Goal: Task Accomplishment & Management: Manage account settings

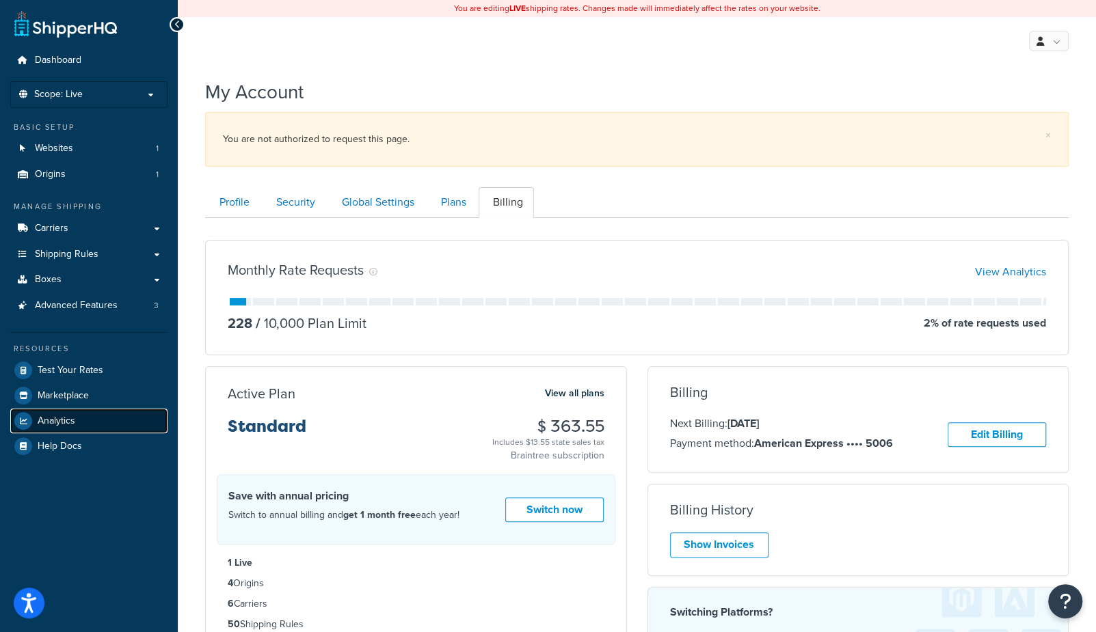
click at [64, 427] on link "Analytics" at bounding box center [88, 421] width 157 height 25
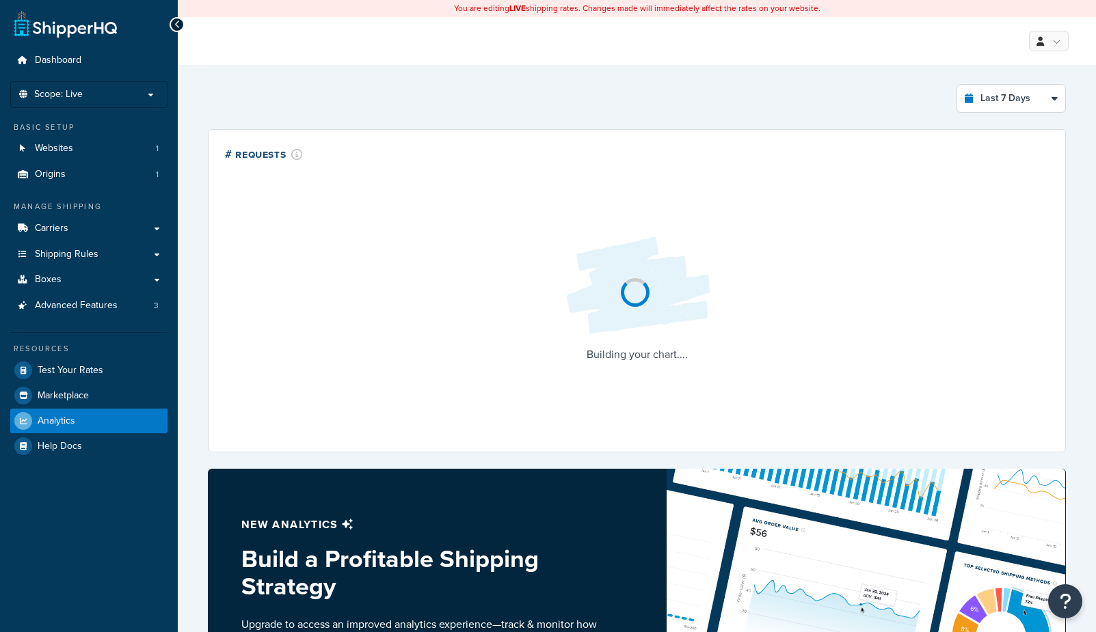
select select "last_7_days"
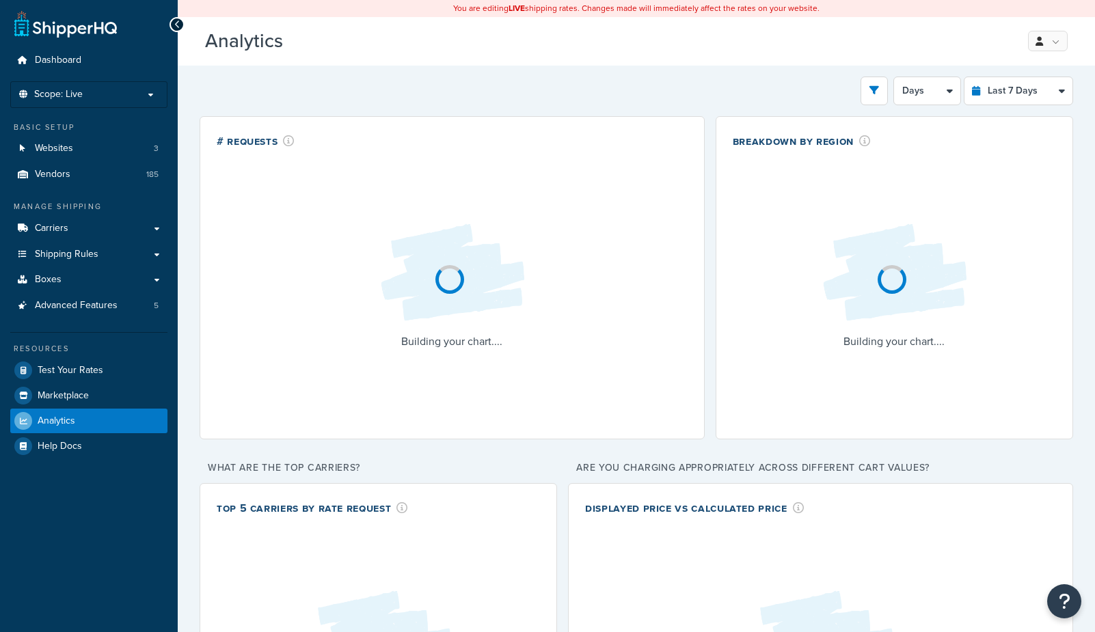
select select "last_7_days"
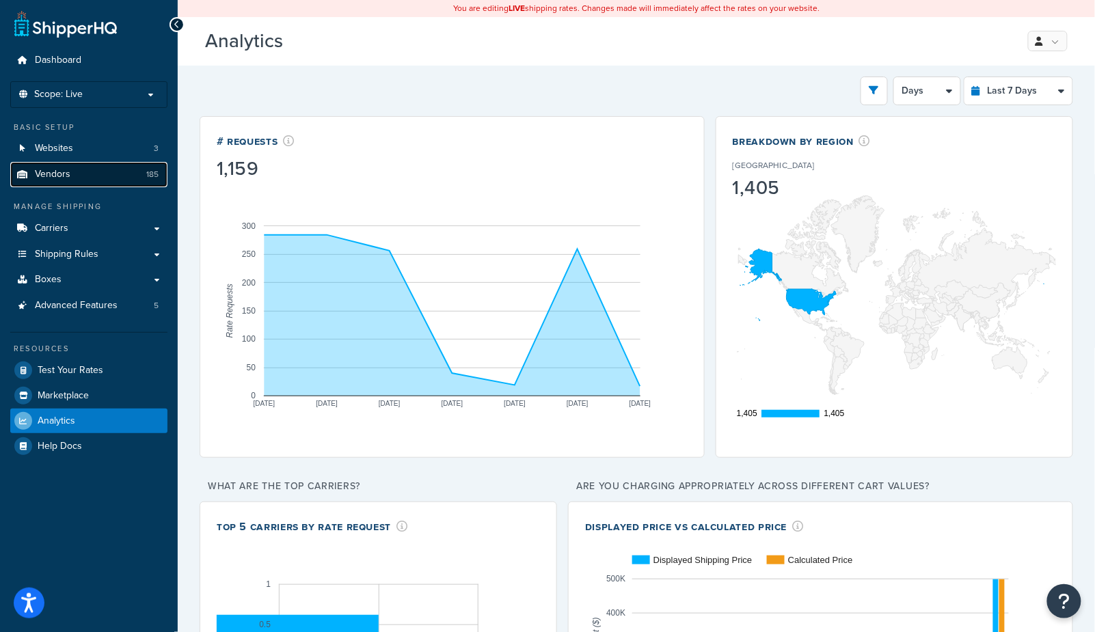
click at [44, 174] on span "Vendors" at bounding box center [53, 175] width 36 height 12
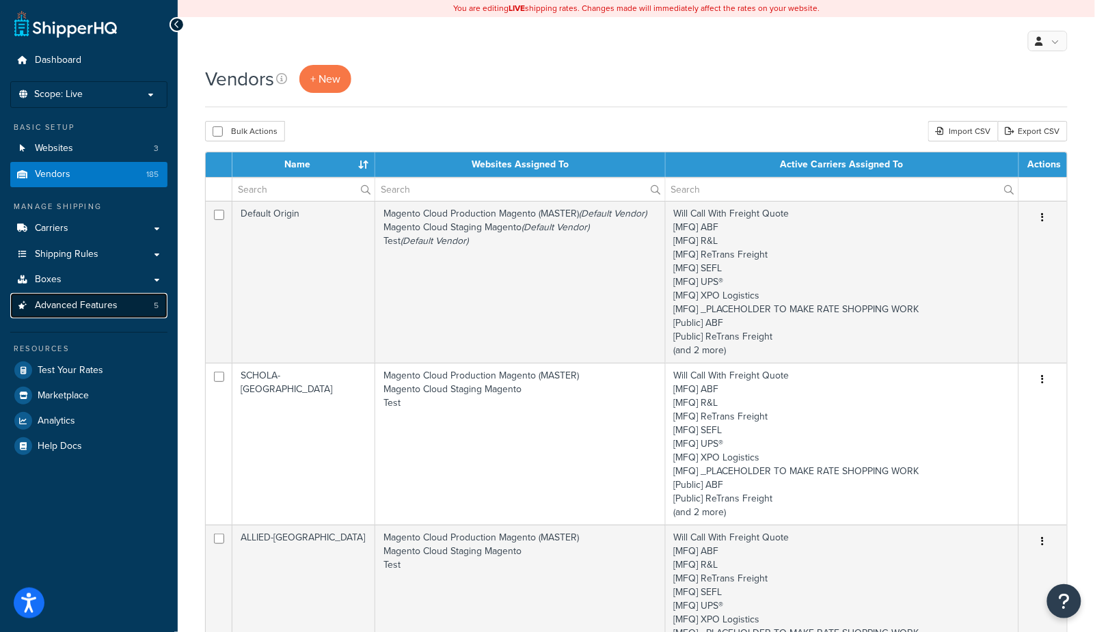
click at [44, 308] on span "Advanced Features" at bounding box center [76, 306] width 83 height 12
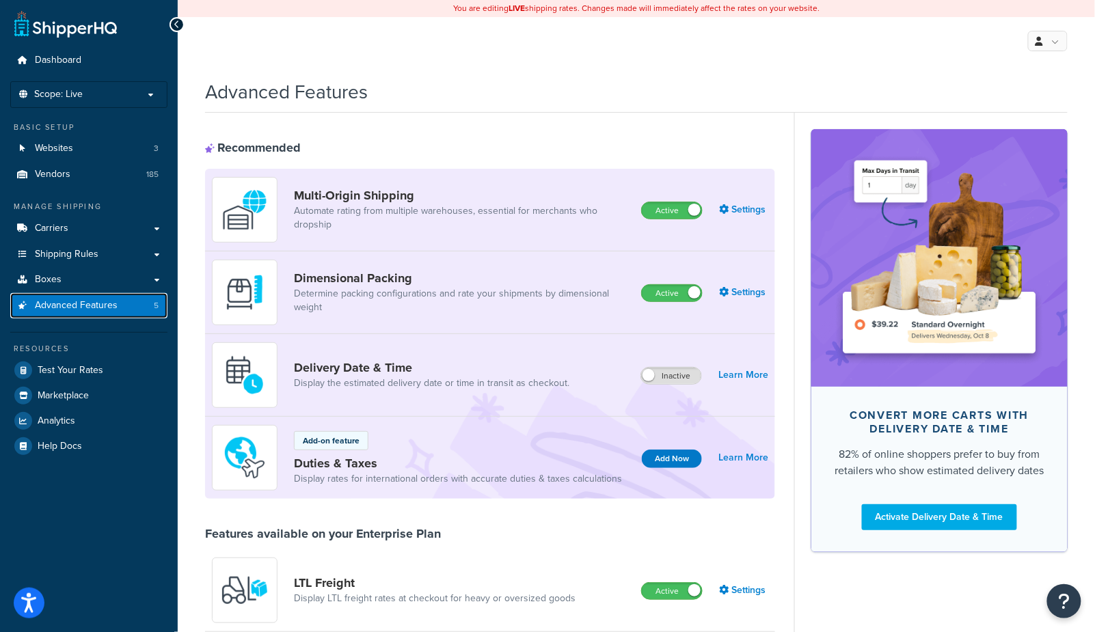
click at [79, 312] on link "Advanced Features 5" at bounding box center [88, 305] width 157 height 25
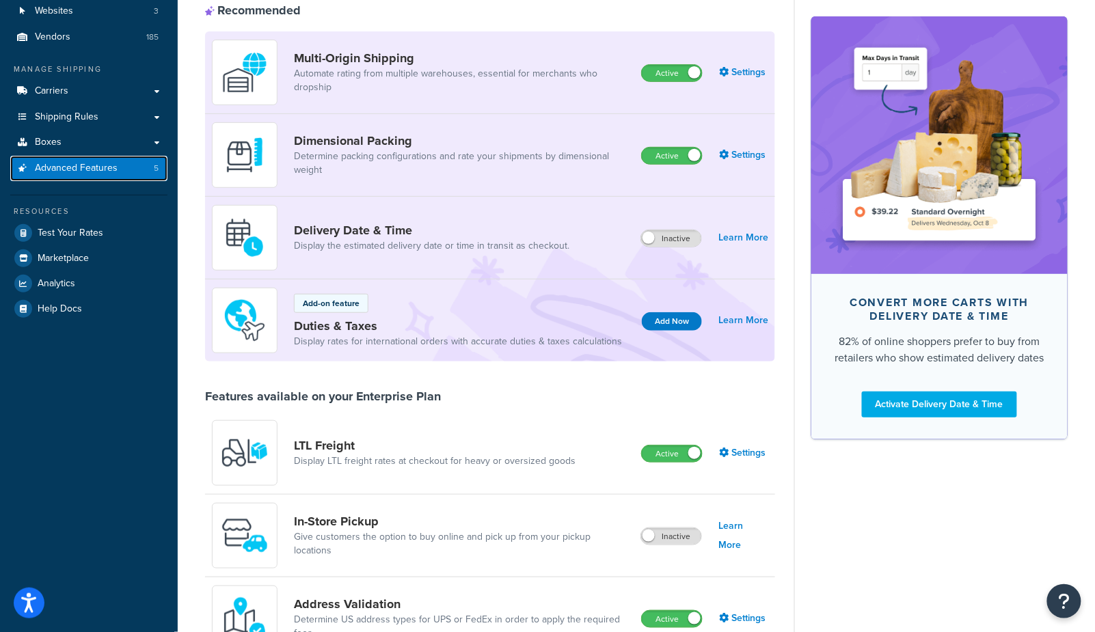
scroll to position [134, 0]
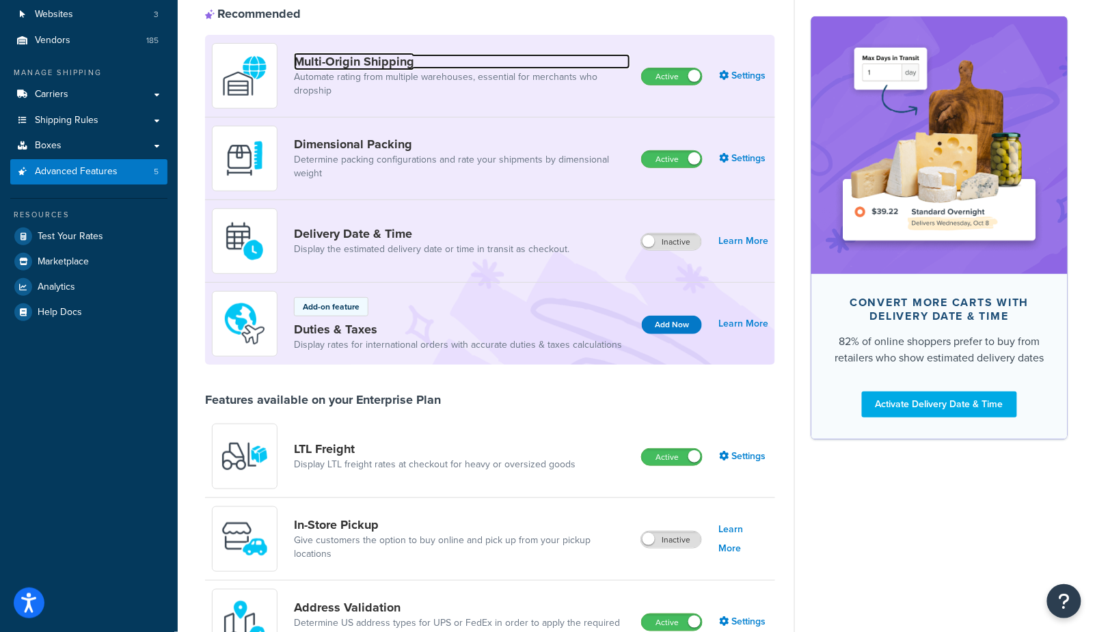
click at [353, 64] on link "Multi-Origin Shipping" at bounding box center [462, 61] width 336 height 15
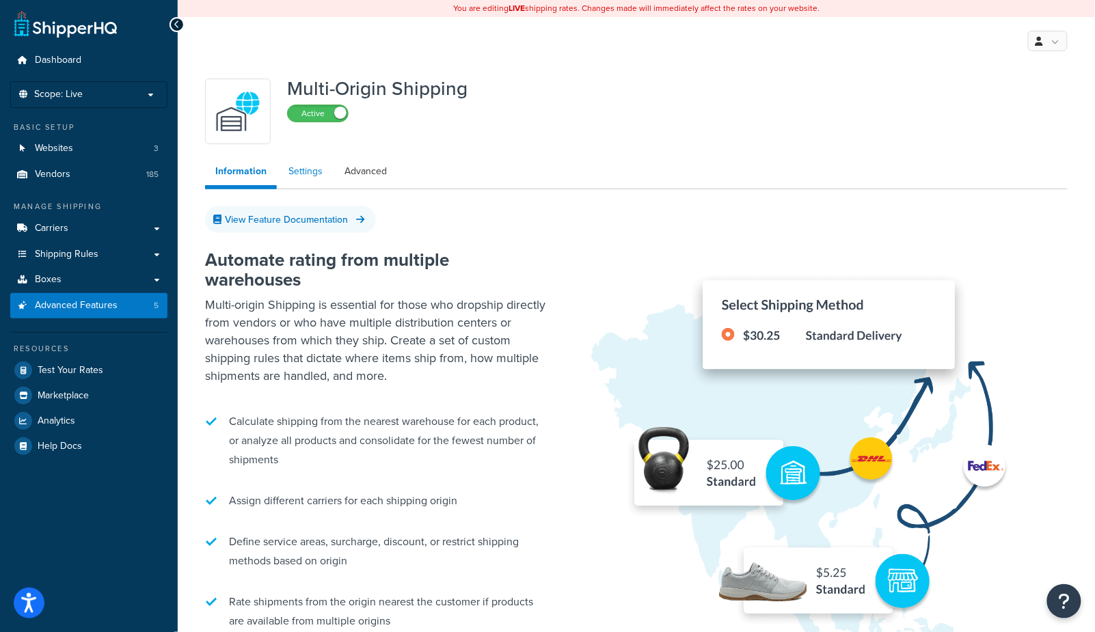
click at [306, 181] on link "Settings" at bounding box center [305, 171] width 55 height 27
select select "FEWEST"
select select "false"
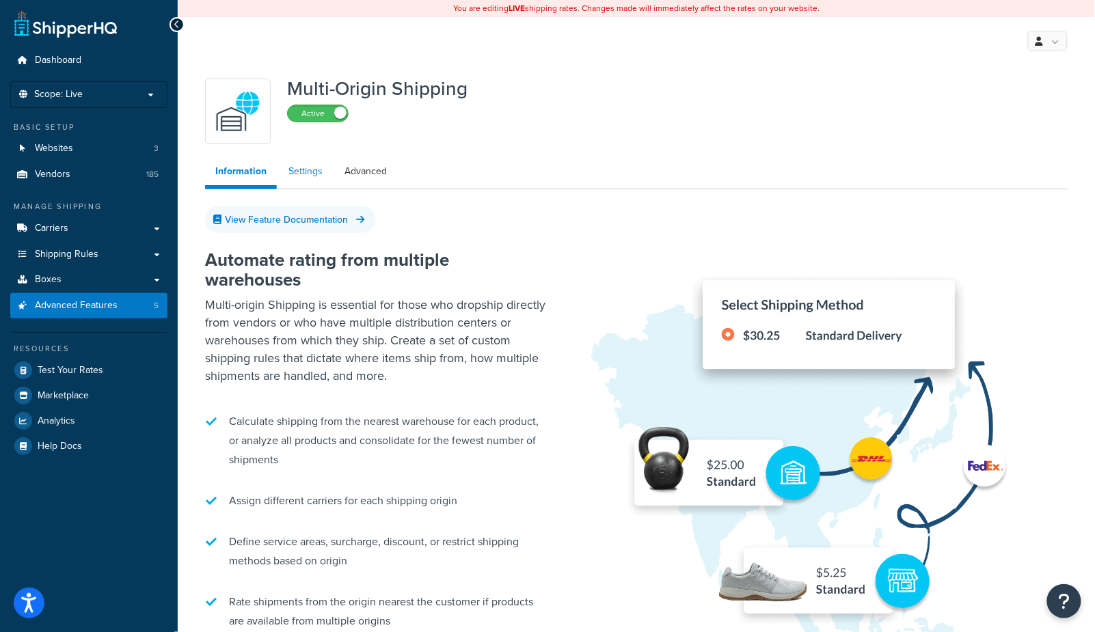
select select "false"
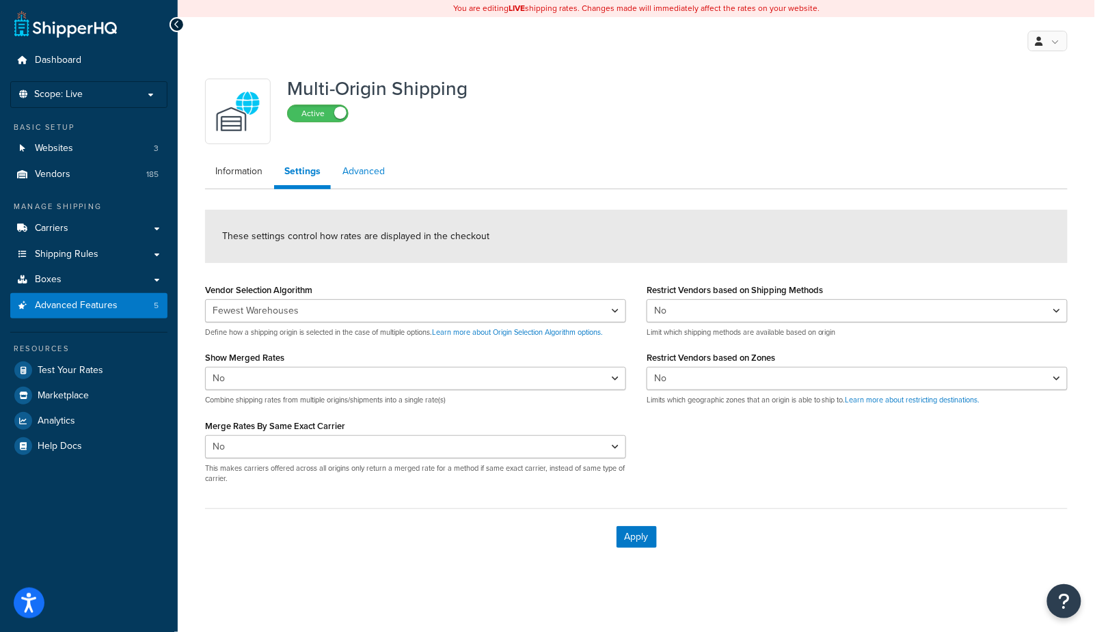
click at [371, 176] on link "Advanced" at bounding box center [363, 171] width 63 height 27
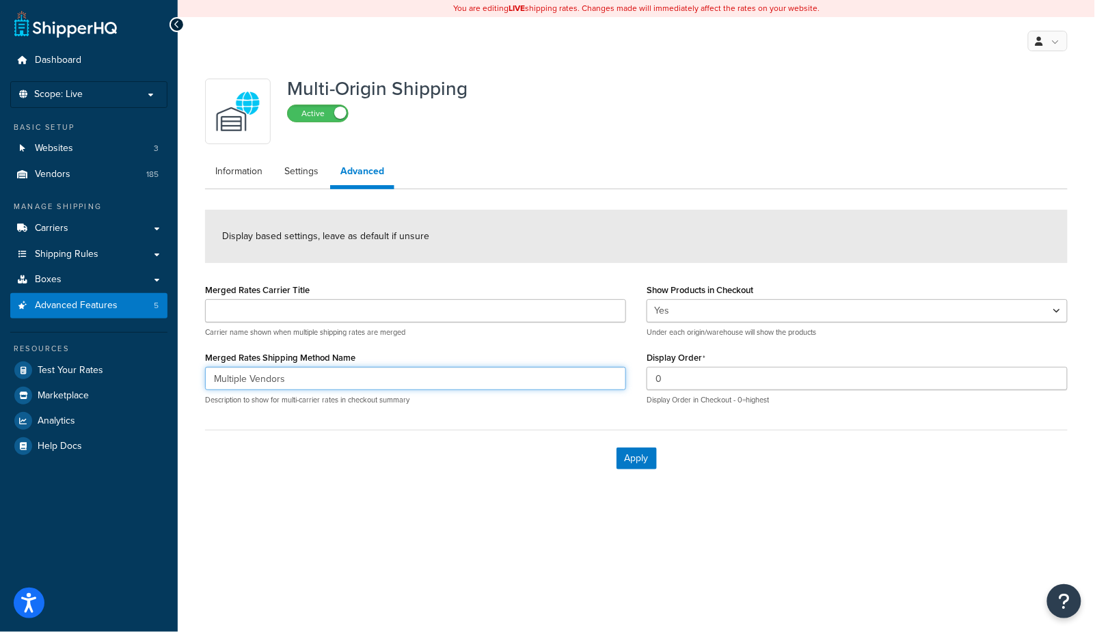
click at [300, 377] on input "Multiple Vendors" at bounding box center [415, 378] width 421 height 23
click at [401, 220] on div "Display based settings, leave as default if unsure" at bounding box center [636, 236] width 863 height 53
click at [297, 175] on link "Settings" at bounding box center [301, 171] width 55 height 27
select select "FEWEST"
select select "false"
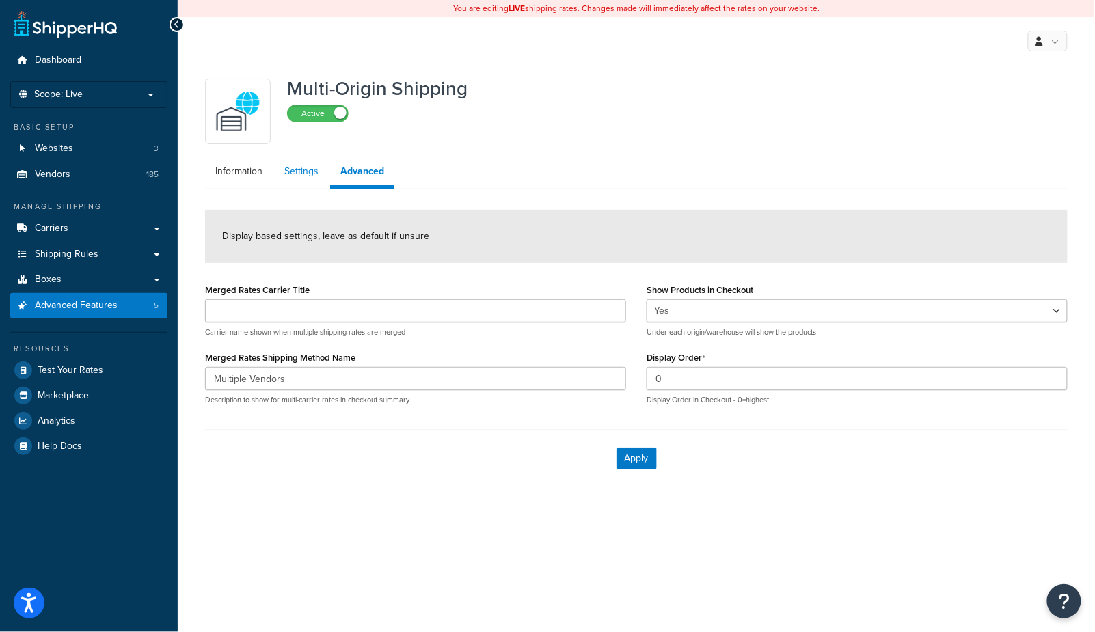
select select "false"
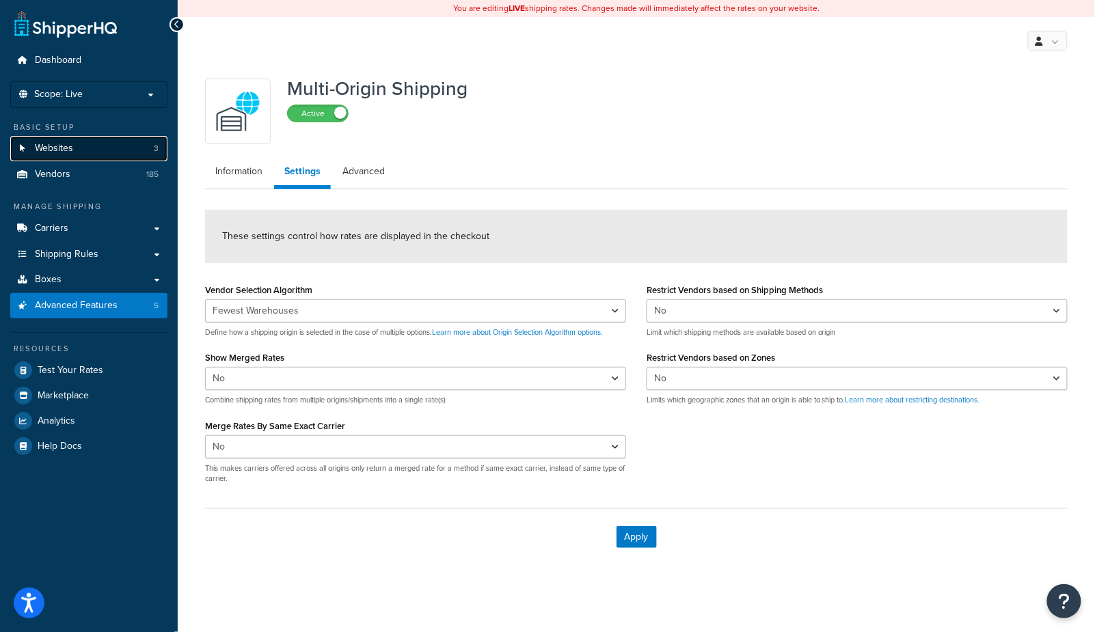
click at [68, 156] on link "Websites 3" at bounding box center [88, 148] width 157 height 25
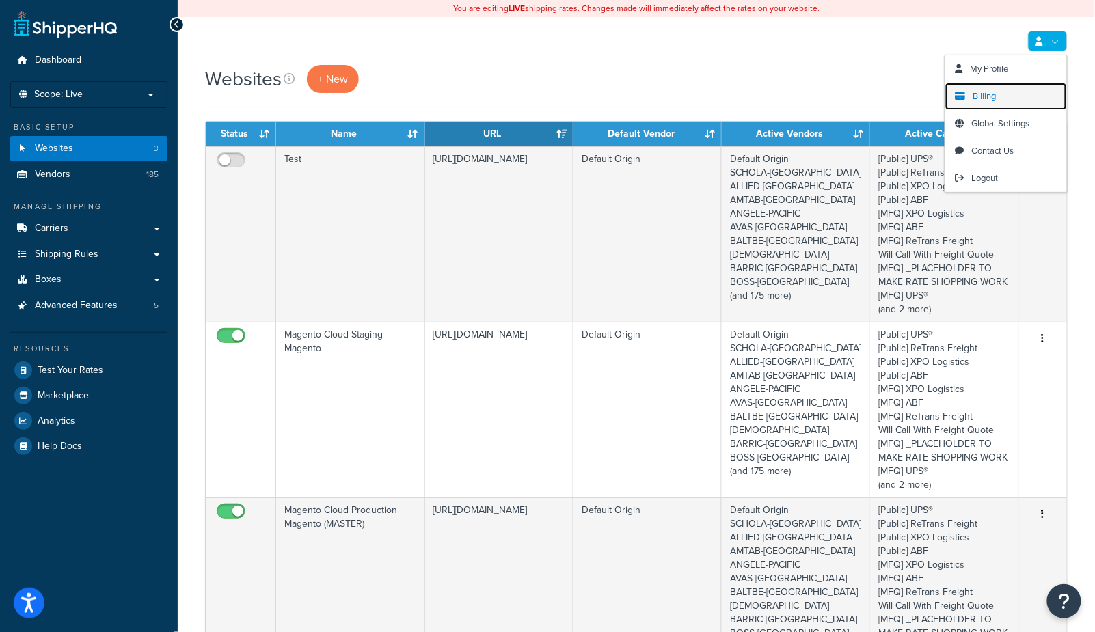
click at [991, 99] on span "Billing" at bounding box center [985, 96] width 23 height 13
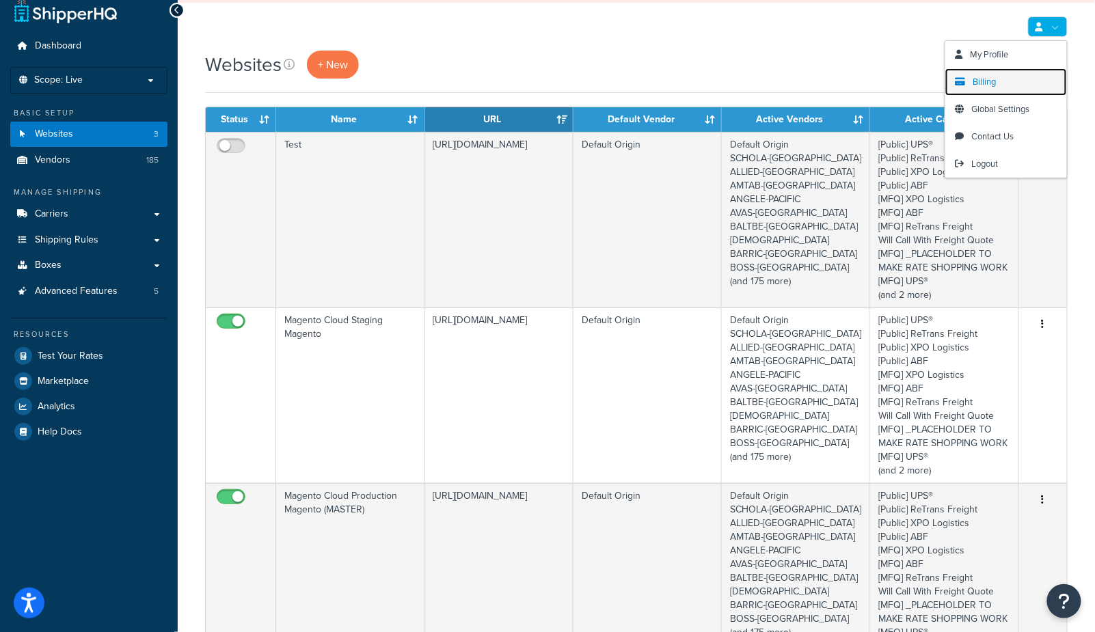
scroll to position [21, 0]
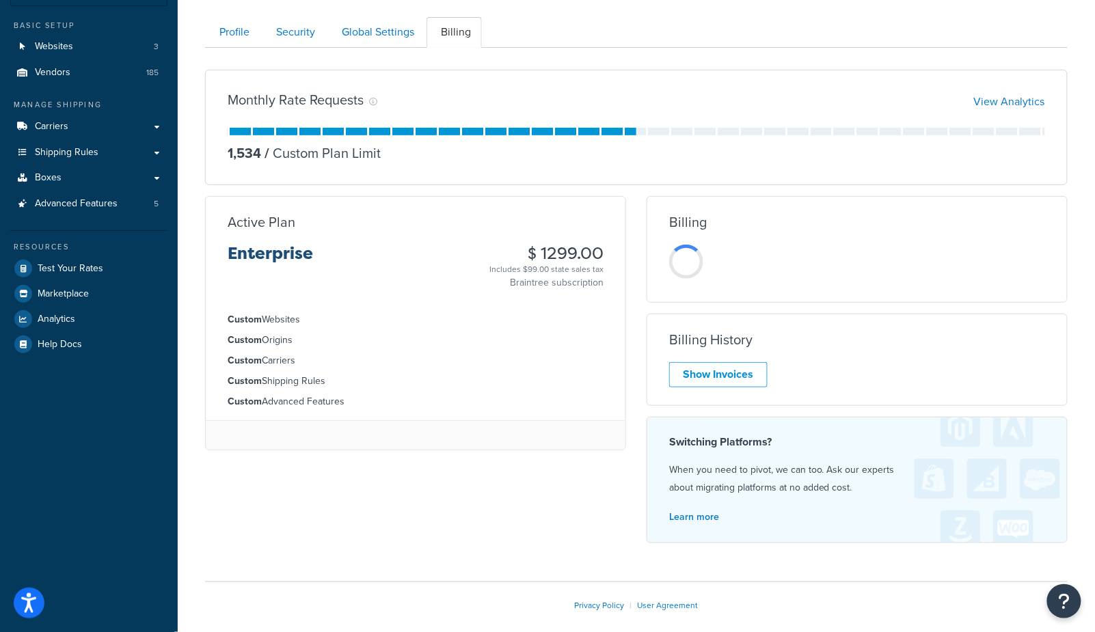
scroll to position [152, 0]
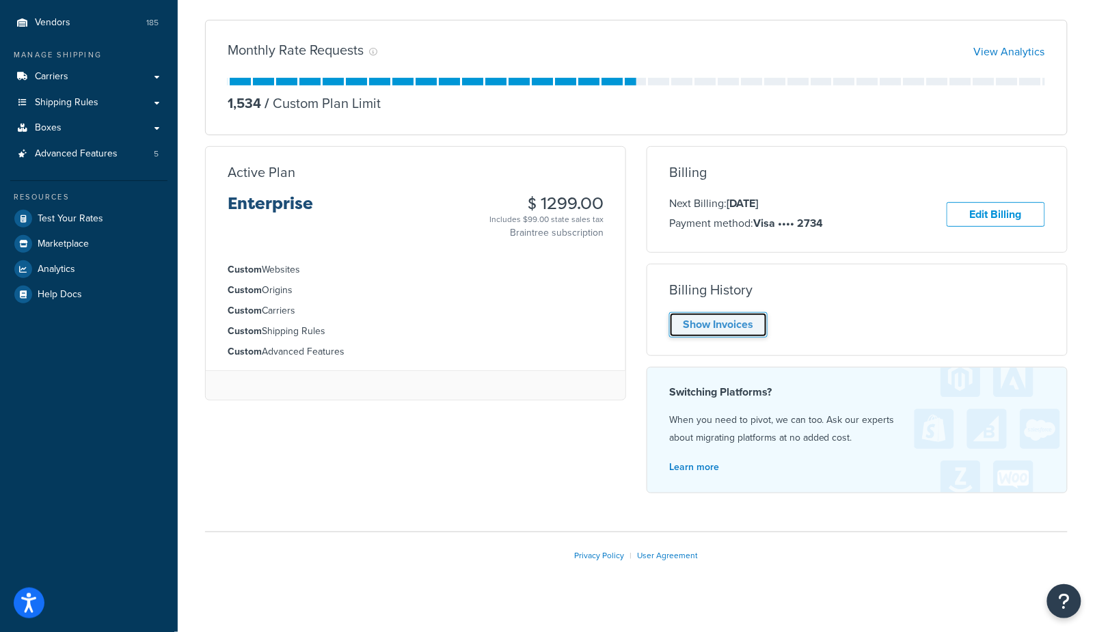
click at [728, 332] on link "Show Invoices" at bounding box center [718, 324] width 98 height 25
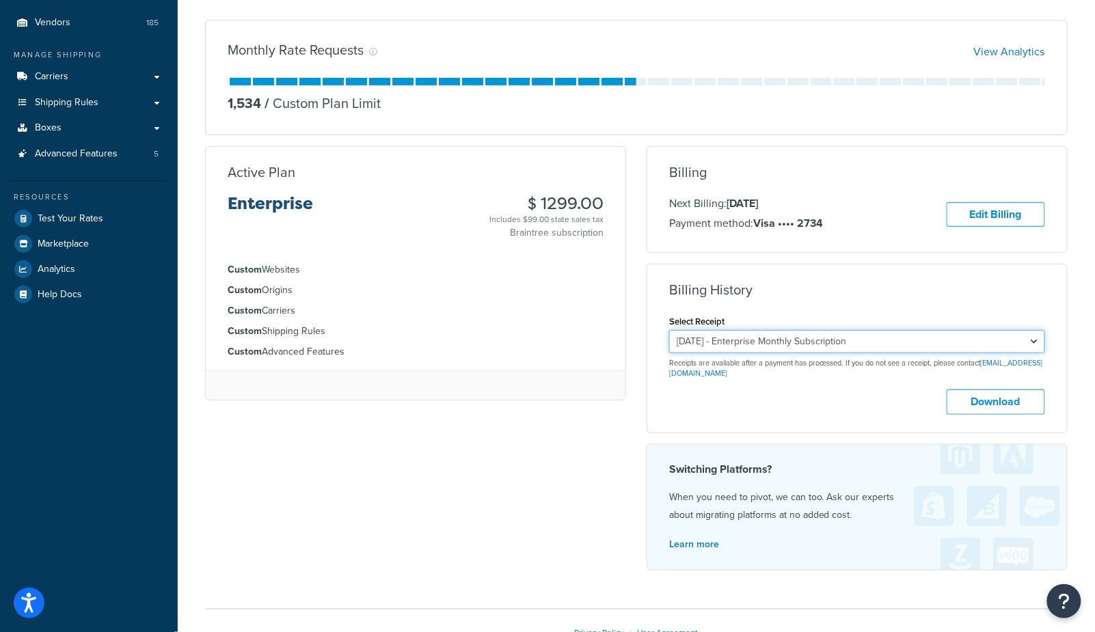
click at [755, 345] on select "August 24, 2025 - Enterprise Monthly Subscription July 24, 2025 - Enterprise Mo…" at bounding box center [857, 341] width 376 height 23
select select "7w3qzjv5"
click at [669, 332] on select "August 24, 2025 - Enterprise Monthly Subscription July 24, 2025 - Enterprise Mo…" at bounding box center [857, 341] width 376 height 23
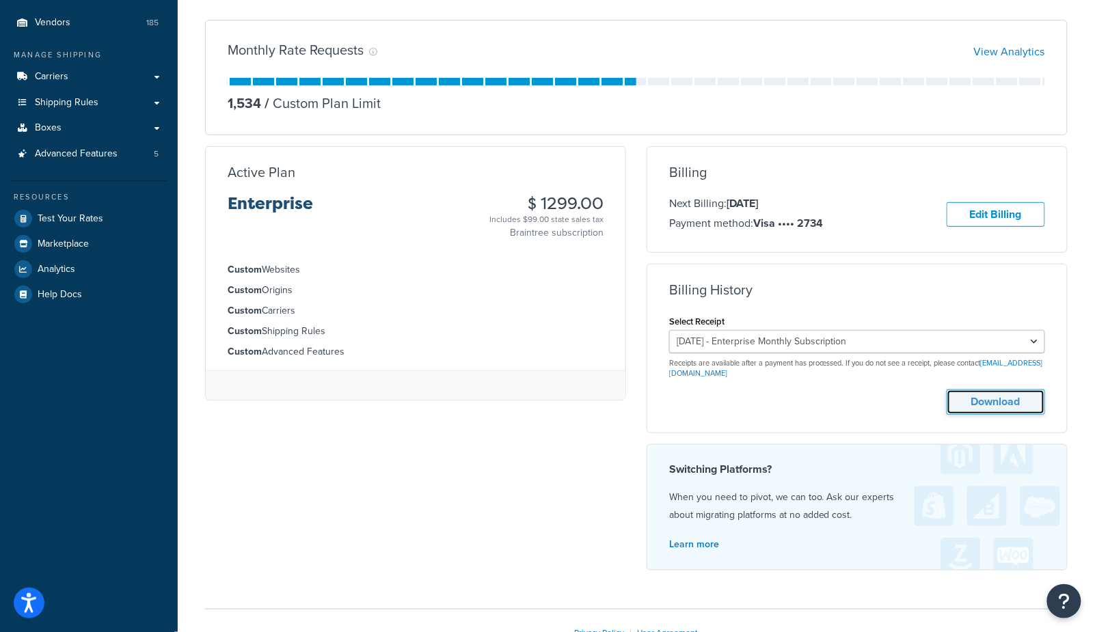
click at [1008, 405] on button "Download" at bounding box center [996, 402] width 98 height 25
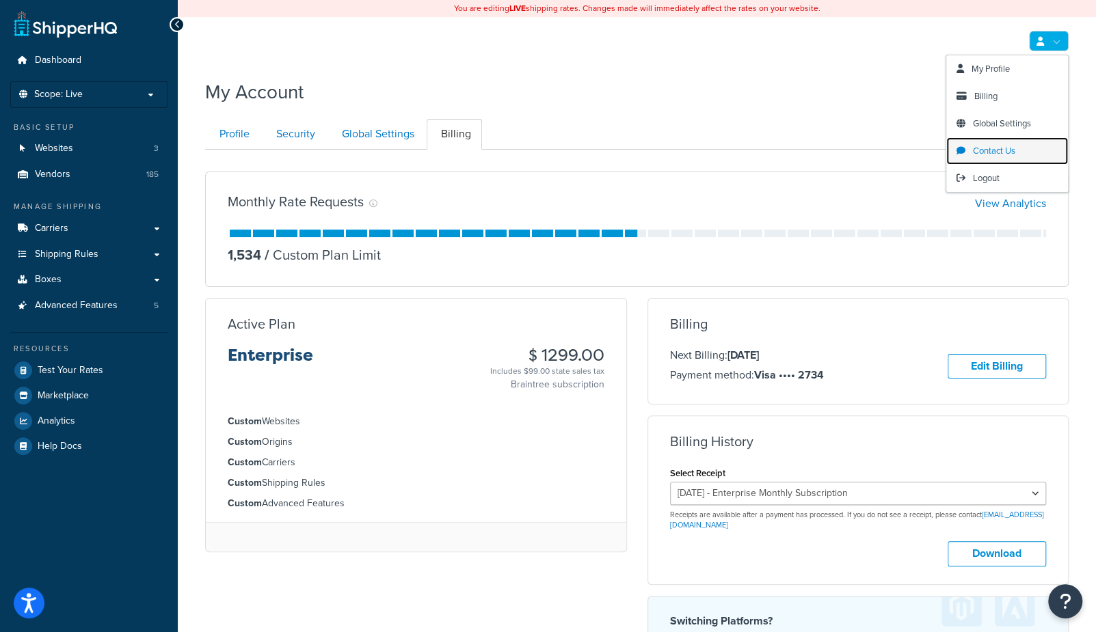
click at [987, 151] on span "Contact Us" at bounding box center [994, 150] width 42 height 13
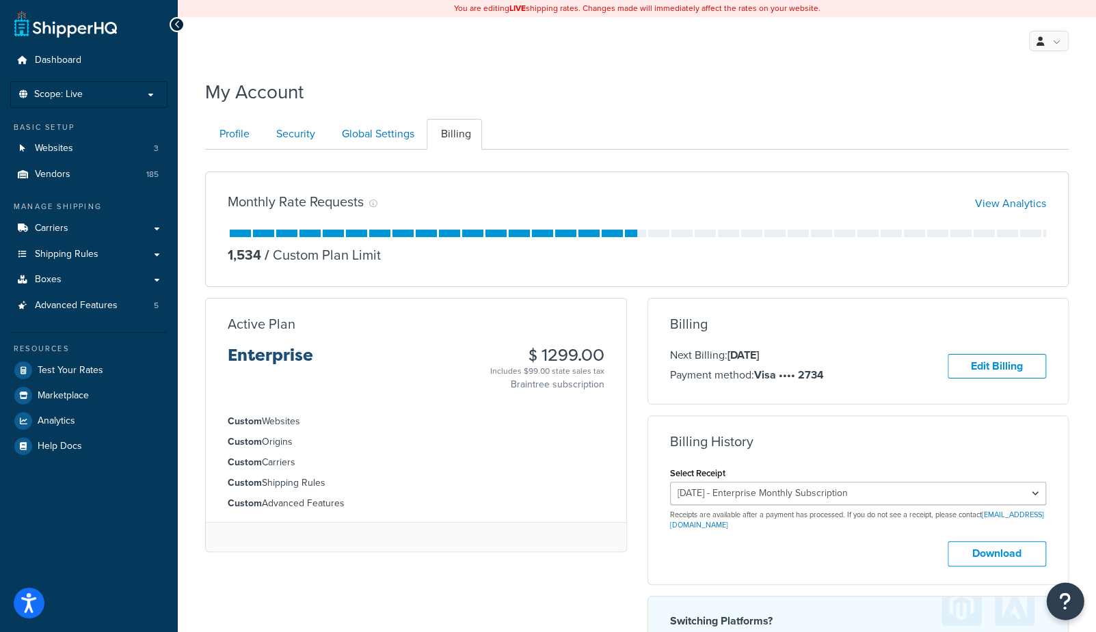
click at [1063, 606] on icon "Open Resource Center" at bounding box center [1065, 601] width 13 height 19
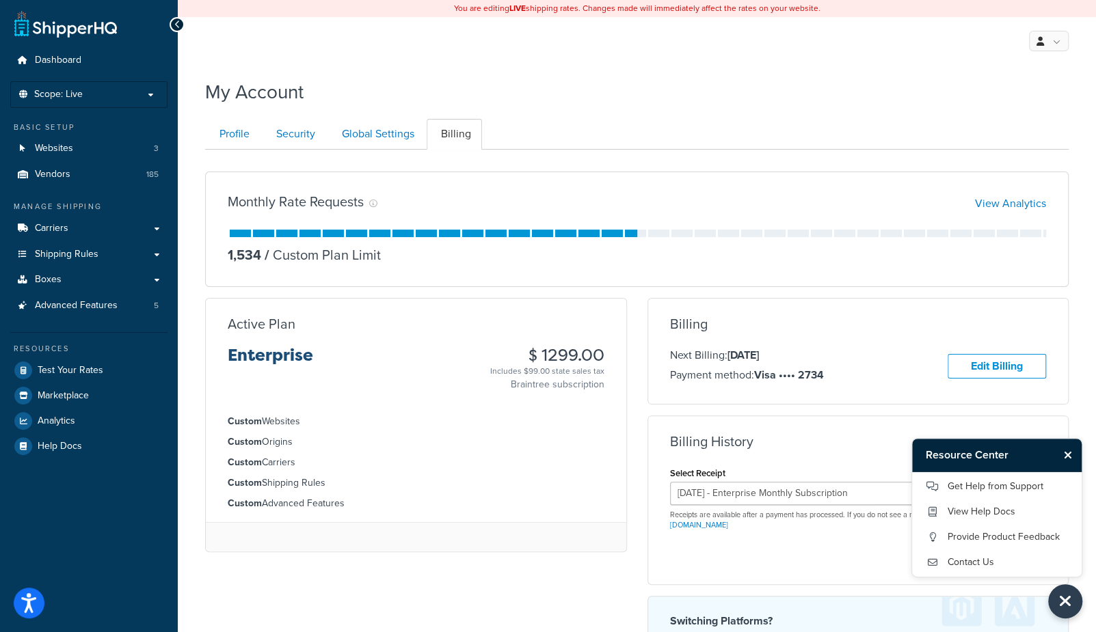
click at [1069, 454] on icon "Close Resource Center" at bounding box center [1068, 455] width 8 height 11
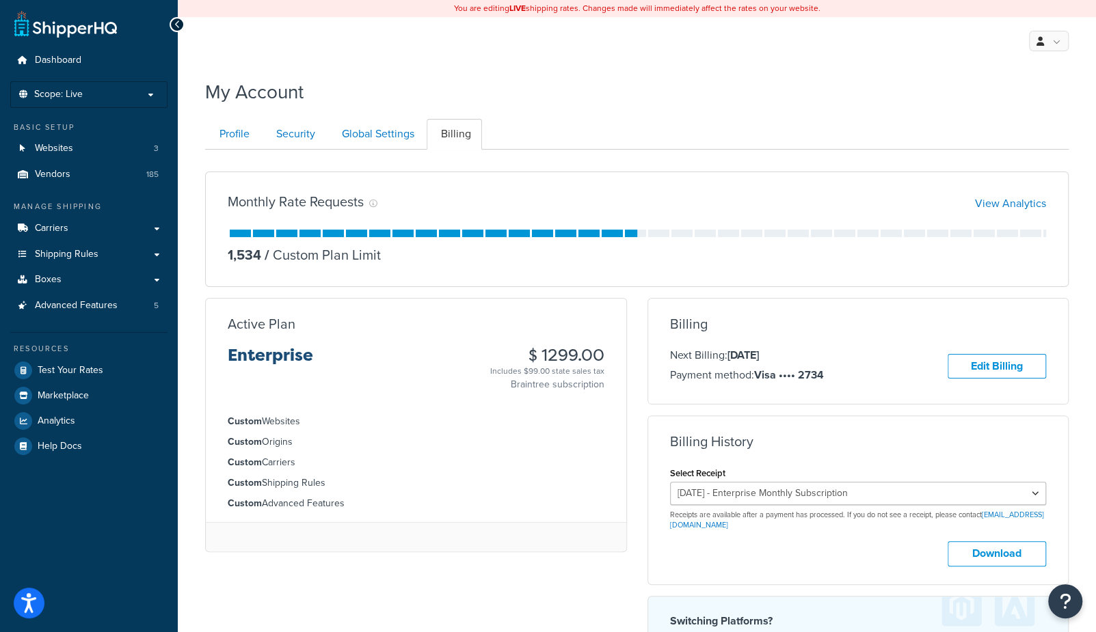
click at [480, 62] on div "My Profile Billing Global Settings Contact Us Logout" at bounding box center [637, 41] width 918 height 48
click at [1067, 608] on icon "Open Resource Center" at bounding box center [1065, 601] width 13 height 19
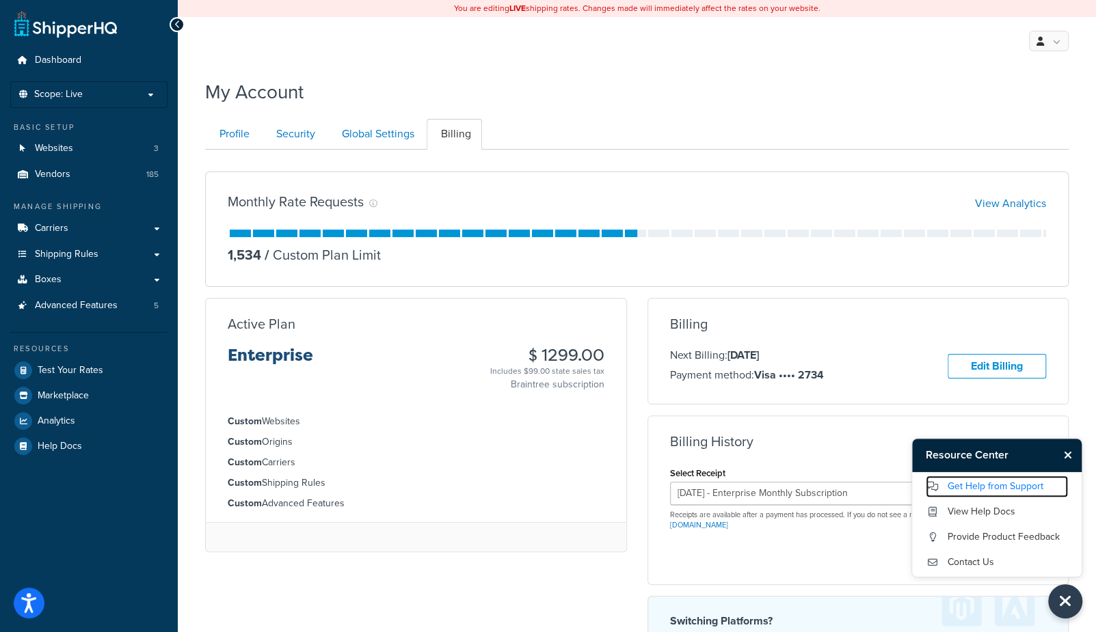
click at [1007, 487] on link "Get Help from Support" at bounding box center [997, 487] width 142 height 22
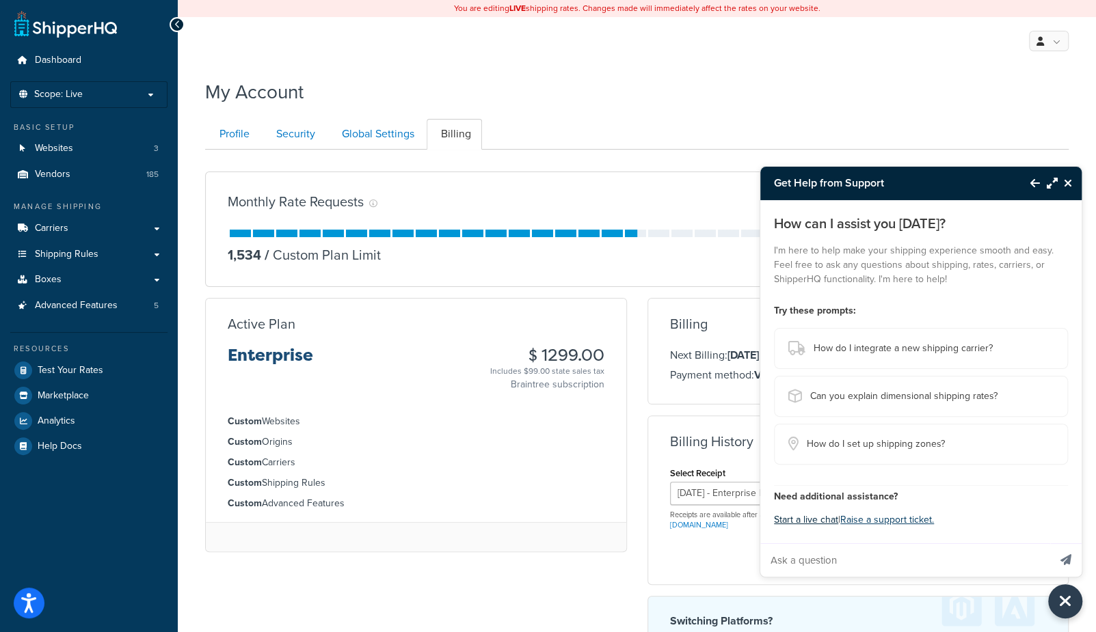
click at [812, 525] on button "Start a live chat" at bounding box center [806, 520] width 64 height 19
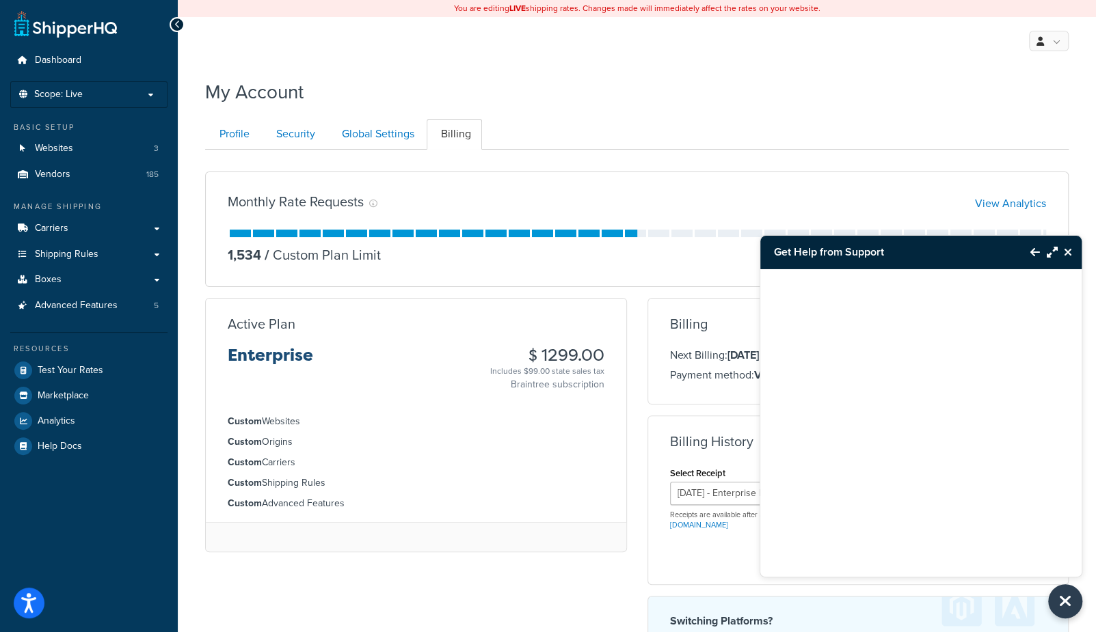
click at [1066, 254] on icon "Close Resource Center" at bounding box center [1068, 252] width 8 height 11
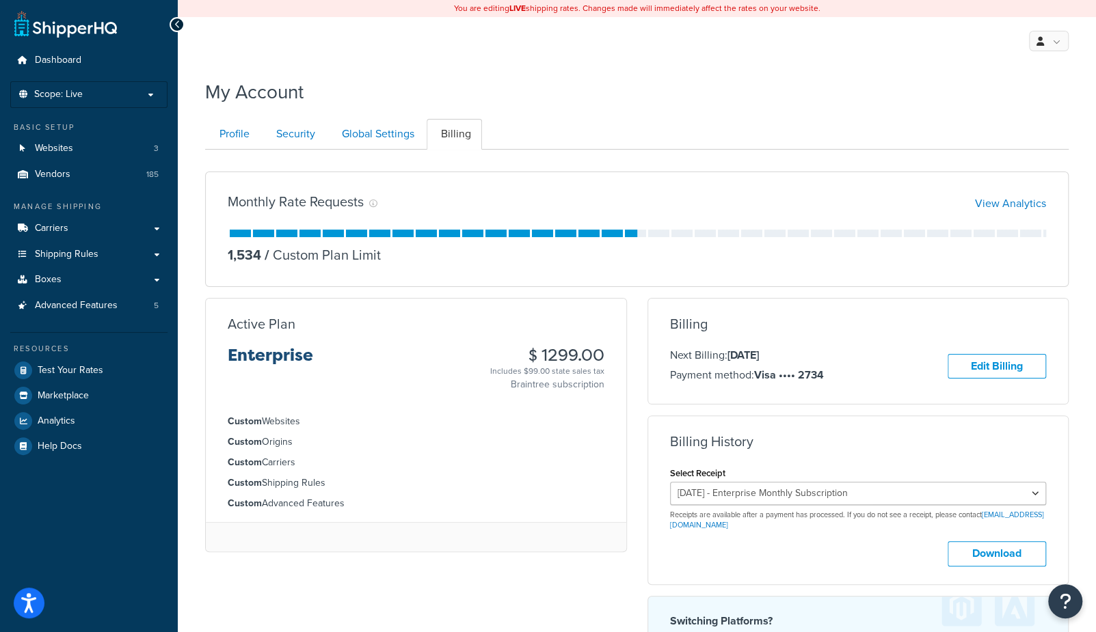
click at [784, 108] on div "My Account Contact Us Send Us A Message Contact Information Name * Email * Comp…" at bounding box center [637, 457] width 918 height 771
click at [844, 121] on ul "Profile Security Global Settings Billing" at bounding box center [637, 134] width 864 height 31
click at [652, 102] on div "My Account" at bounding box center [636, 89] width 863 height 34
click at [87, 316] on link "Advanced Features 5" at bounding box center [88, 305] width 157 height 25
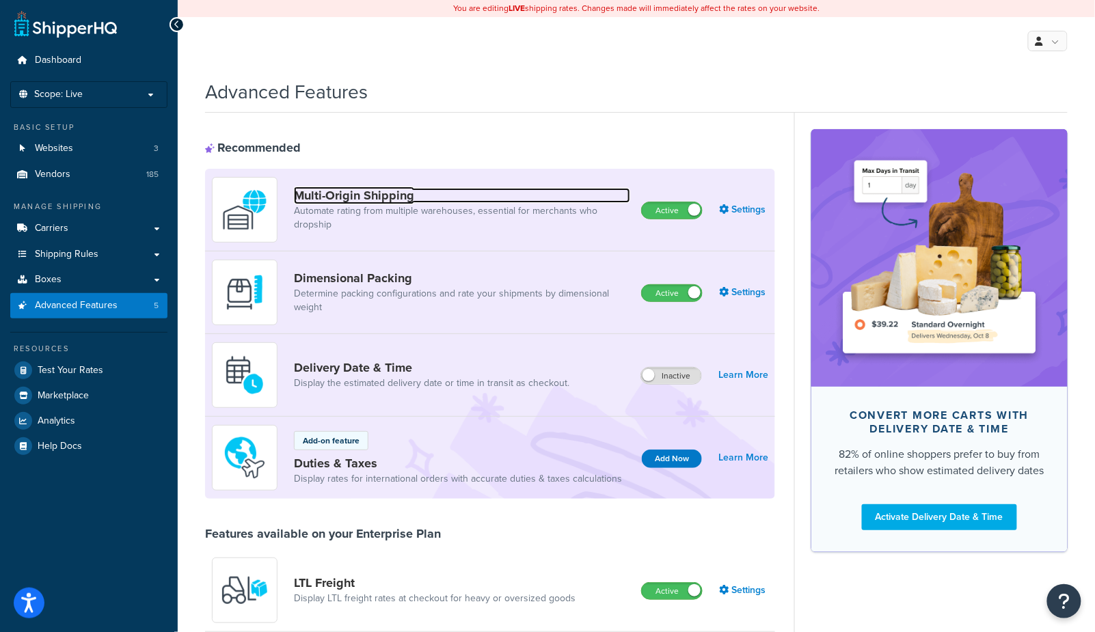
click at [465, 202] on link "Multi-Origin Shipping" at bounding box center [462, 195] width 336 height 15
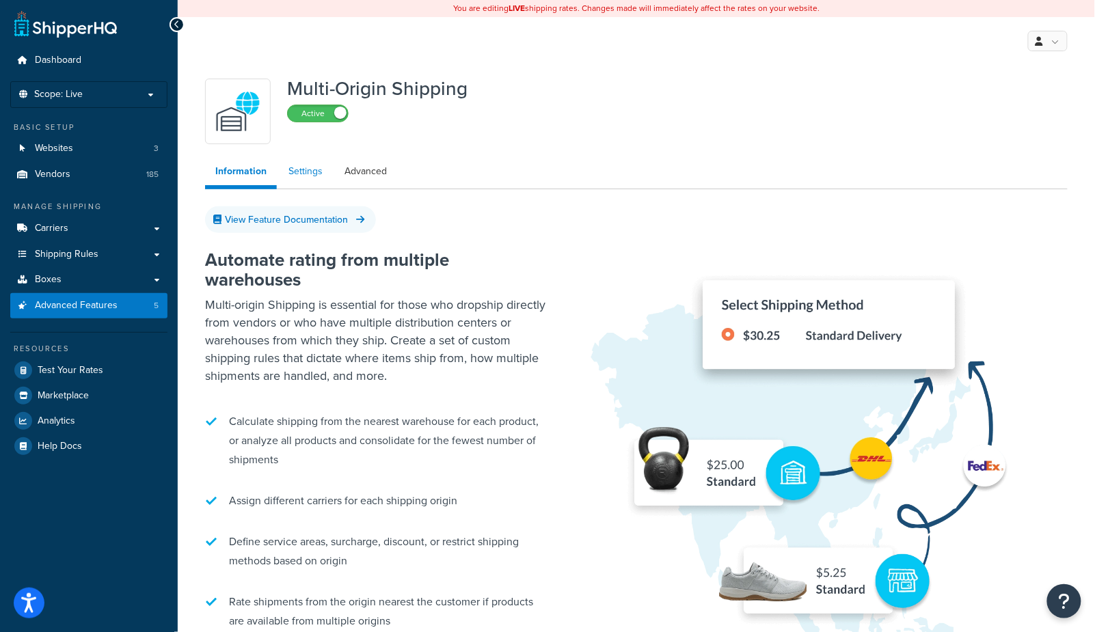
click at [279, 165] on link "Settings" at bounding box center [305, 171] width 55 height 27
select select "FEWEST"
select select "false"
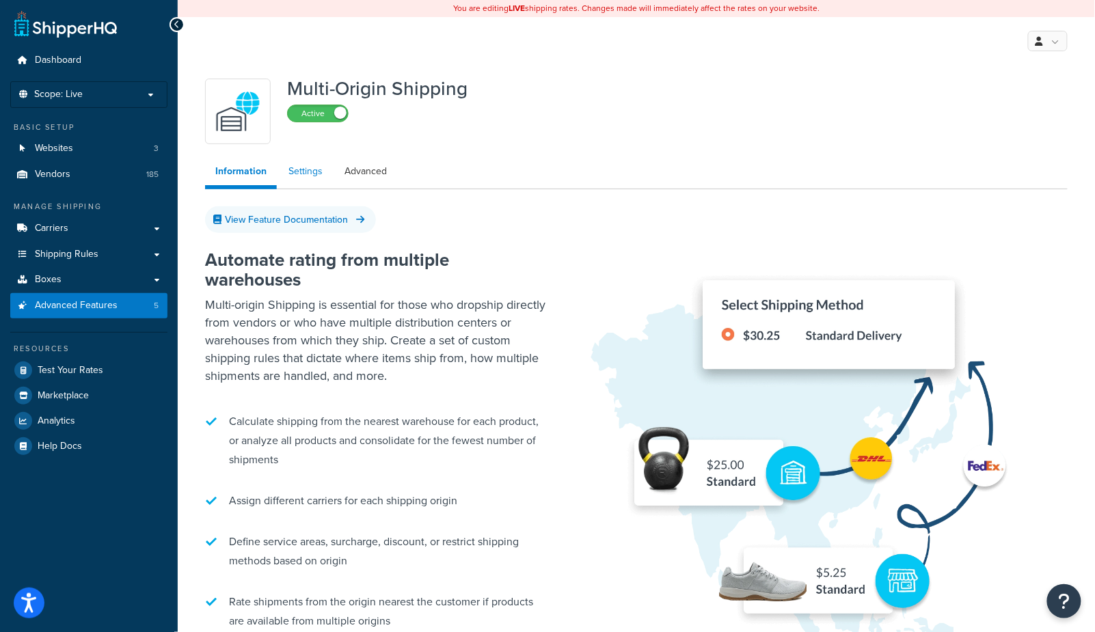
select select "false"
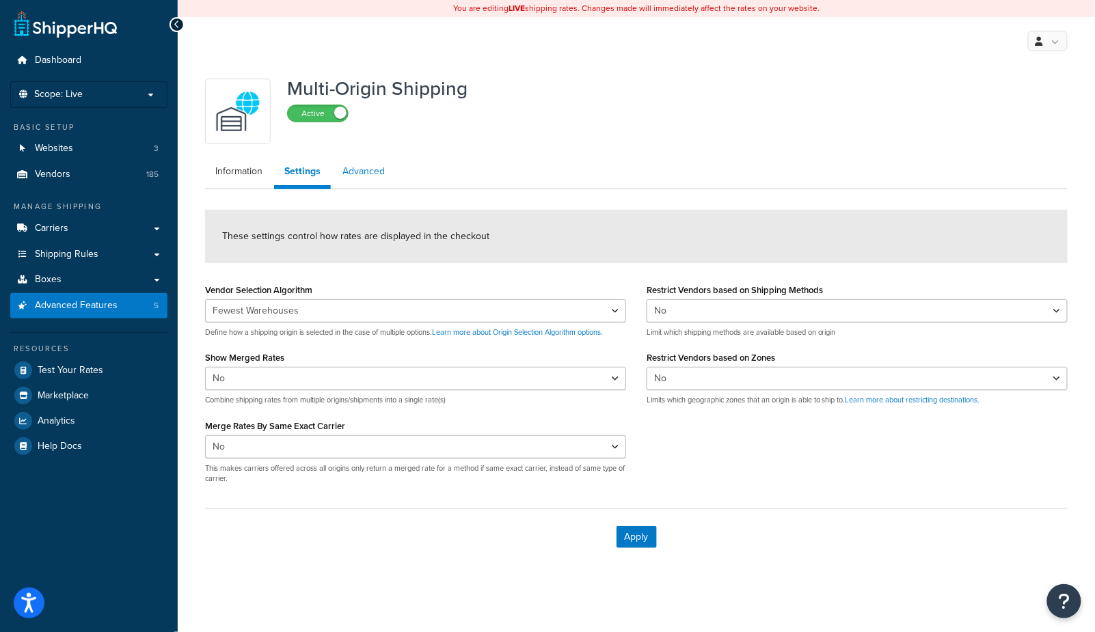
click at [377, 181] on link "Advanced" at bounding box center [363, 171] width 63 height 27
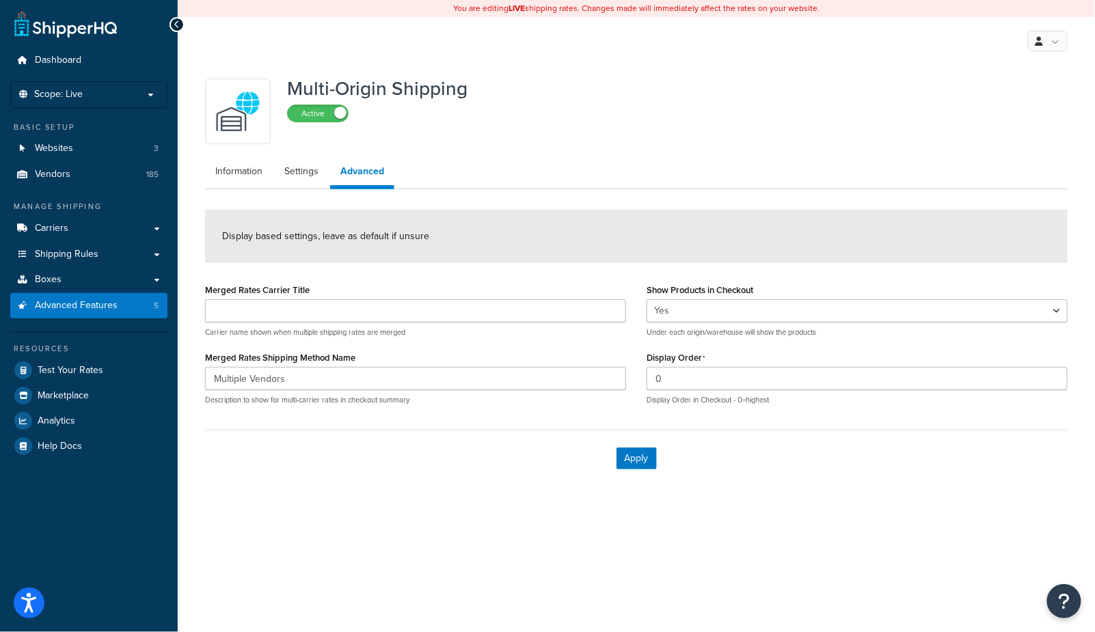
click at [310, 81] on h1 "Multi-Origin Shipping" at bounding box center [377, 89] width 181 height 21
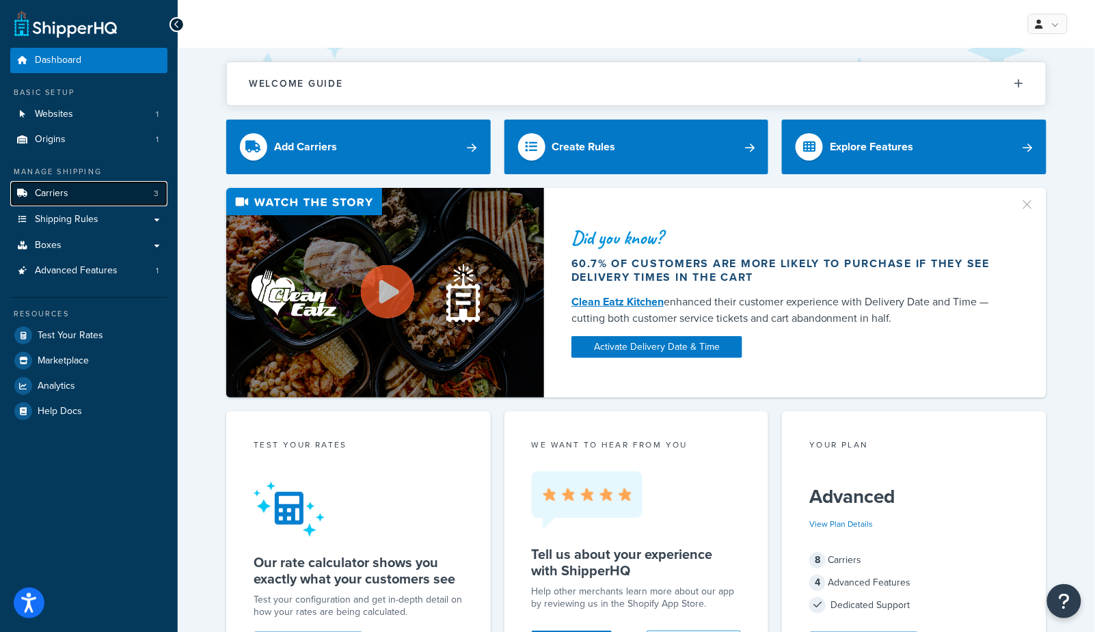
click at [73, 199] on link "Carriers 3" at bounding box center [88, 193] width 157 height 25
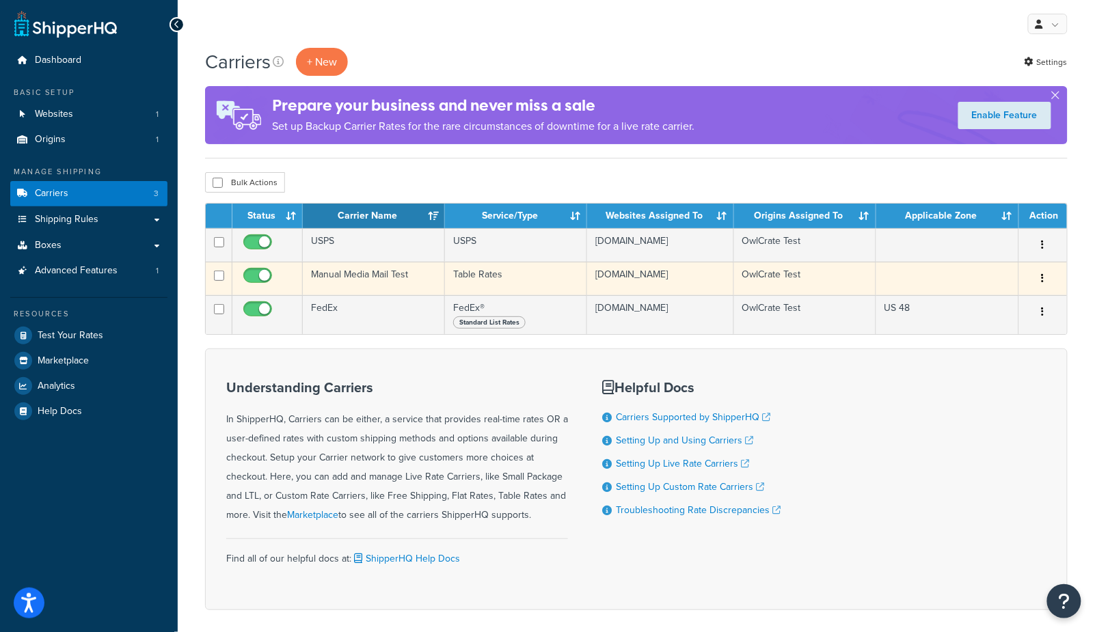
click at [392, 285] on td "Manual Media Mail Test" at bounding box center [374, 279] width 142 height 34
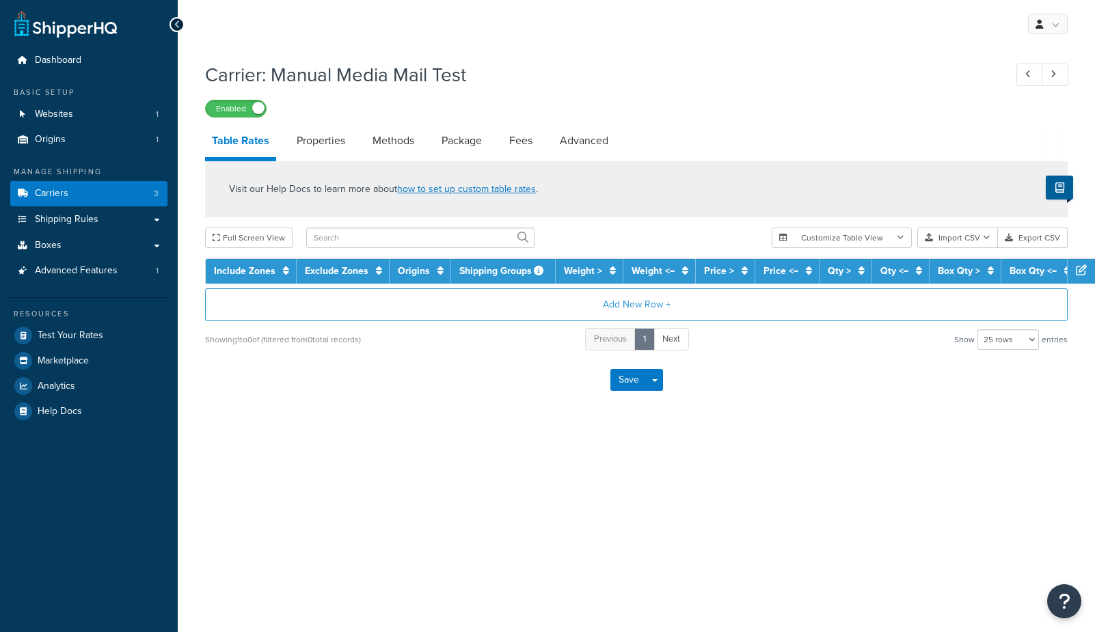
select select "25"
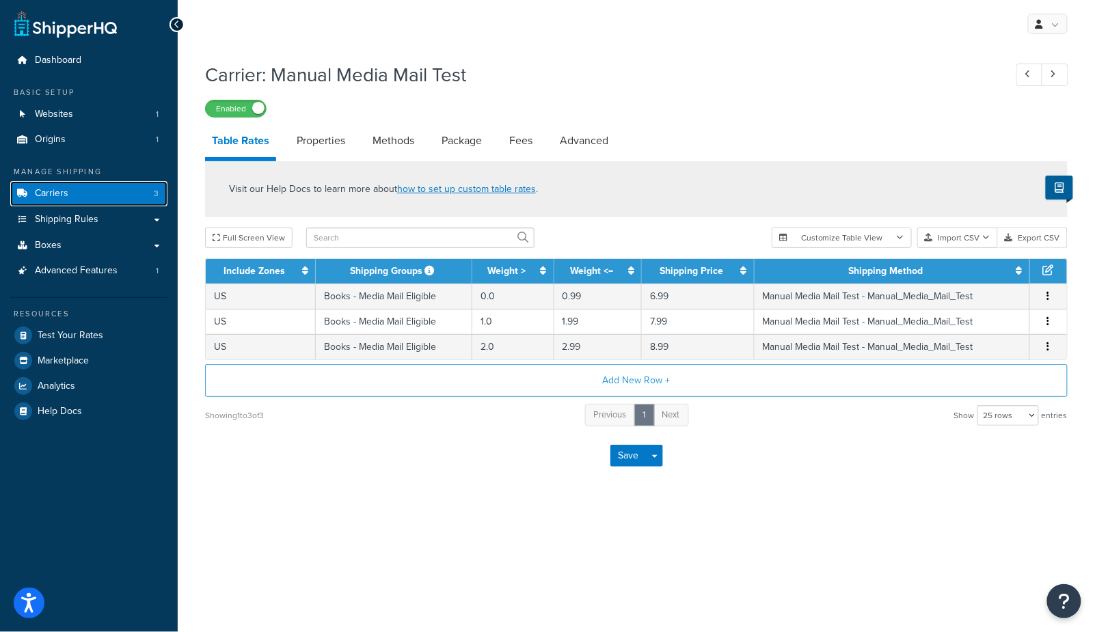
click at [76, 191] on link "Carriers 3" at bounding box center [88, 193] width 157 height 25
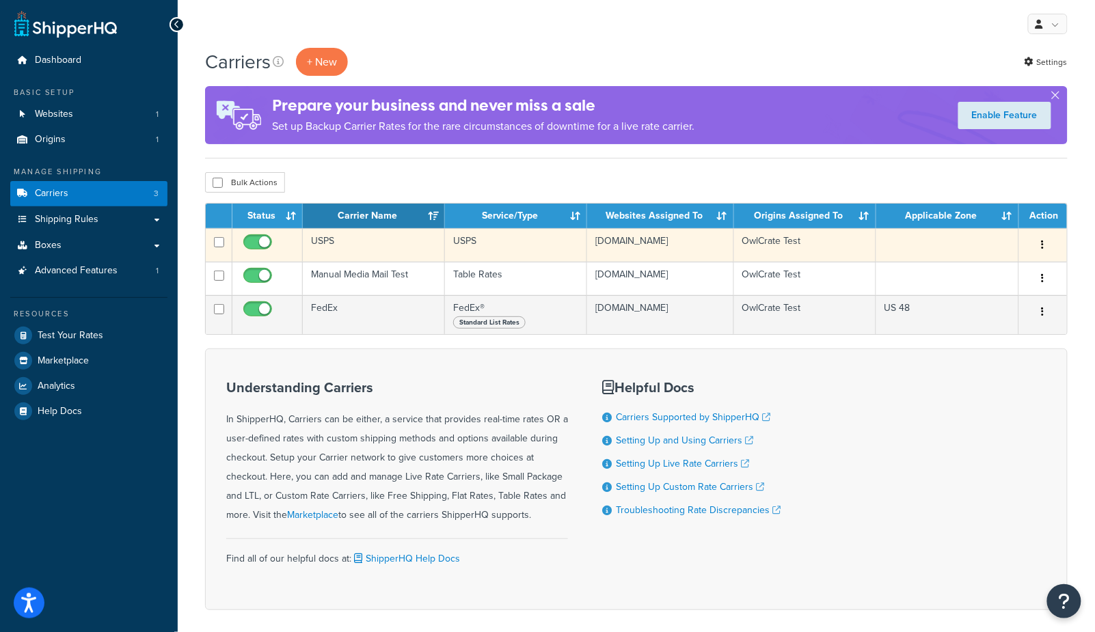
click at [360, 246] on td "USPS" at bounding box center [374, 245] width 142 height 34
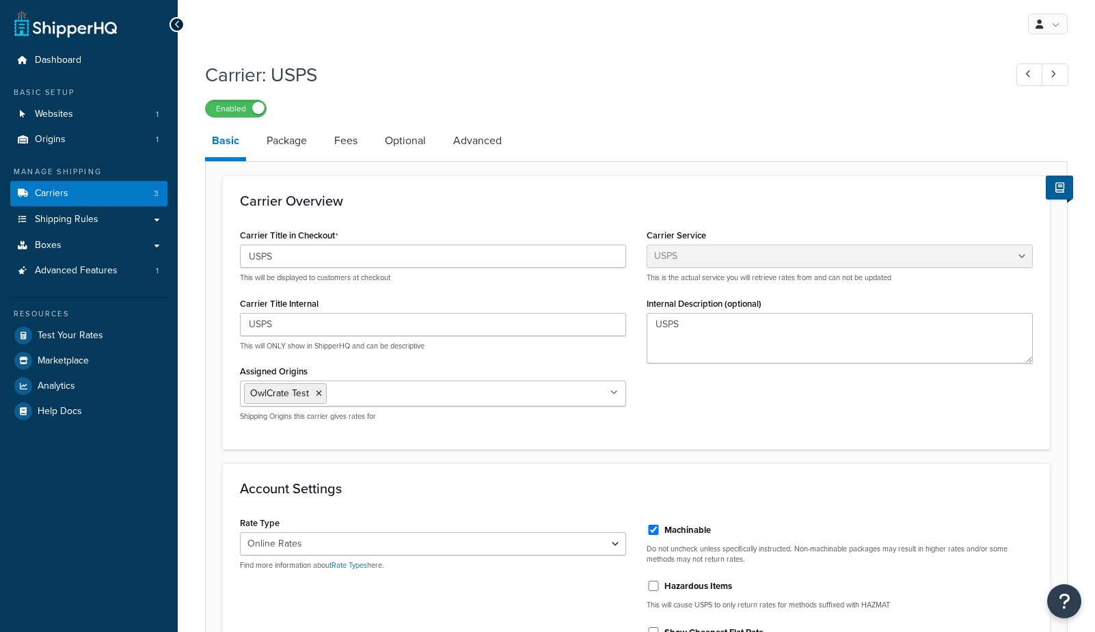
select select "usps"
select select "ONLINE"
click at [60, 278] on link "Advanced Features 1" at bounding box center [88, 270] width 157 height 25
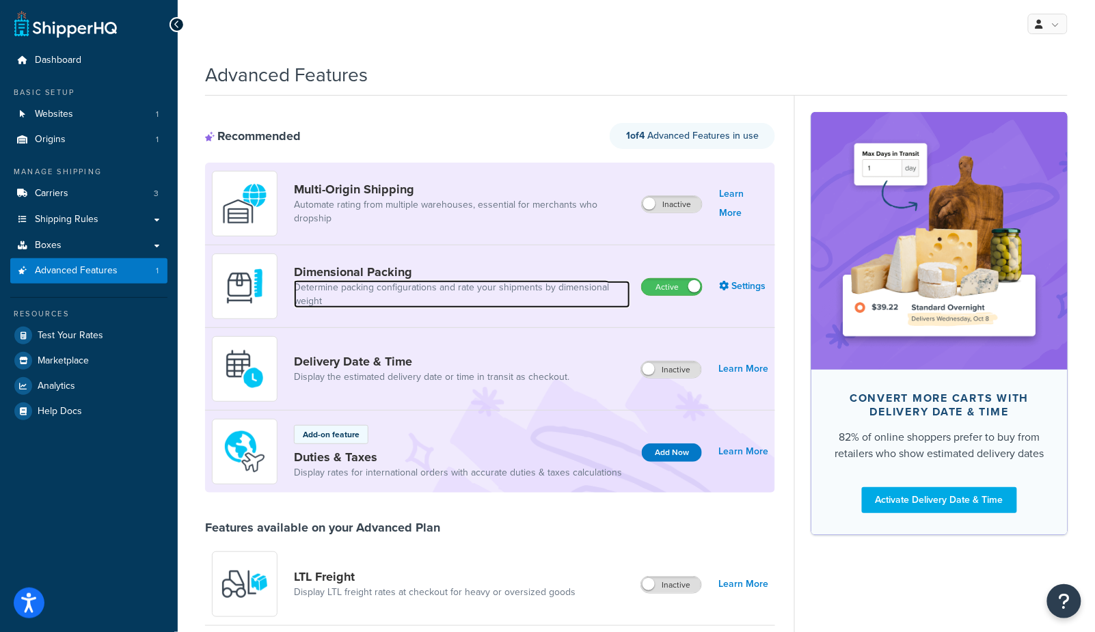
click at [315, 285] on link "Determine packing configurations and rate your shipments by dimensional weight" at bounding box center [462, 294] width 336 height 27
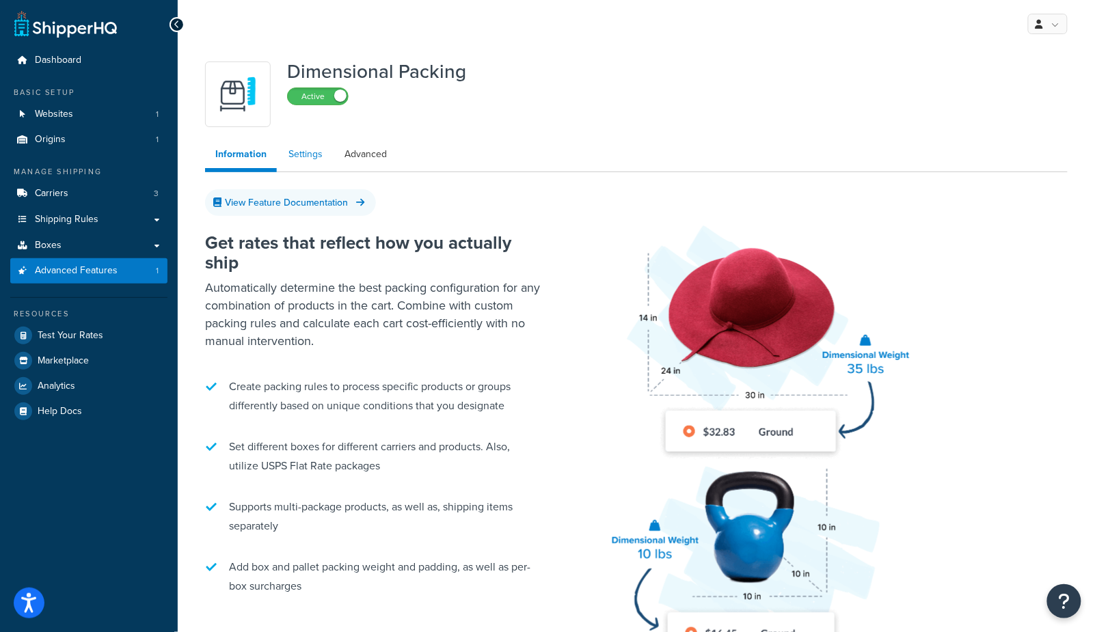
click at [305, 150] on link "Settings" at bounding box center [305, 154] width 55 height 27
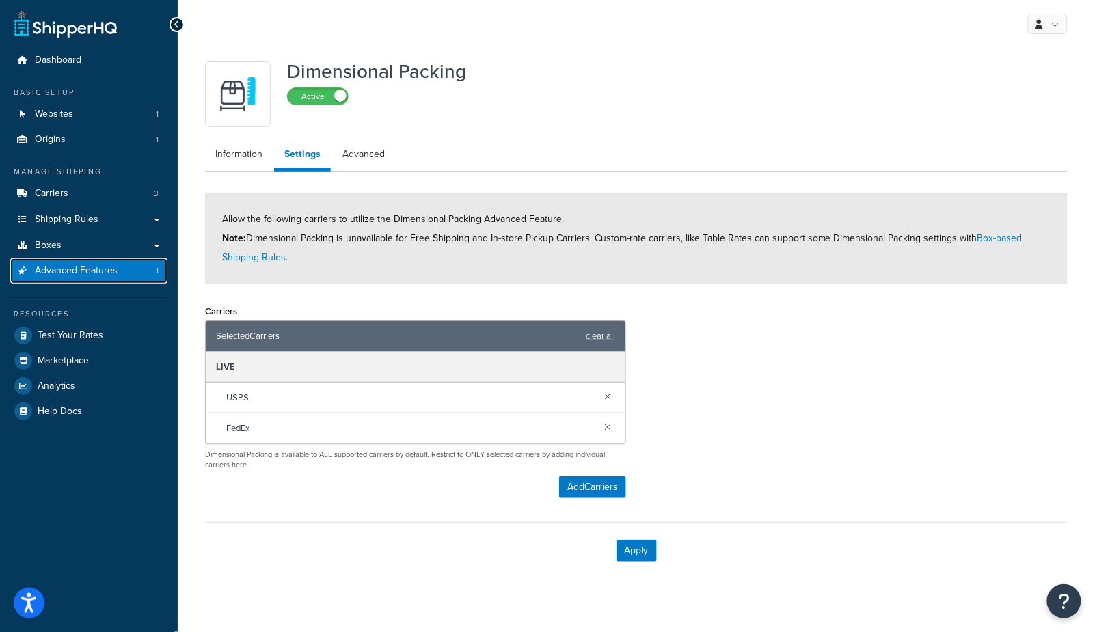
click at [60, 273] on span "Advanced Features" at bounding box center [76, 271] width 83 height 12
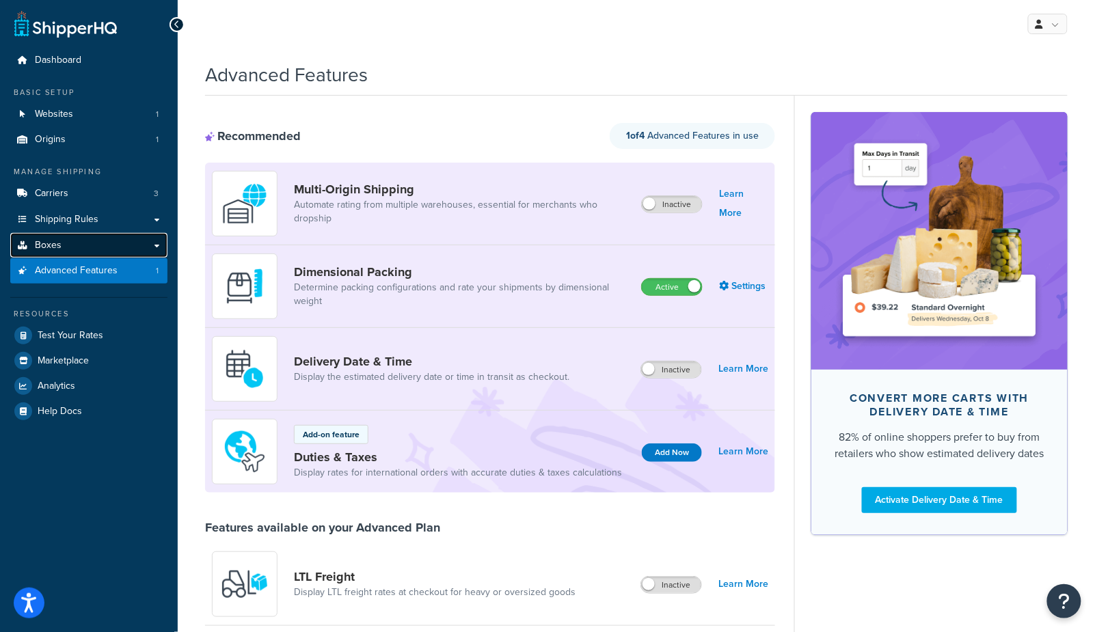
click at [64, 248] on link "Boxes" at bounding box center [88, 245] width 157 height 25
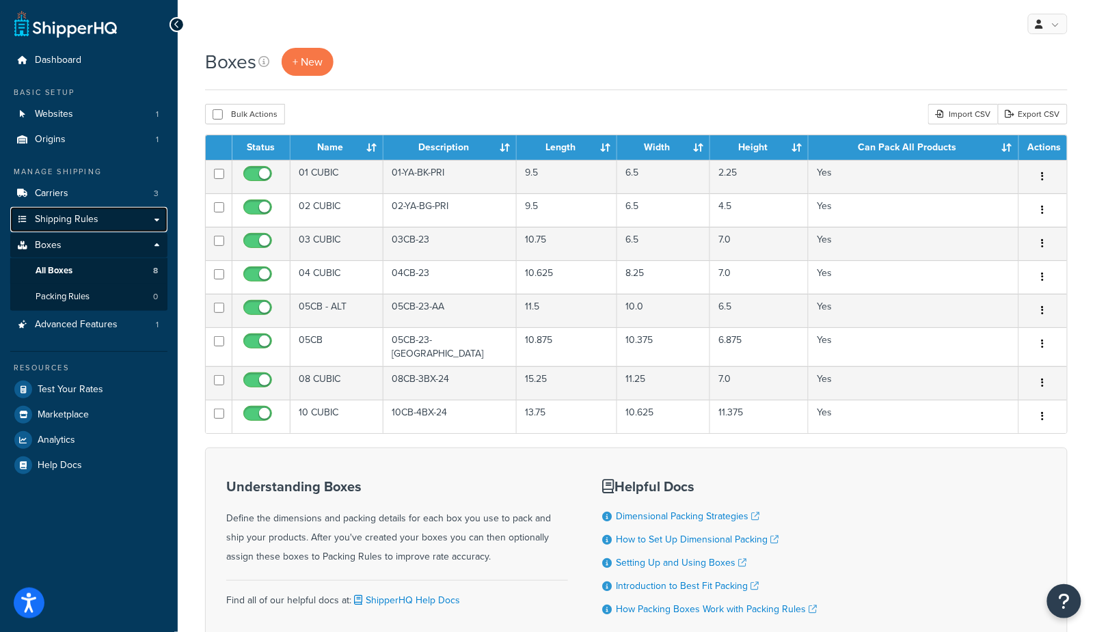
click at [77, 217] on span "Shipping Rules" at bounding box center [67, 220] width 64 height 12
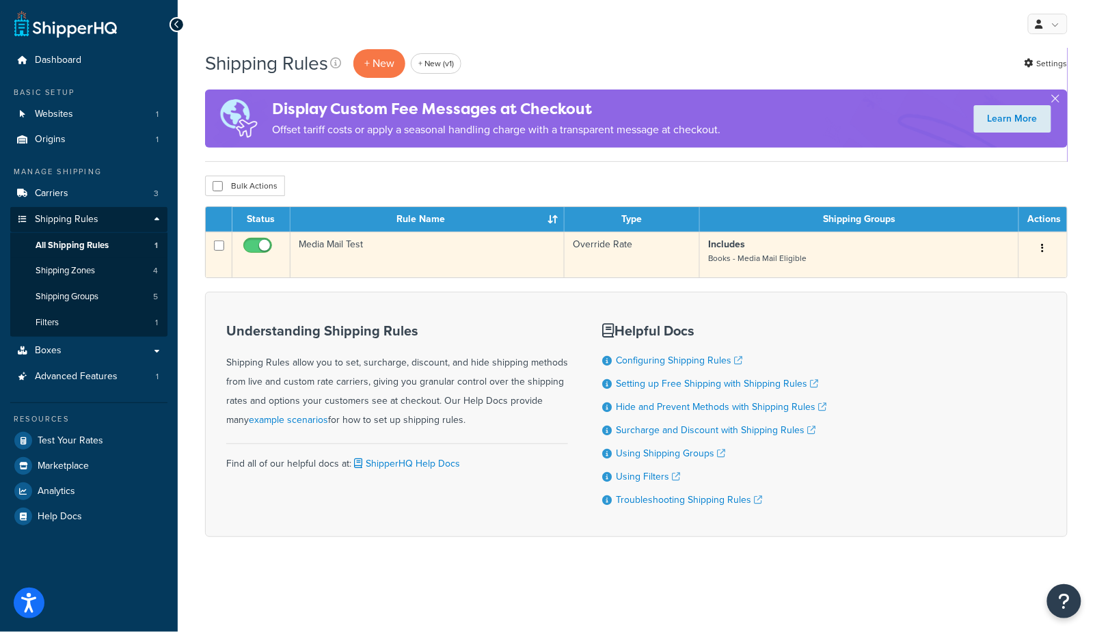
click at [340, 261] on td "Media Mail Test" at bounding box center [428, 255] width 274 height 46
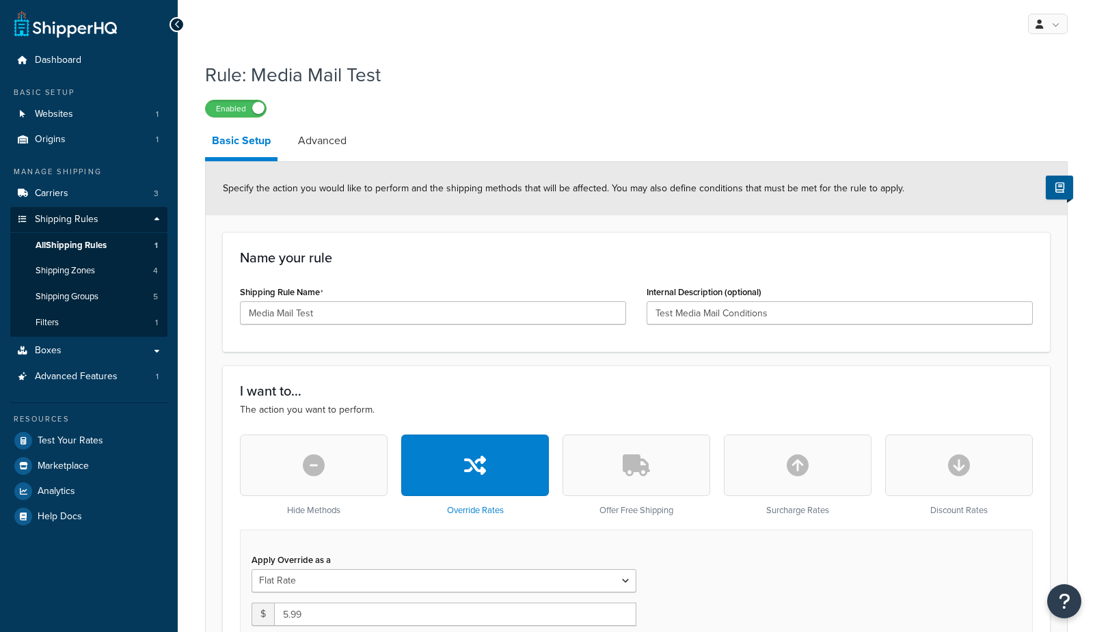
select select "ITEM"
click at [304, 148] on link "Advanced" at bounding box center [322, 140] width 62 height 33
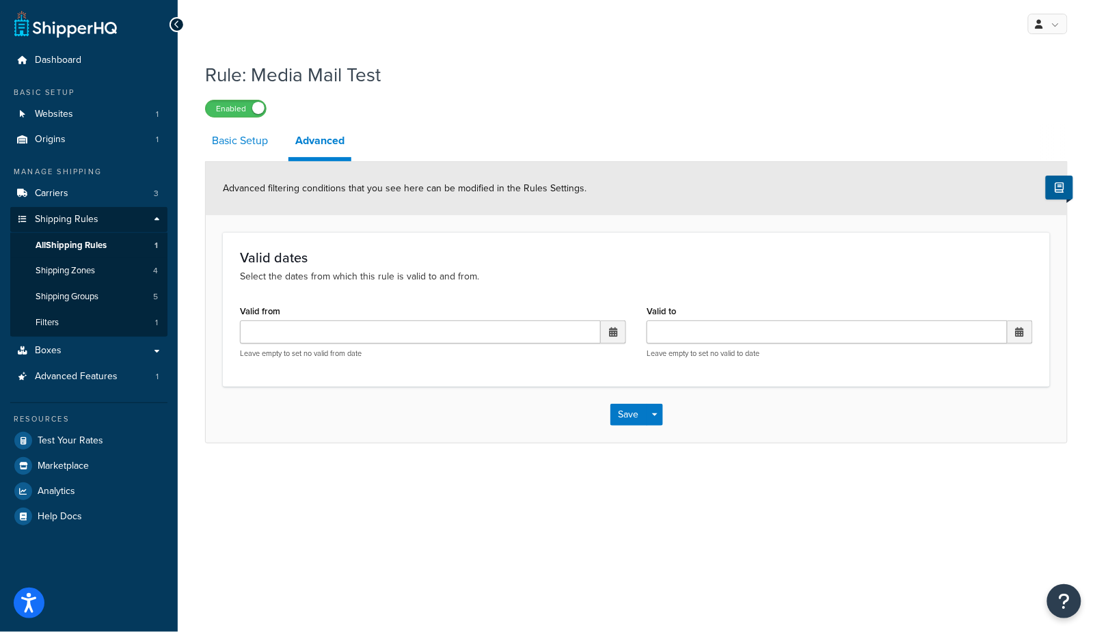
click at [230, 140] on link "Basic Setup" at bounding box center [240, 140] width 70 height 33
select select "ITEM"
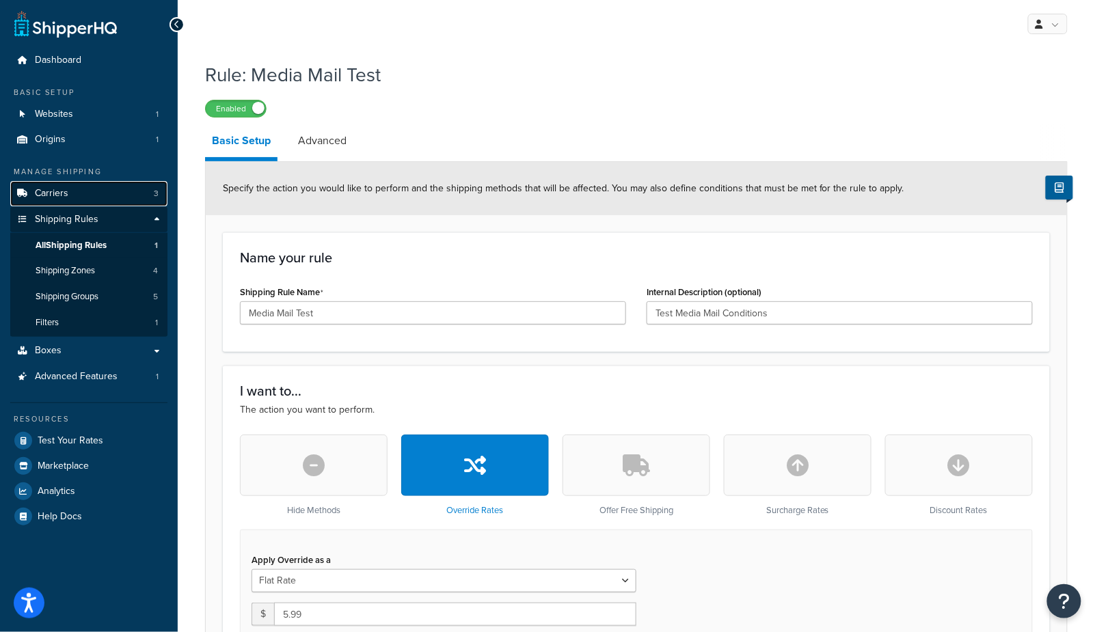
click at [59, 194] on span "Carriers" at bounding box center [52, 194] width 34 height 12
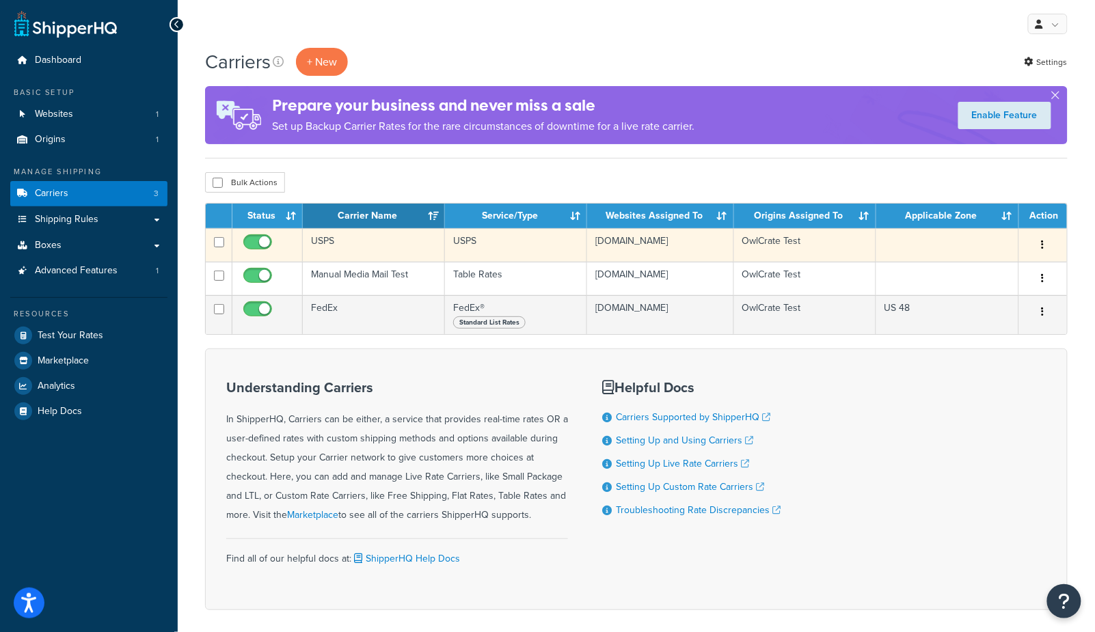
click at [369, 255] on td "USPS" at bounding box center [374, 245] width 142 height 34
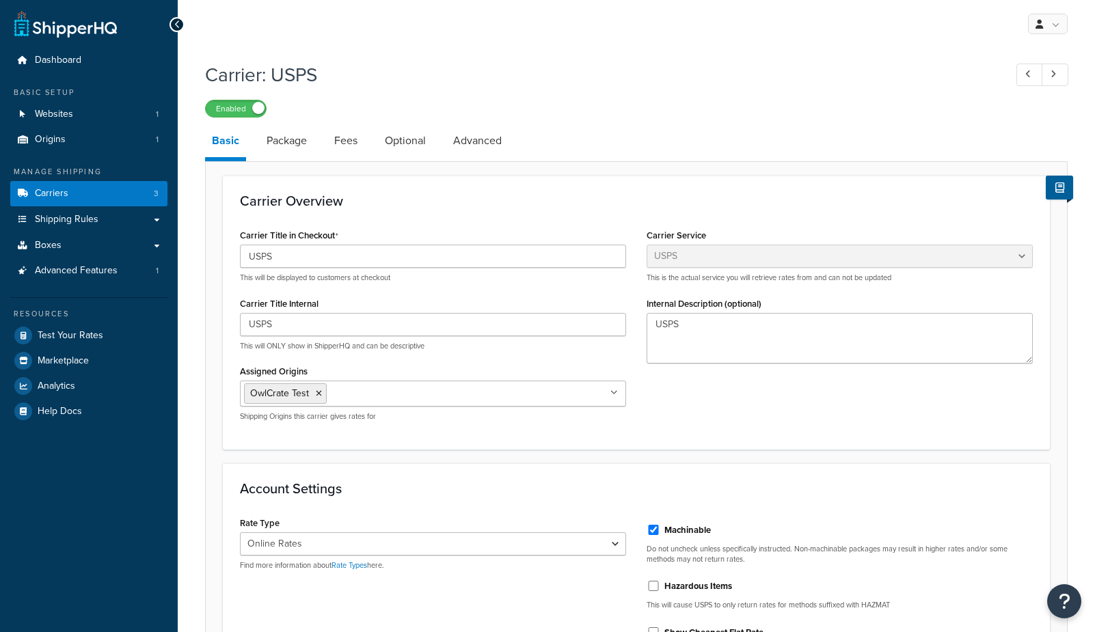
select select "usps"
select select "ONLINE"
click at [291, 150] on link "Package" at bounding box center [287, 140] width 54 height 33
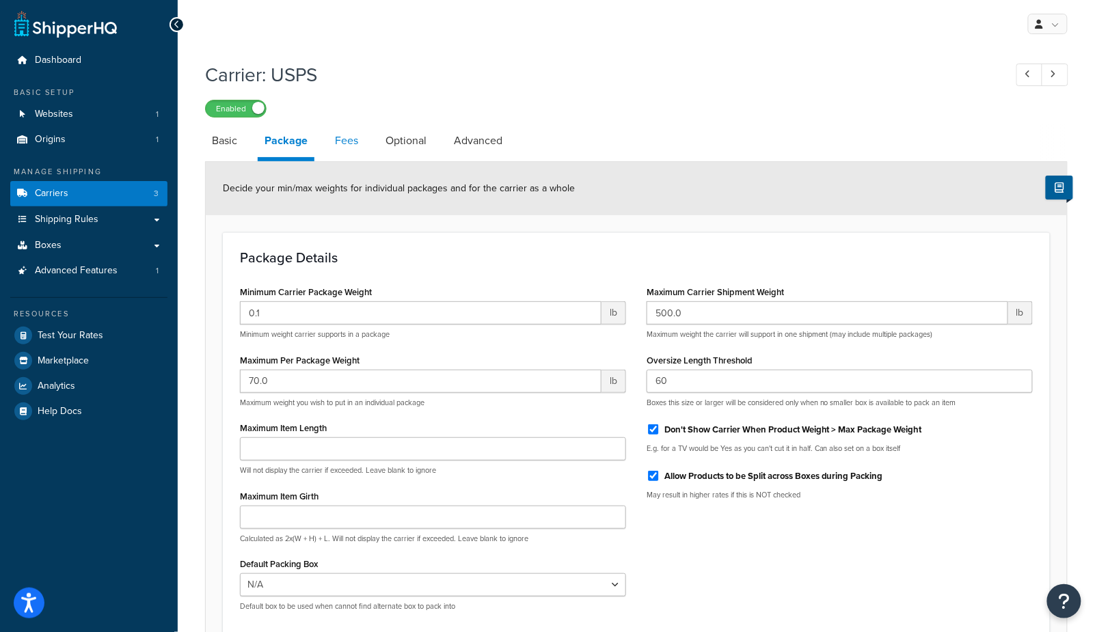
click at [328, 139] on link "Fees" at bounding box center [346, 140] width 37 height 33
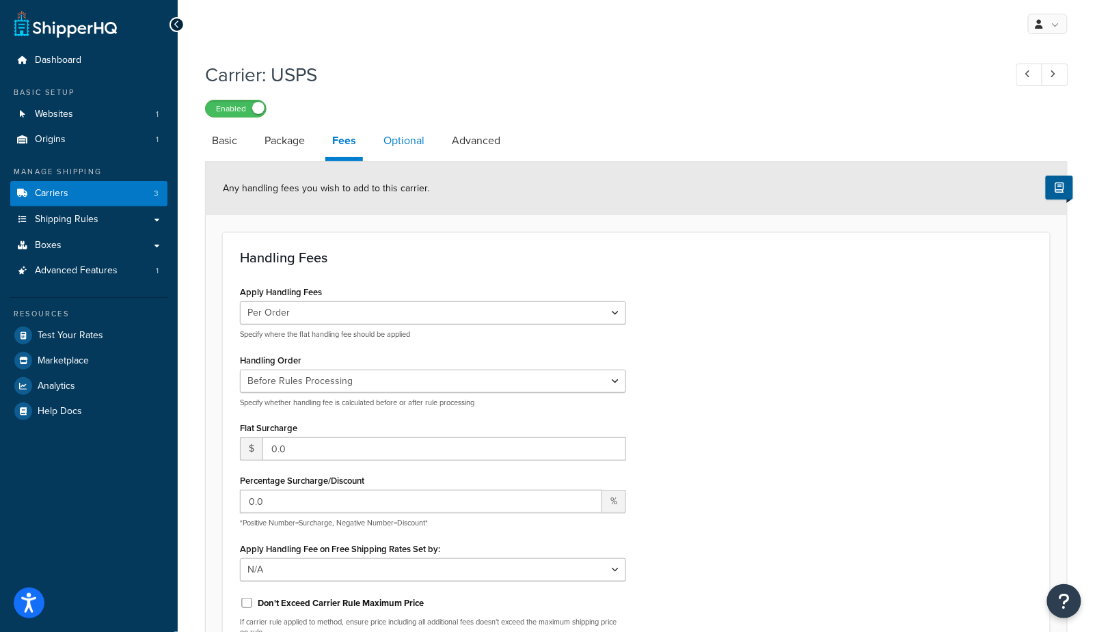
click at [389, 138] on link "Optional" at bounding box center [404, 140] width 55 height 33
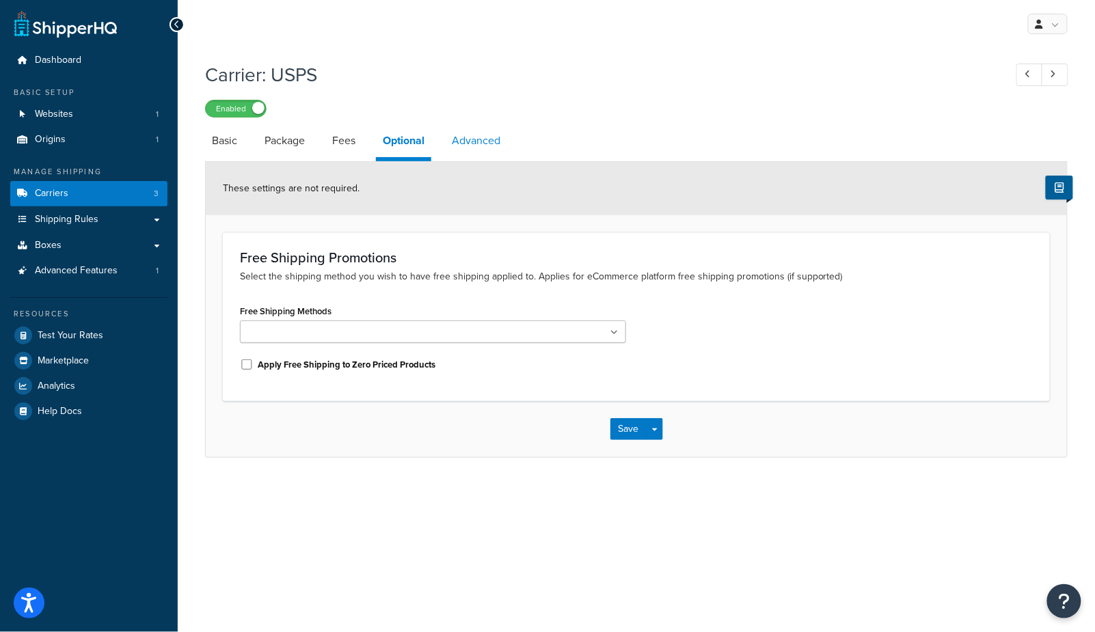
click at [471, 136] on link "Advanced" at bounding box center [476, 140] width 62 height 33
select select "false"
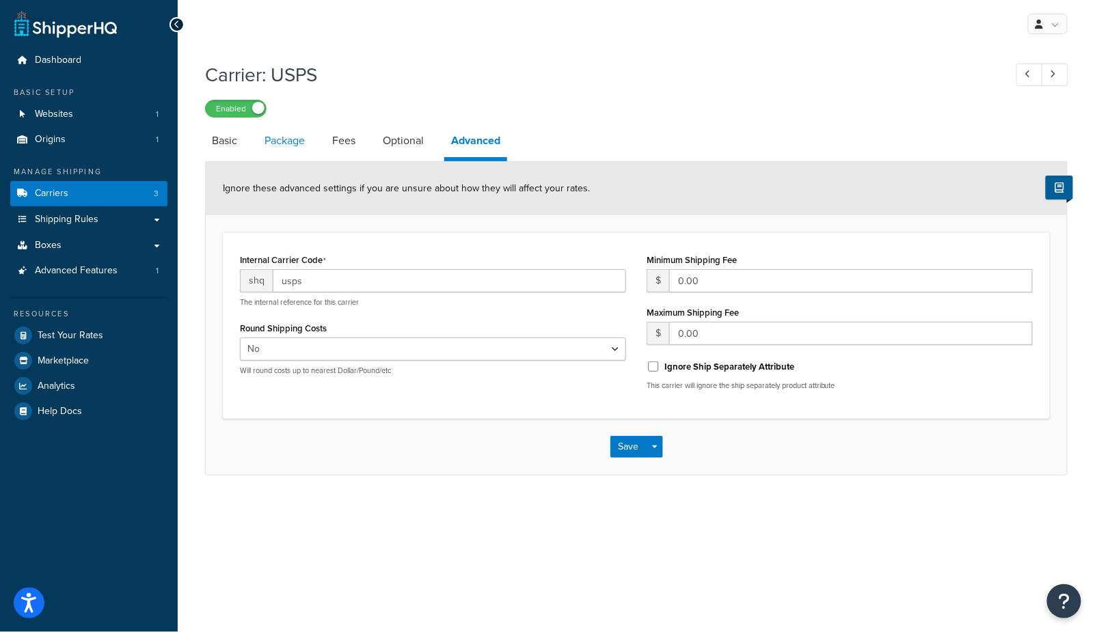
click at [267, 139] on link "Package" at bounding box center [285, 140] width 54 height 33
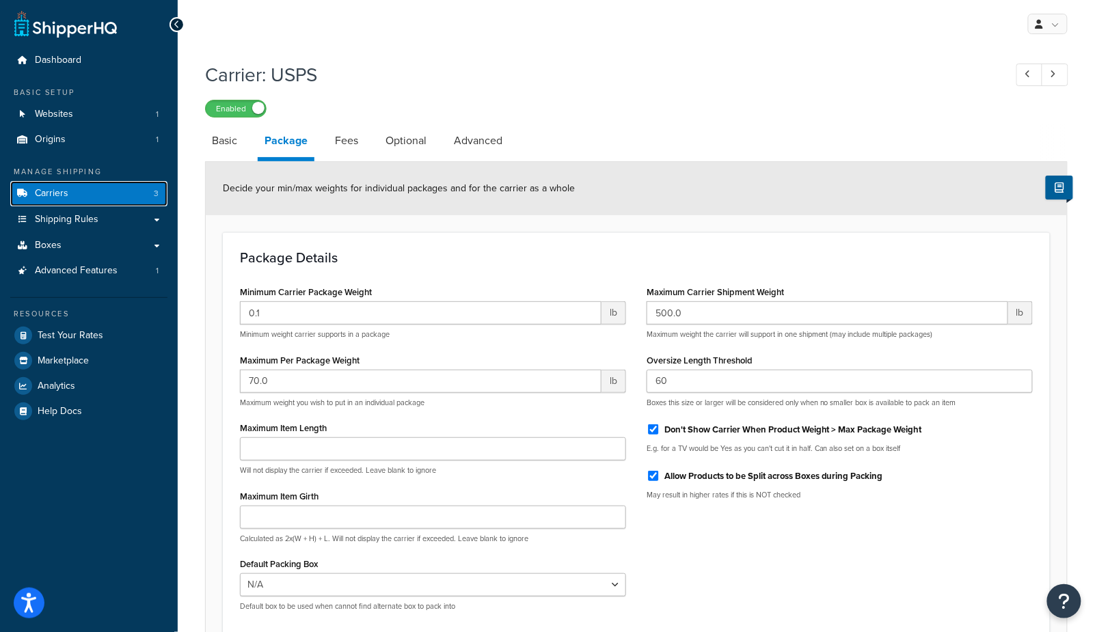
click at [129, 194] on link "Carriers 3" at bounding box center [88, 193] width 157 height 25
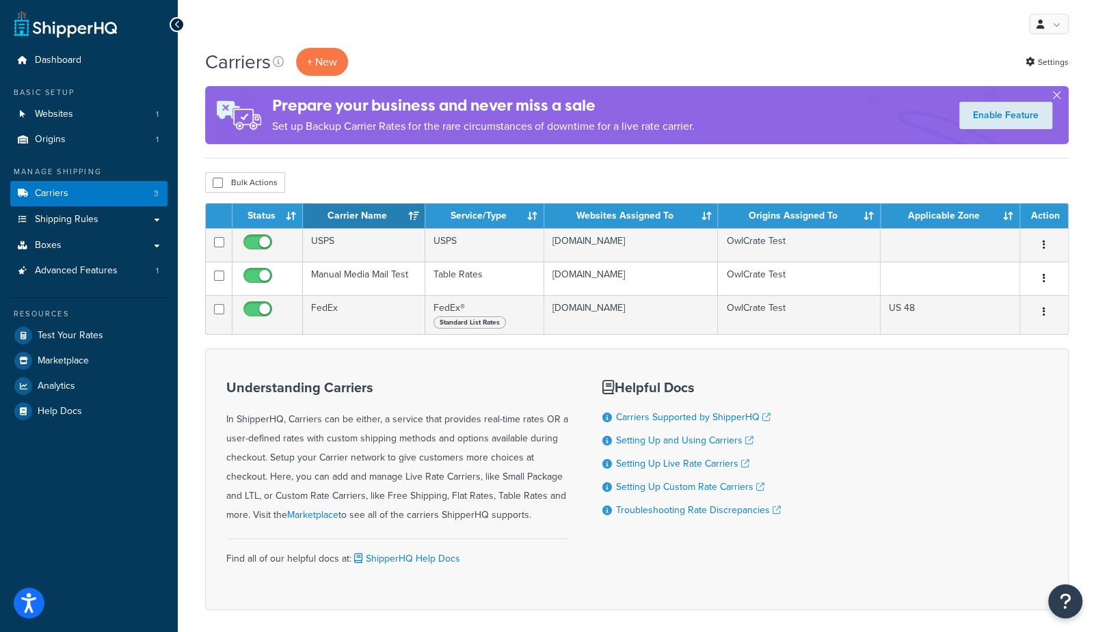
click at [640, 40] on div "My Profile Billing Global Settings Contact Us Logout" at bounding box center [637, 24] width 918 height 48
click at [400, 48] on div "Carriers + New Settings" at bounding box center [637, 62] width 864 height 28
click at [355, 161] on div "Carriers + New Settings Prepare your business and never miss a sale Set up Back…" at bounding box center [637, 353] width 918 height 611
click at [55, 220] on span "Shipping Rules" at bounding box center [67, 220] width 64 height 12
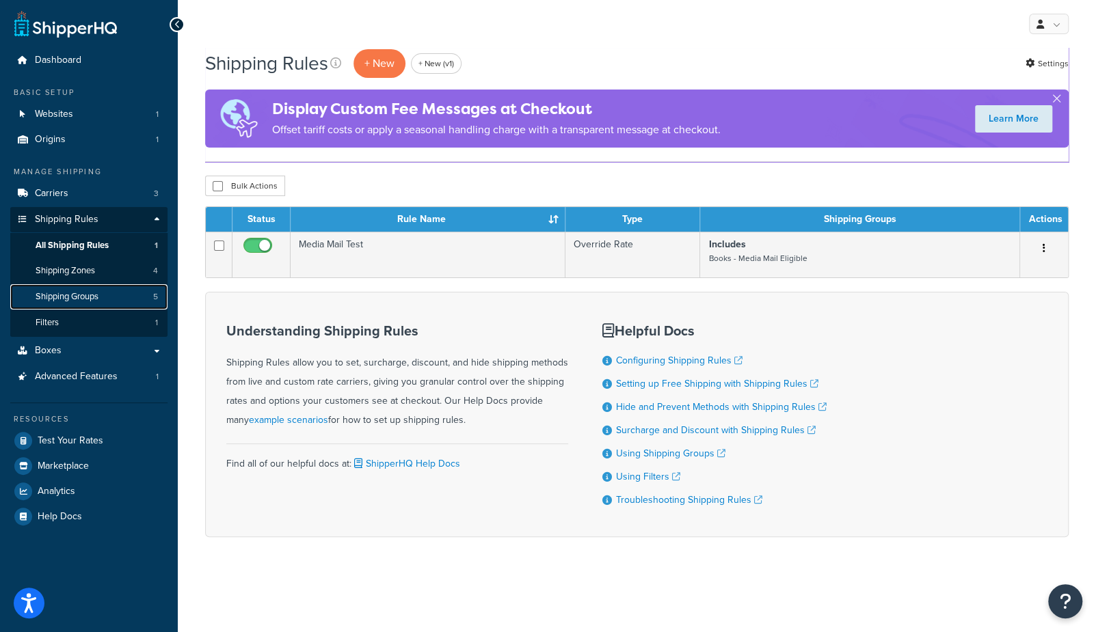
click at [53, 302] on span "Shipping Groups" at bounding box center [67, 297] width 63 height 12
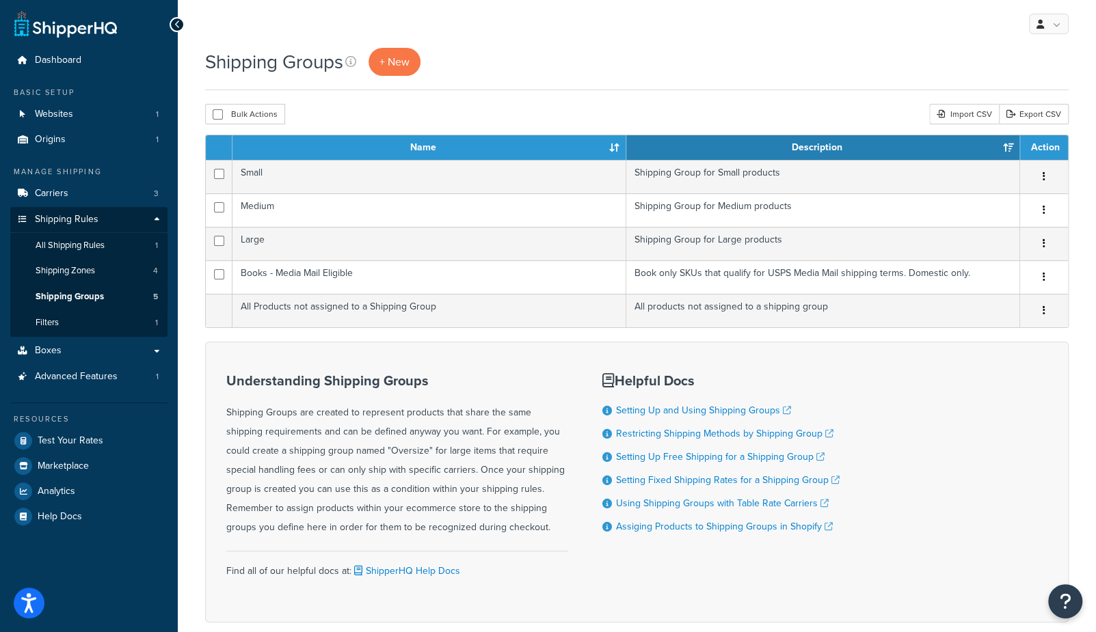
click at [550, 103] on div "Shipping Groups + New Bulk Actions Duplicate [GEOGRAPHIC_DATA] Import CSV Expor…" at bounding box center [637, 359] width 918 height 623
click at [398, 55] on span "+ New" at bounding box center [394, 62] width 30 height 16
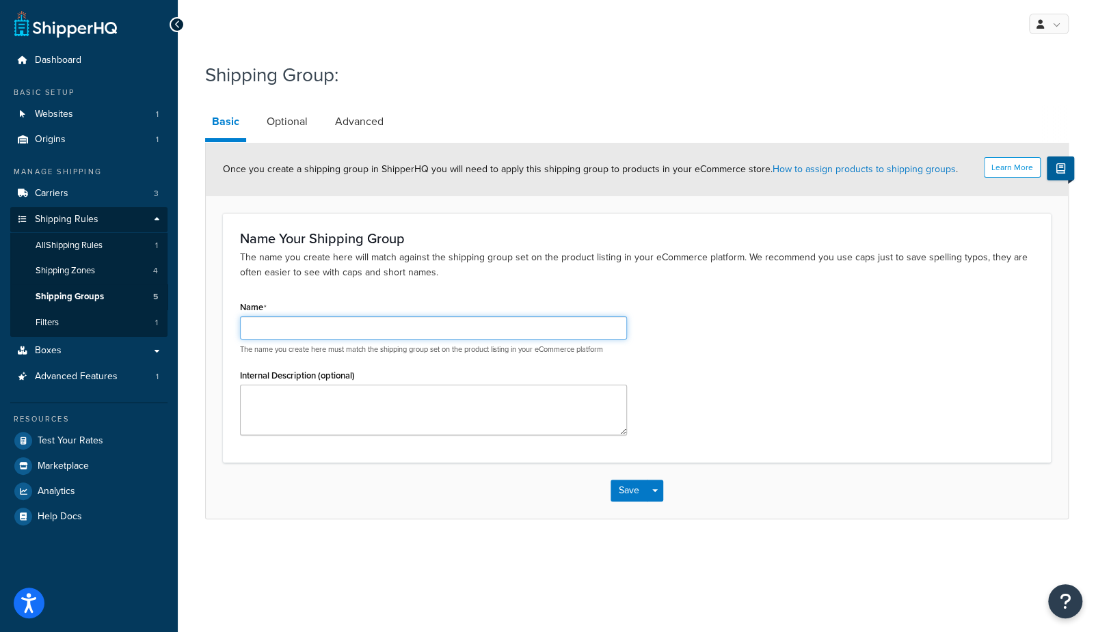
click at [263, 328] on input "Name" at bounding box center [433, 328] width 387 height 23
type input "media mail ineligible"
click at [282, 131] on link "Optional" at bounding box center [287, 121] width 55 height 33
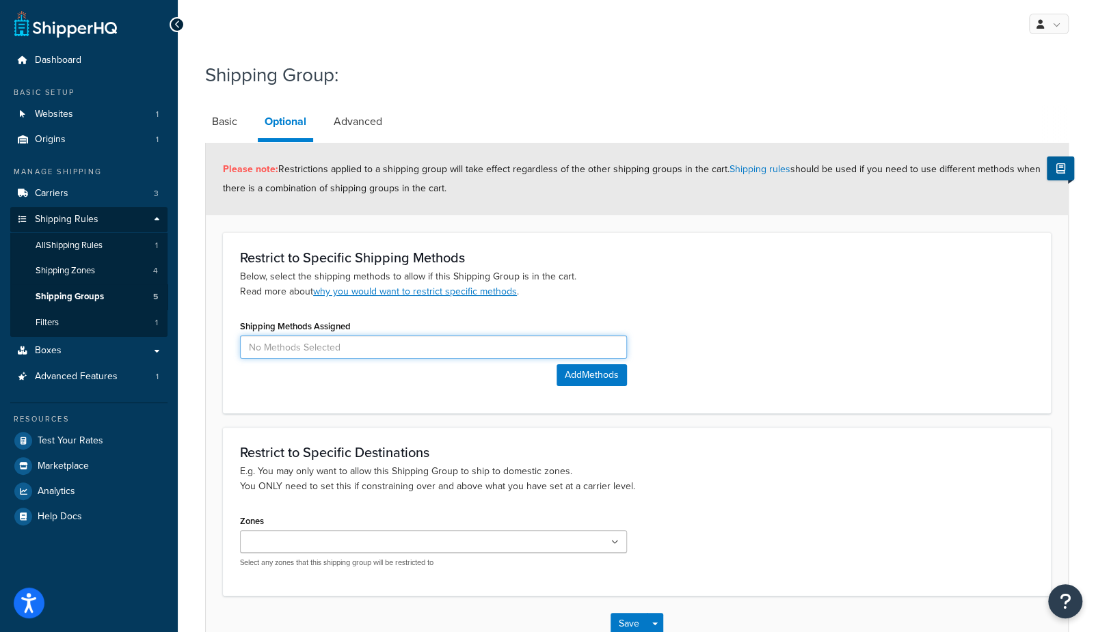
click at [287, 357] on input at bounding box center [433, 347] width 387 height 23
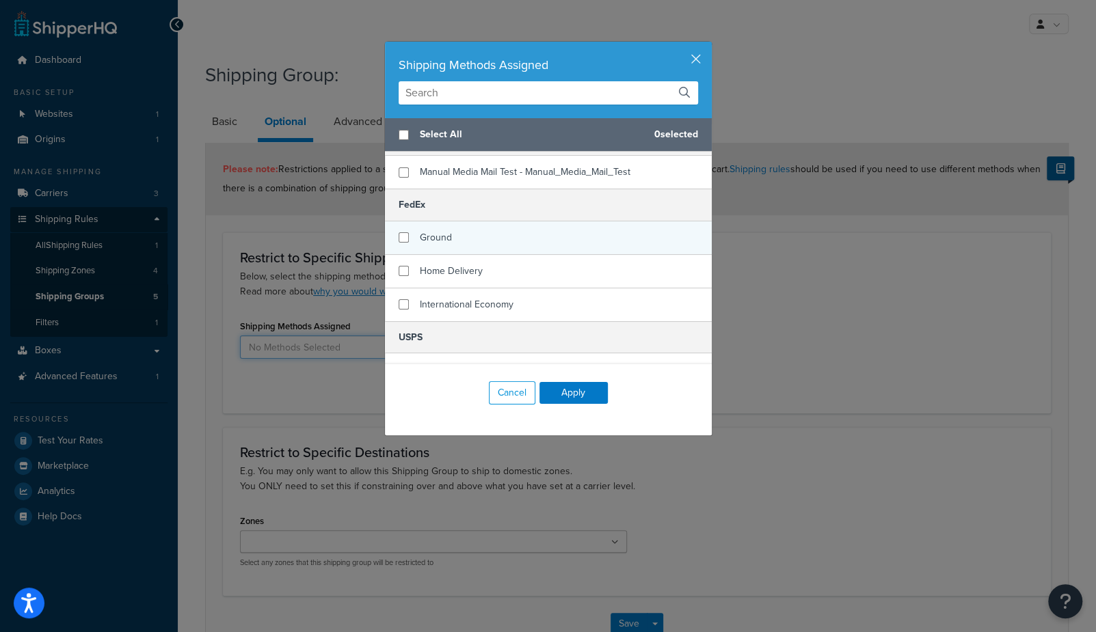
scroll to position [28, 0]
checkbox input "true"
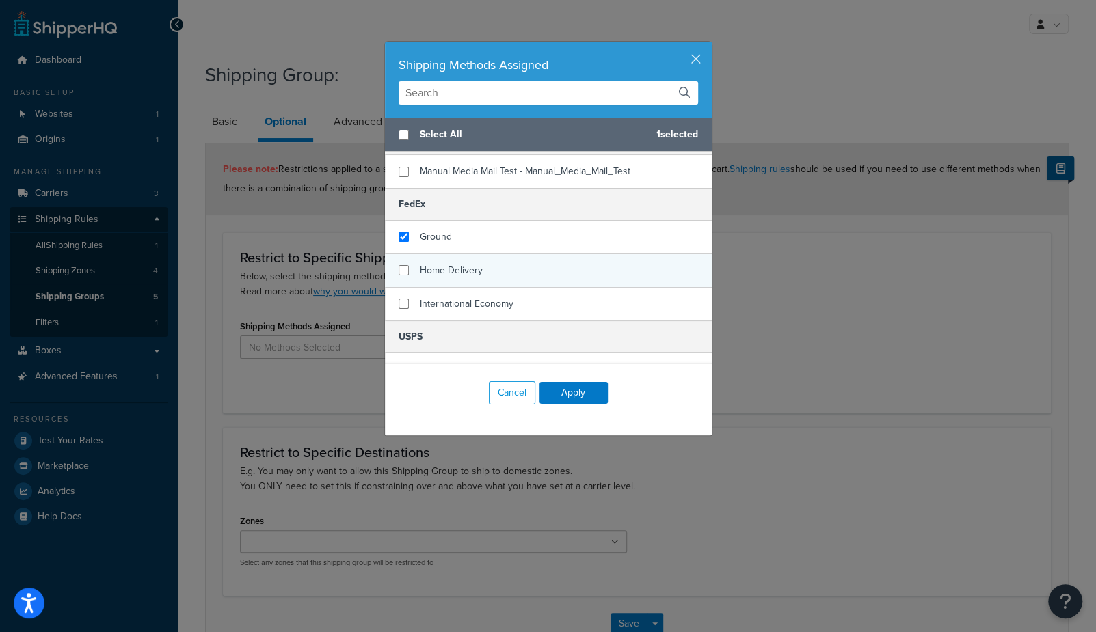
drag, startPoint x: 428, startPoint y: 236, endPoint x: 437, endPoint y: 271, distance: 36.0
click at [428, 236] on span "Ground" at bounding box center [436, 237] width 32 height 14
checkbox input "true"
click at [437, 279] on div "Home Delivery" at bounding box center [548, 271] width 327 height 34
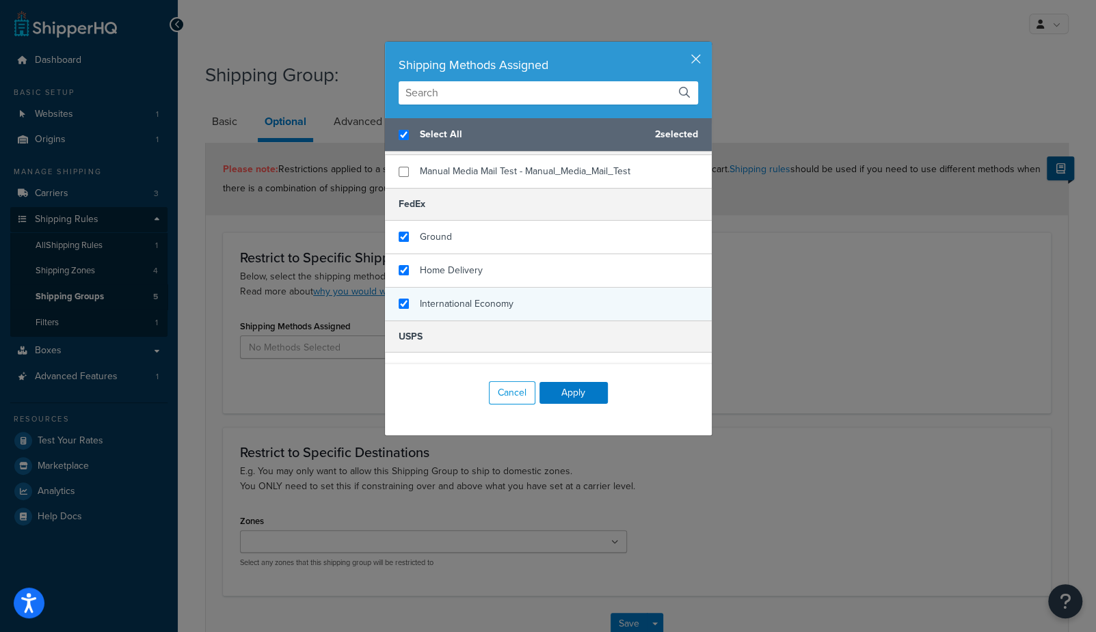
checkbox input "true"
click at [434, 307] on span "International Economy" at bounding box center [467, 304] width 94 height 14
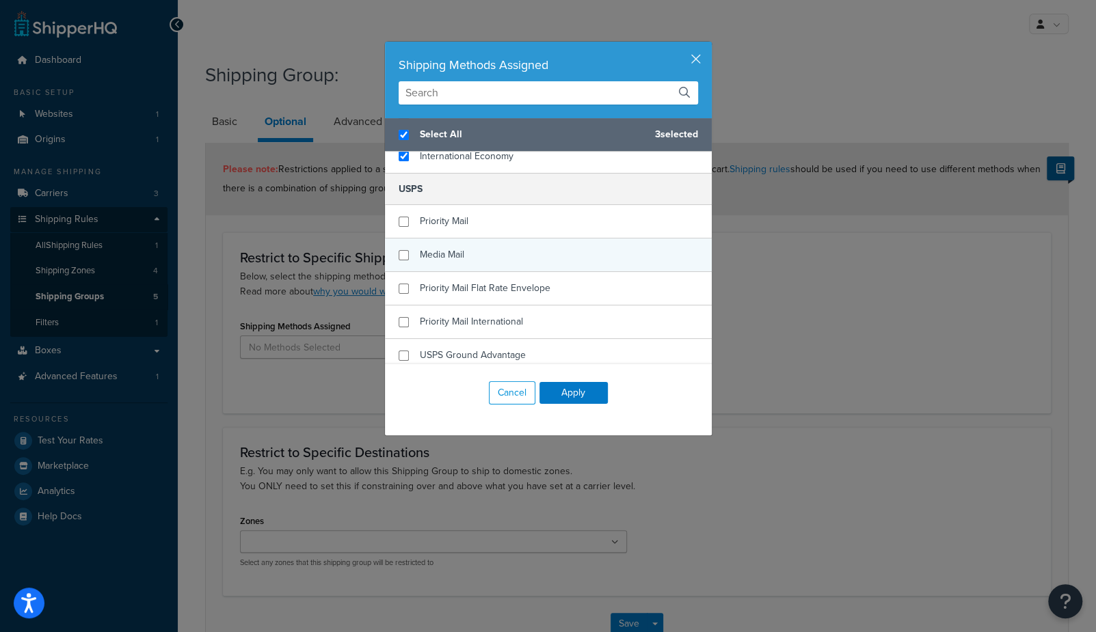
scroll to position [178, 0]
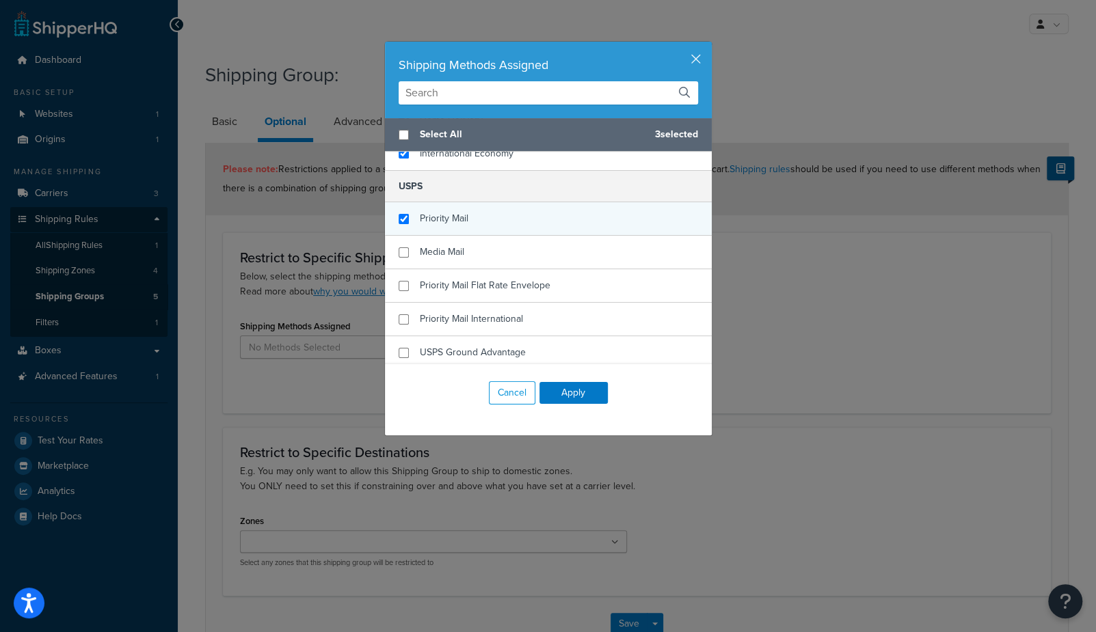
checkbox input "false"
checkbox input "true"
click at [438, 215] on span "Priority Mail" at bounding box center [444, 218] width 49 height 14
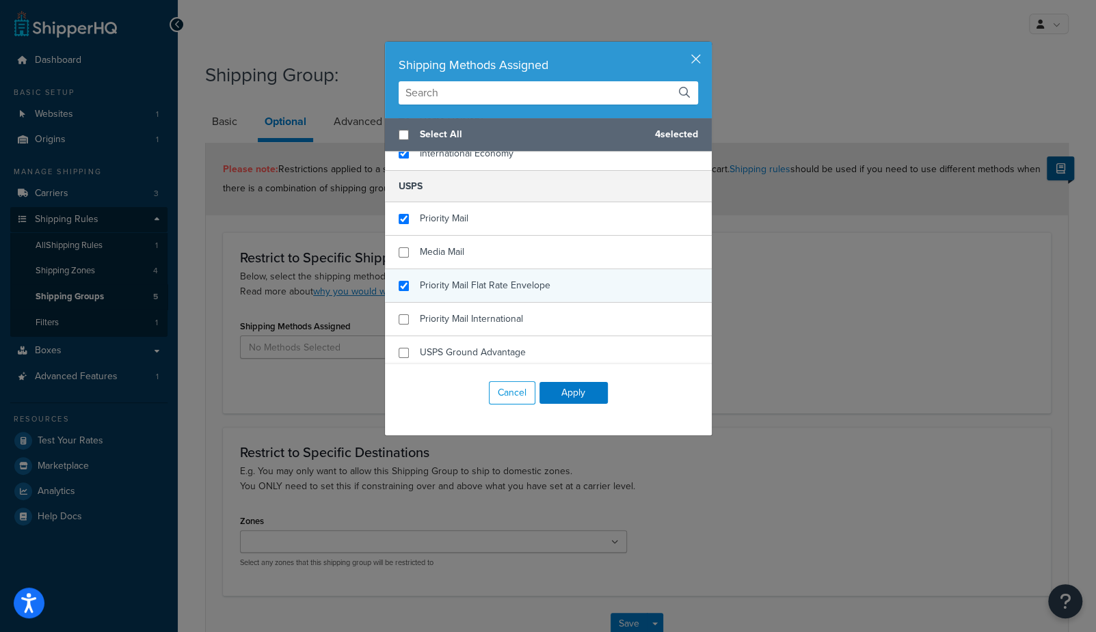
checkbox input "true"
click at [436, 282] on span "Priority Mail Flat Rate Envelope" at bounding box center [485, 285] width 131 height 14
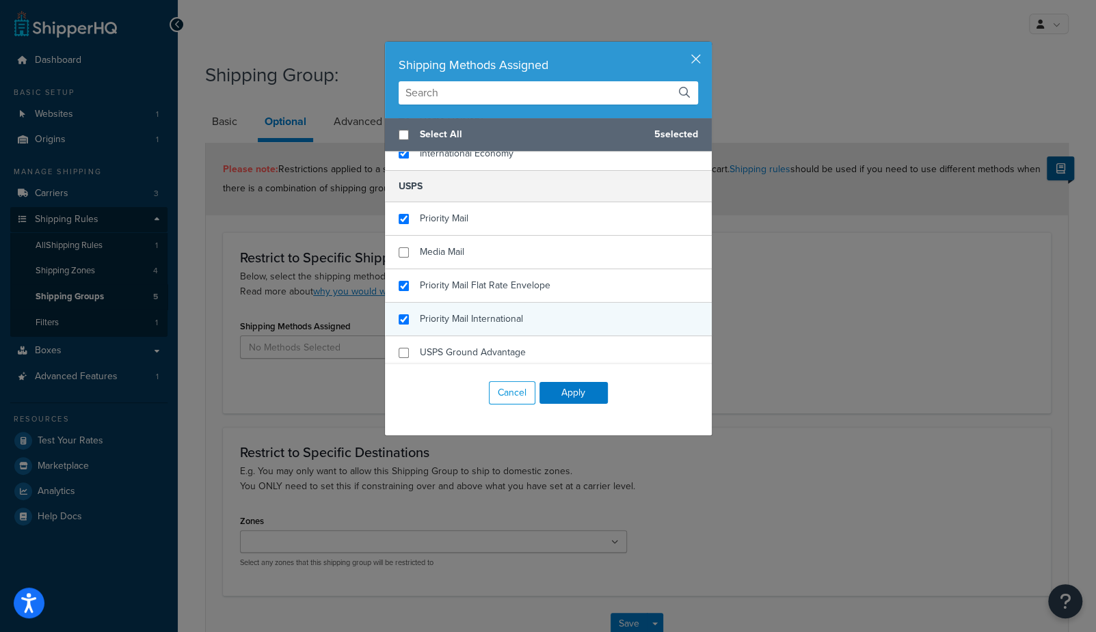
checkbox input "true"
click at [441, 321] on span "Priority Mail International" at bounding box center [471, 319] width 103 height 14
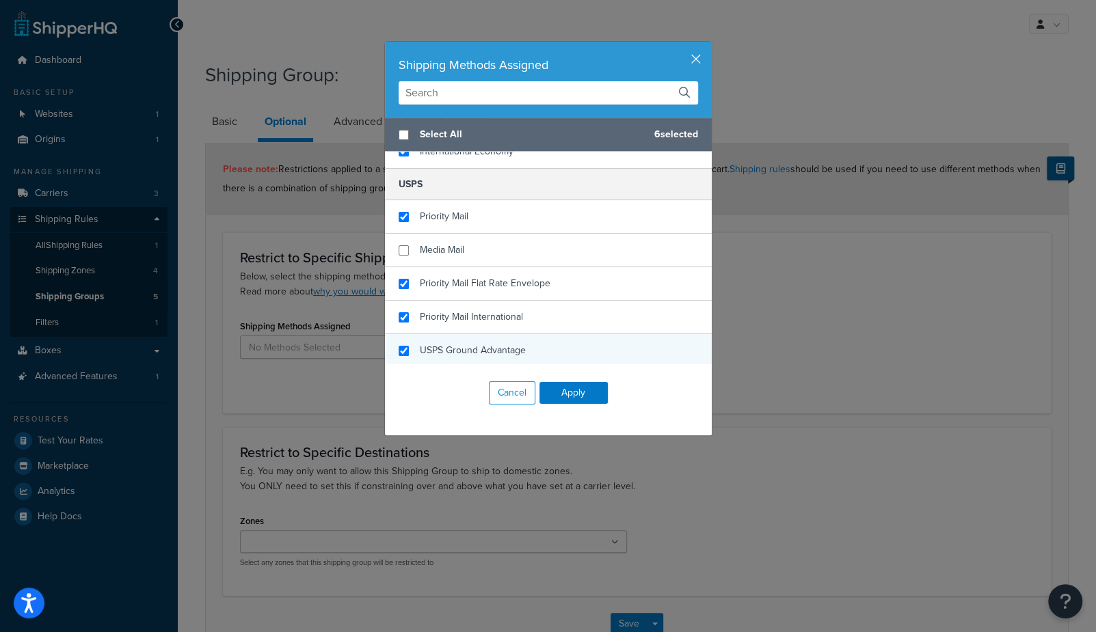
checkbox input "true"
click at [436, 345] on span "USPS Ground Advantage" at bounding box center [473, 350] width 106 height 14
click at [568, 394] on button "Apply" at bounding box center [573, 393] width 68 height 22
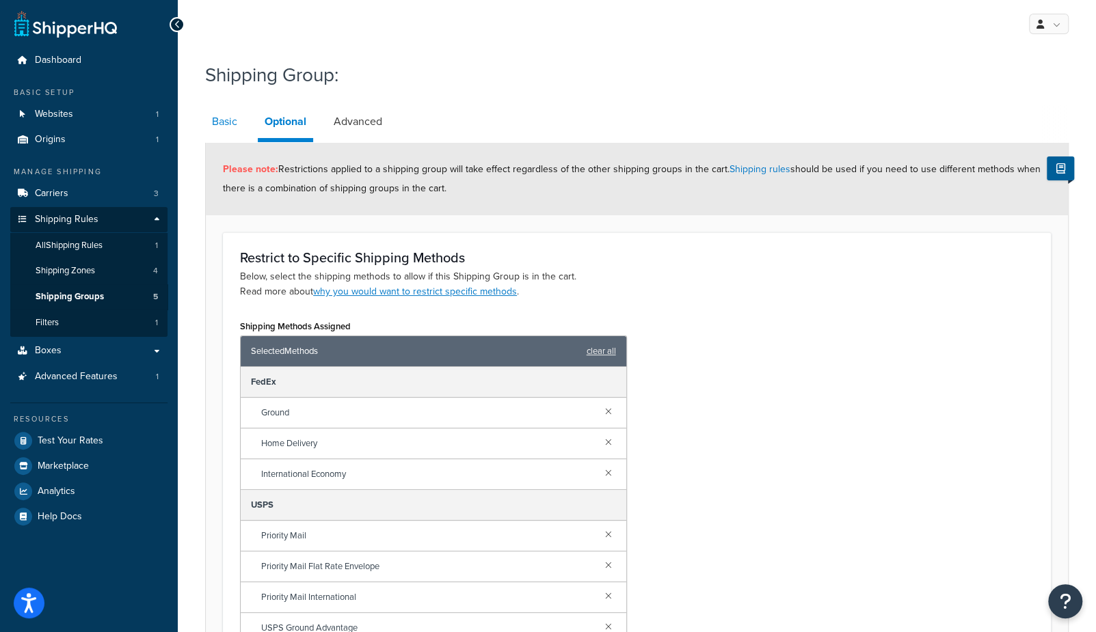
click at [215, 121] on link "Basic" at bounding box center [224, 121] width 39 height 33
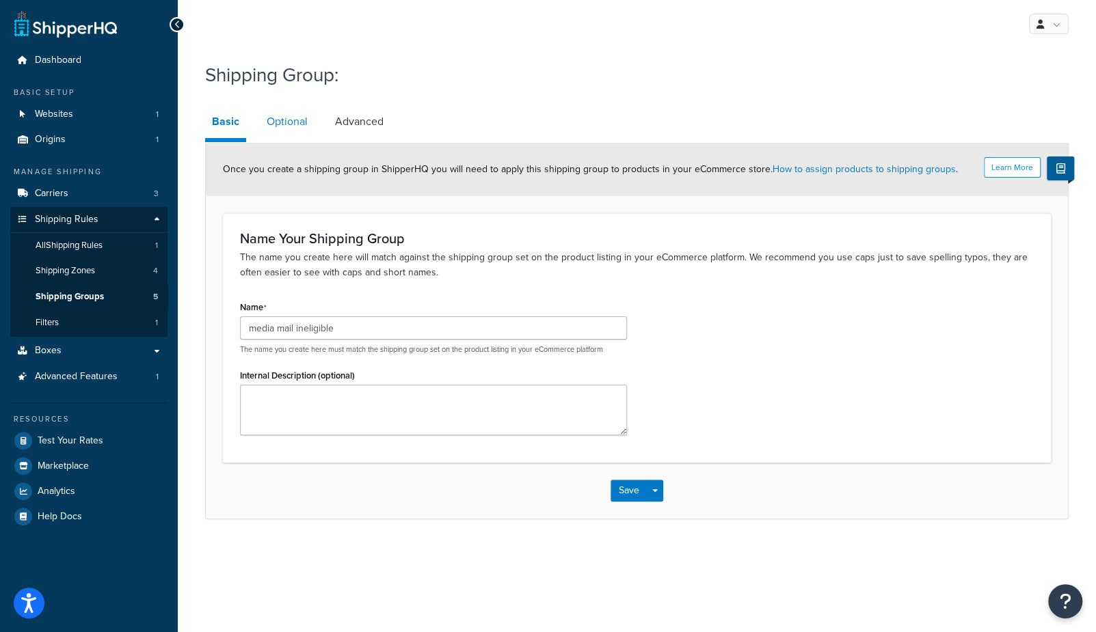
click at [304, 131] on link "Optional" at bounding box center [287, 121] width 55 height 33
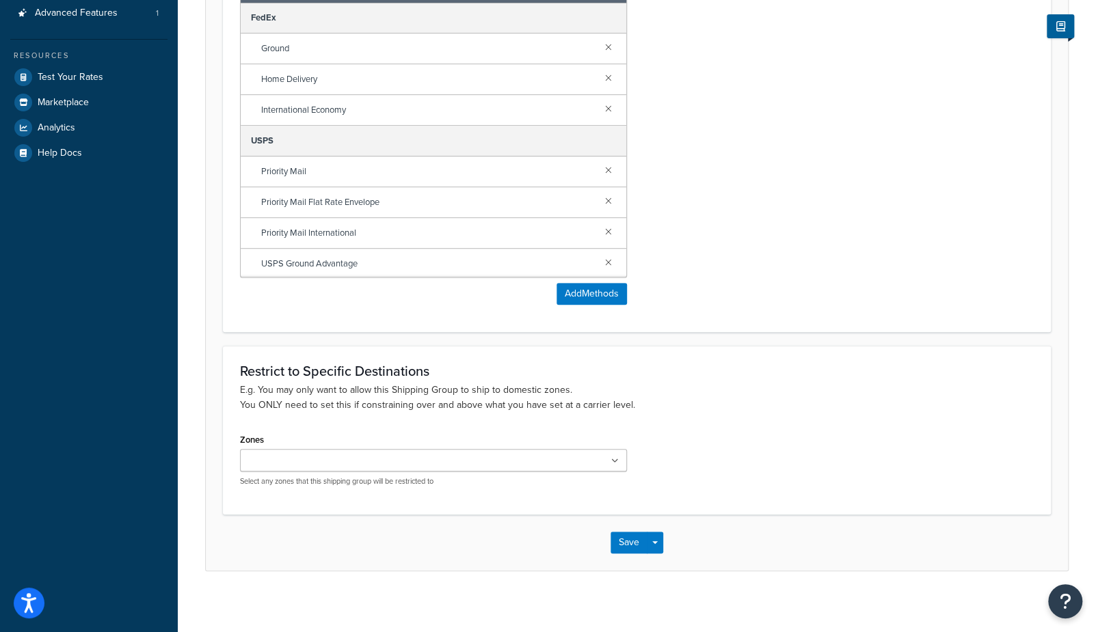
scroll to position [369, 0]
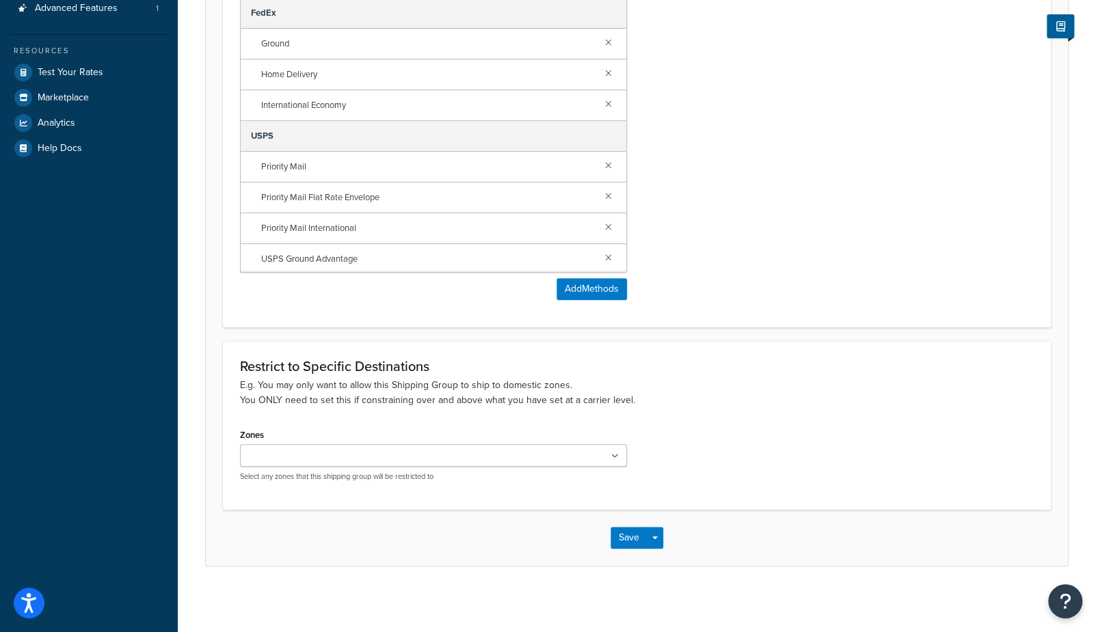
click at [624, 548] on div "Save Save Dropdown Save and Edit Save and Duplicate Save and Create New" at bounding box center [637, 538] width 862 height 56
click at [624, 541] on button "Save" at bounding box center [629, 538] width 37 height 22
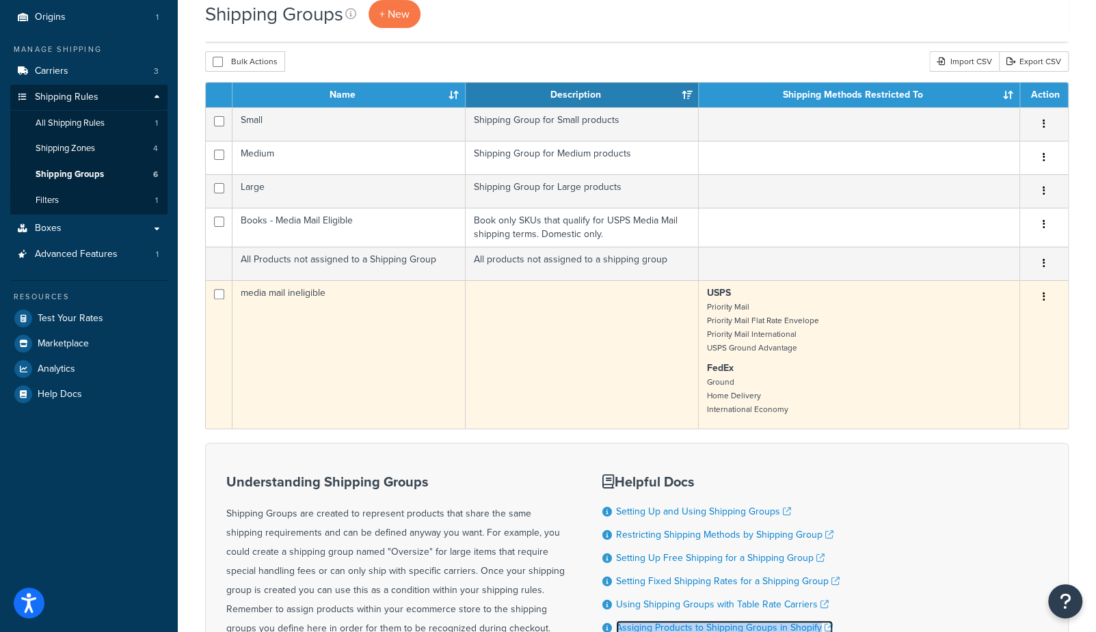
scroll to position [122, 0]
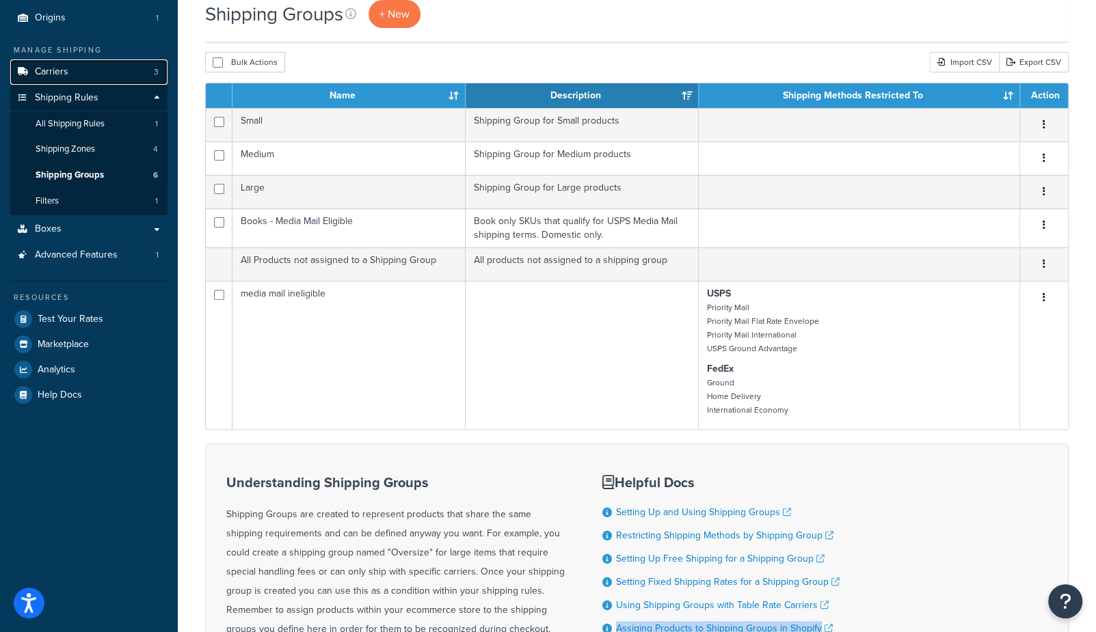
click at [51, 79] on link "Carriers 3" at bounding box center [88, 71] width 157 height 25
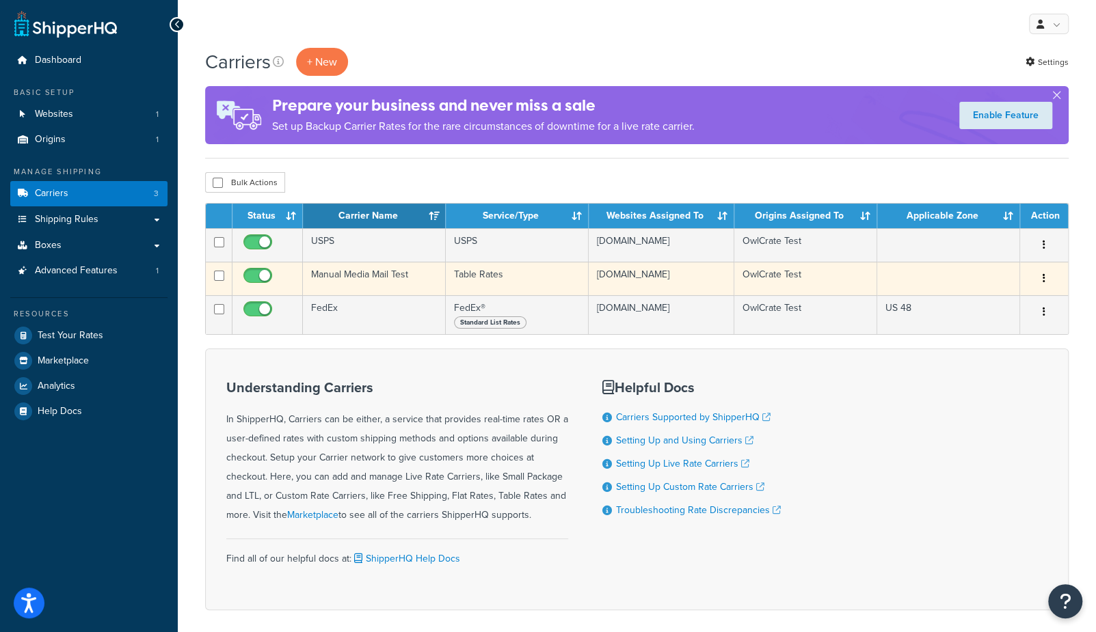
click at [355, 276] on td "Manual Media Mail Test" at bounding box center [374, 279] width 143 height 34
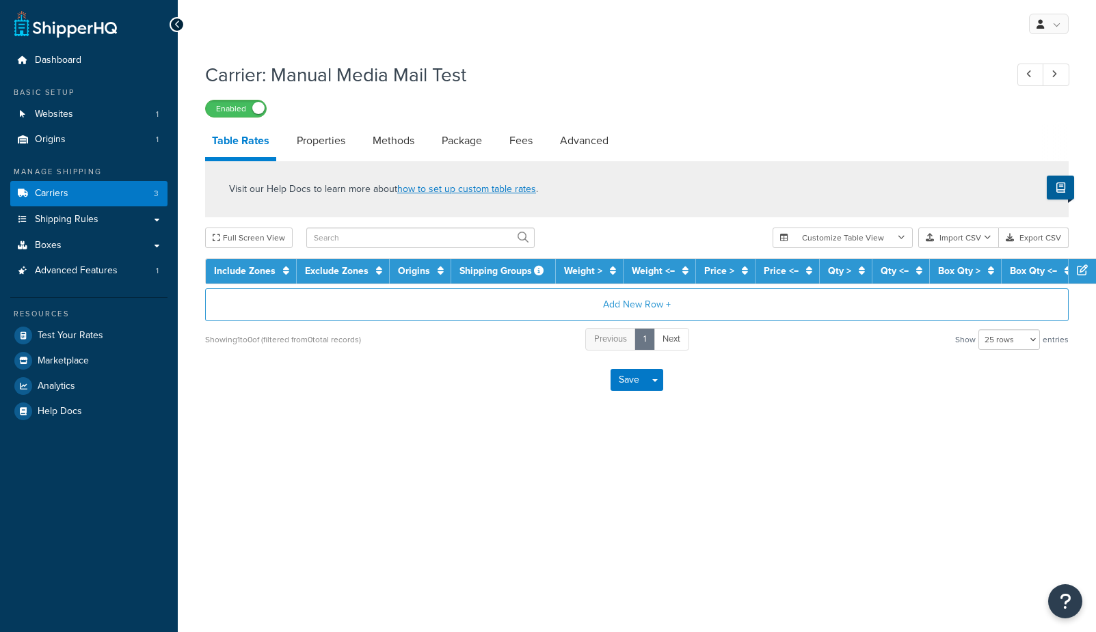
select select "25"
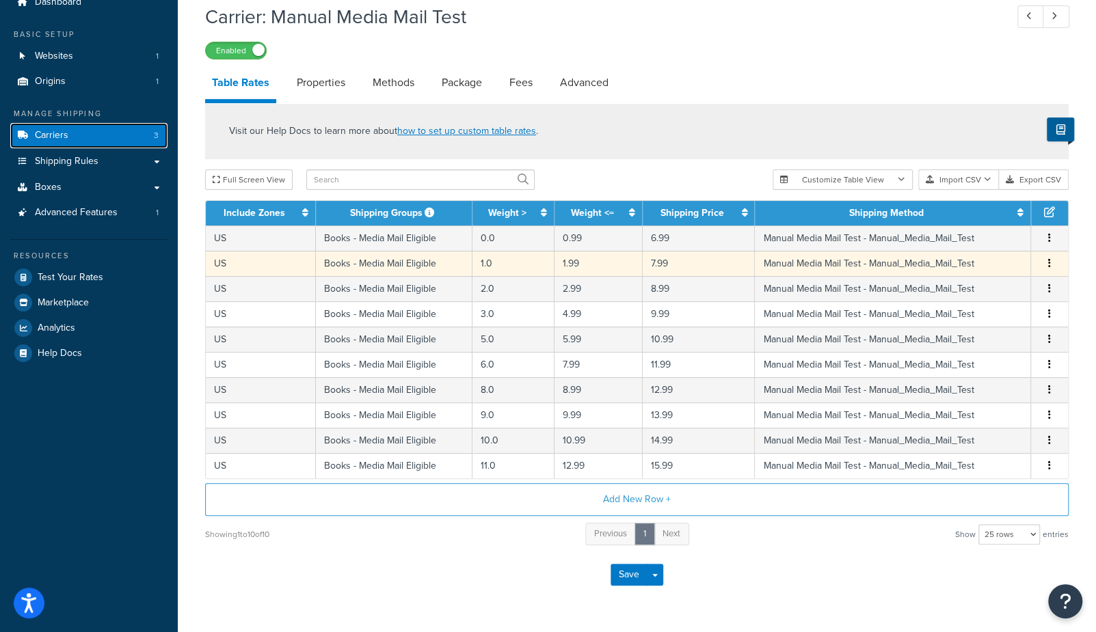
scroll to position [72, 0]
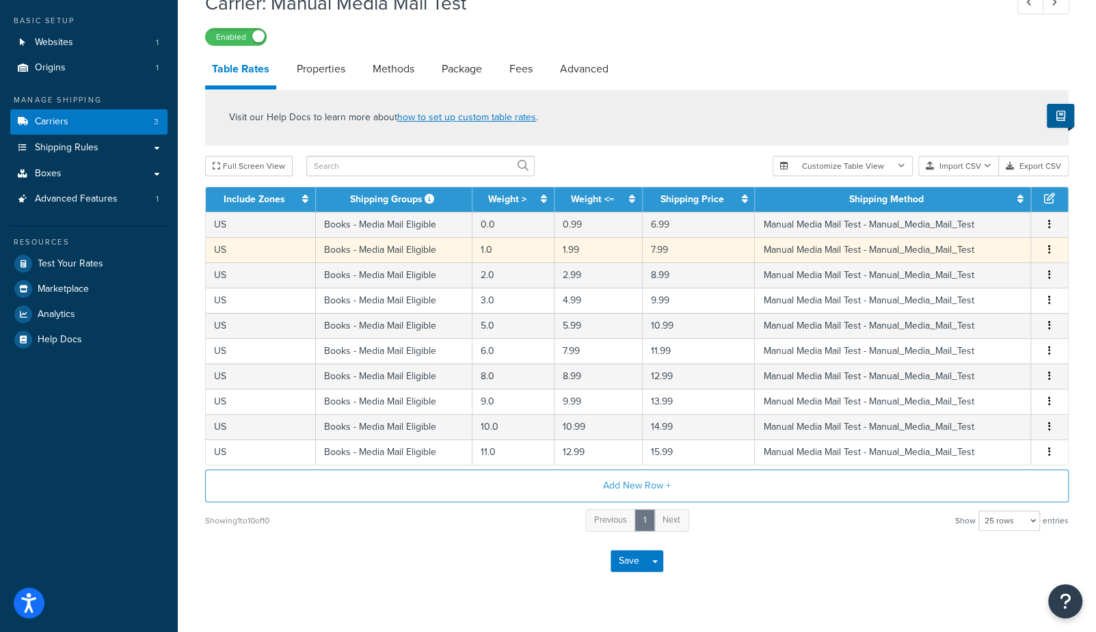
click at [485, 251] on td "1.0" at bounding box center [513, 249] width 82 height 25
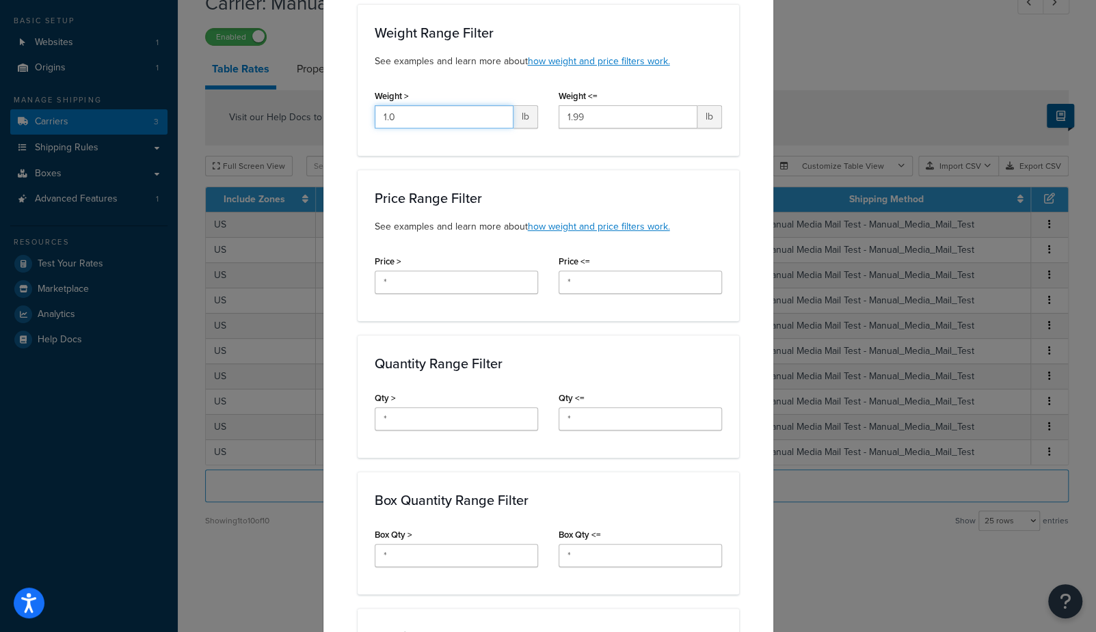
scroll to position [299, 0]
drag, startPoint x: 431, startPoint y: 115, endPoint x: 289, endPoint y: 97, distance: 143.3
click at [295, 101] on div "Update Table Rate Applicable Zones See examples and learn more about how includ…" at bounding box center [548, 316] width 1096 height 632
type input ".99"
click at [331, 64] on div "Update Table Rate Applicable Zones See examples and learn more about how includ…" at bounding box center [548, 465] width 451 height 1447
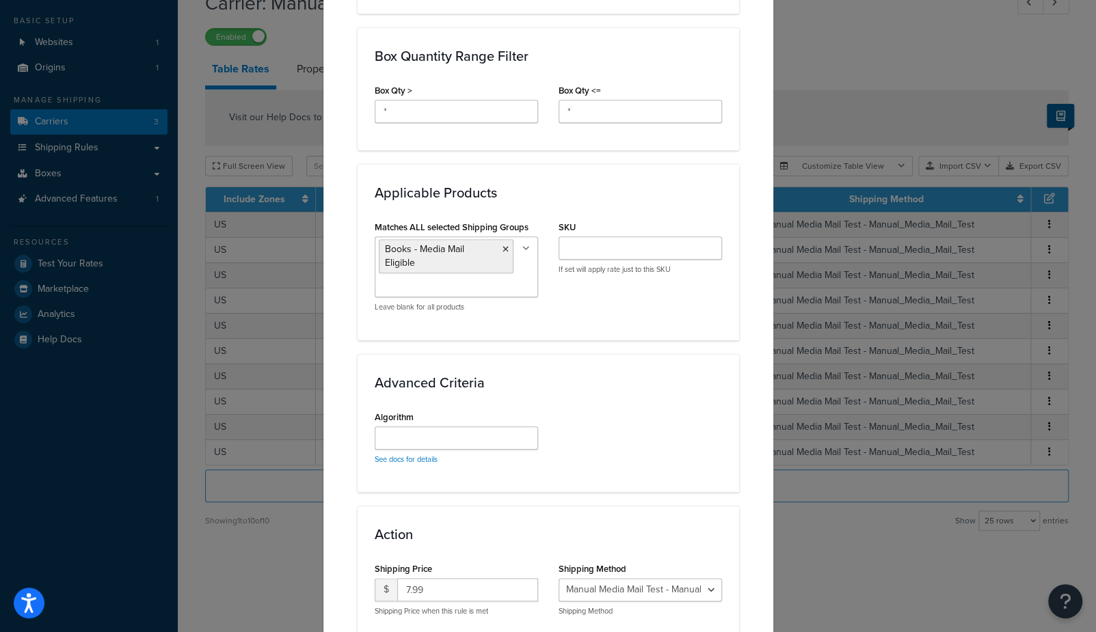
scroll to position [850, 0]
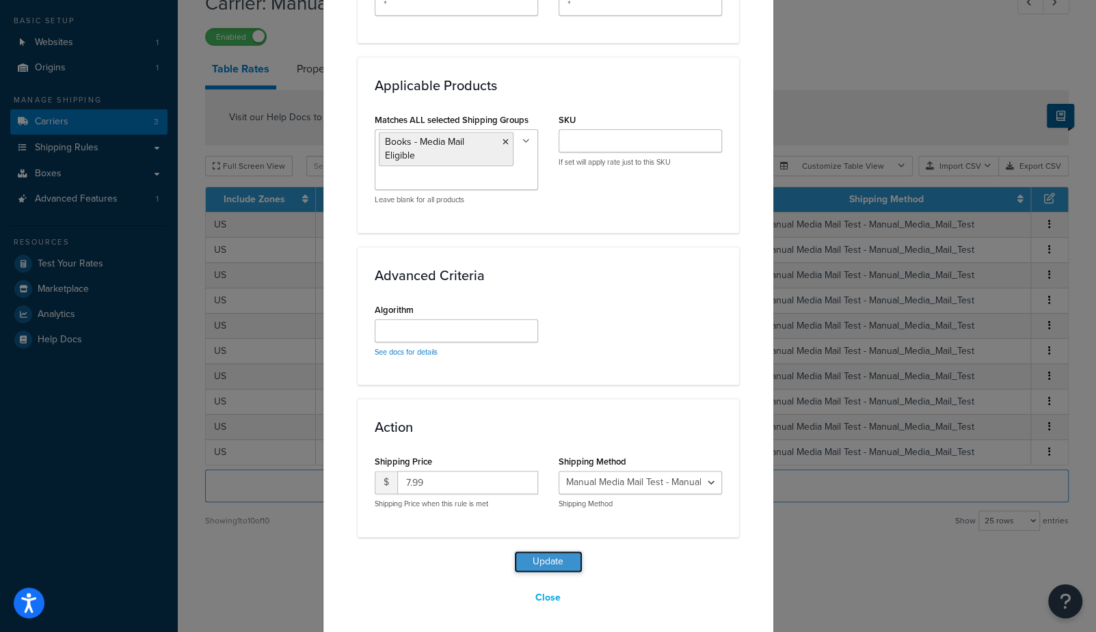
click at [541, 557] on button "Update" at bounding box center [548, 562] width 68 height 22
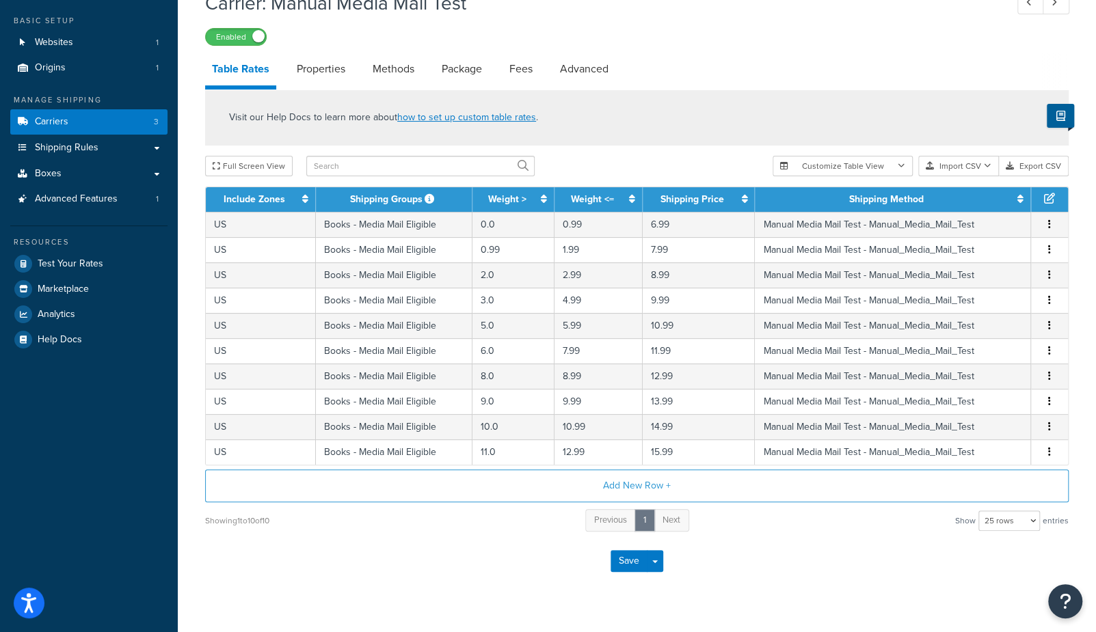
click at [654, 124] on div "Visit our Help Docs to learn more about how to set up custom table rates ." at bounding box center [637, 118] width 864 height 56
click at [619, 558] on button "Save" at bounding box center [629, 561] width 37 height 22
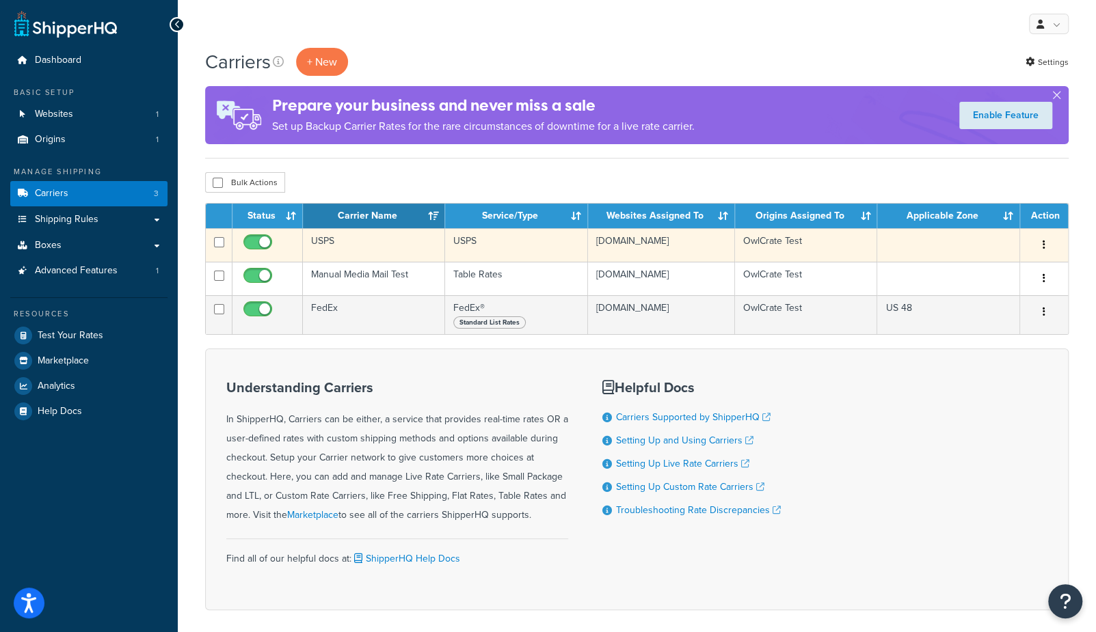
click at [343, 245] on td "USPS" at bounding box center [374, 245] width 142 height 34
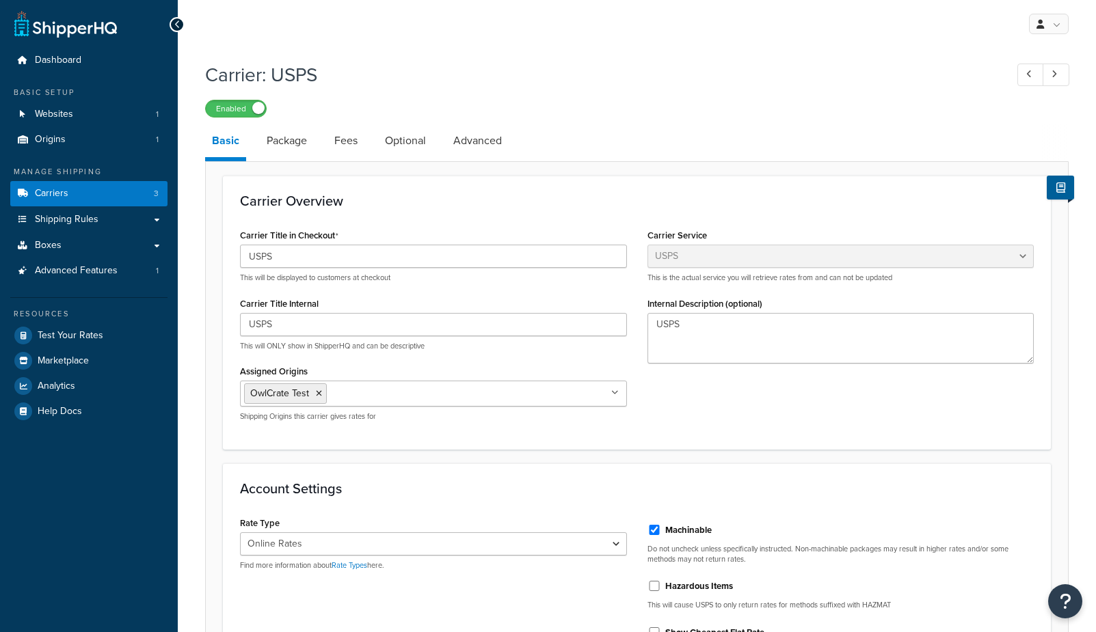
select select "usps"
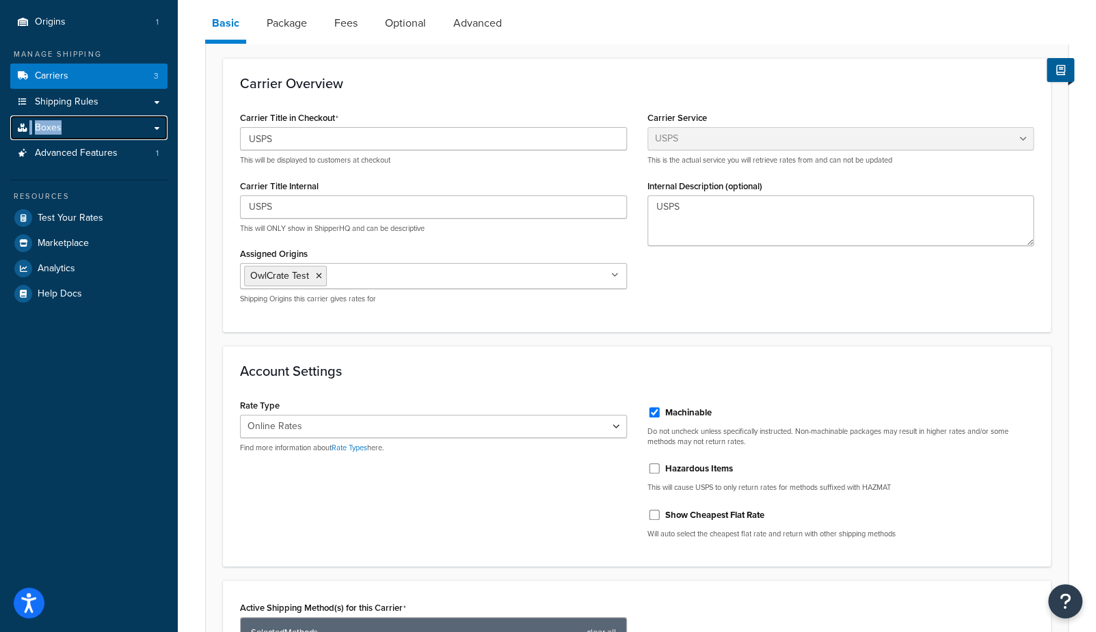
scroll to position [122, 0]
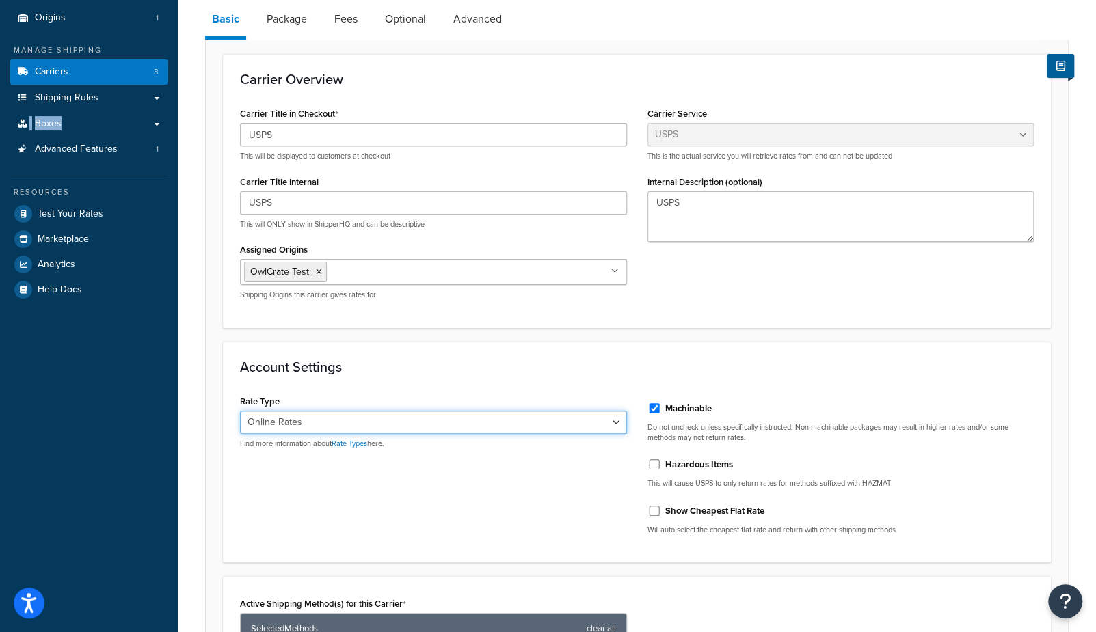
click at [272, 422] on select "Retail Rates Online Rates Commercial Plus" at bounding box center [433, 422] width 387 height 23
click at [240, 411] on select "Retail Rates Online Rates Commercial Plus" at bounding box center [433, 422] width 387 height 23
click at [265, 416] on select "Retail Rates Online Rates Commercial Plus" at bounding box center [433, 422] width 387 height 23
click at [240, 411] on select "Retail Rates Online Rates Commercial Plus" at bounding box center [433, 422] width 387 height 23
click at [274, 422] on select "Retail Rates Online Rates Commercial Plus" at bounding box center [433, 422] width 387 height 23
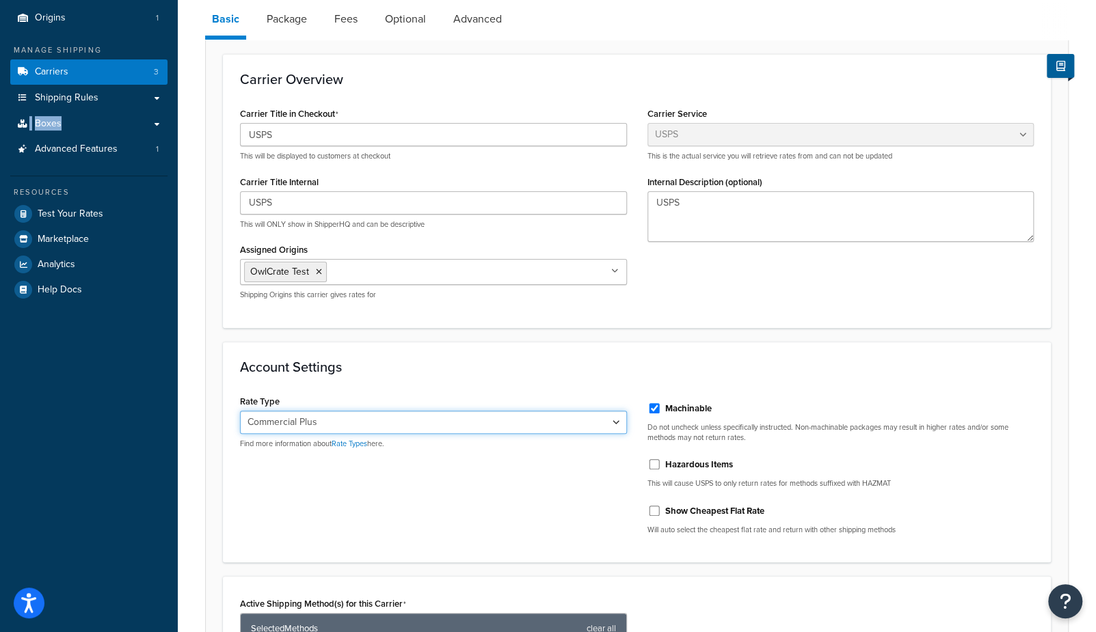
click at [240, 411] on select "Retail Rates Online Rates Commercial Plus" at bounding box center [433, 422] width 387 height 23
click at [308, 425] on select "Retail Rates Online Rates Commercial Plus" at bounding box center [433, 422] width 387 height 23
click at [240, 411] on select "Retail Rates Online Rates Commercial Plus" at bounding box center [433, 422] width 387 height 23
click at [313, 418] on select "Retail Rates Online Rates Commercial Plus" at bounding box center [433, 422] width 387 height 23
select select "PLUS"
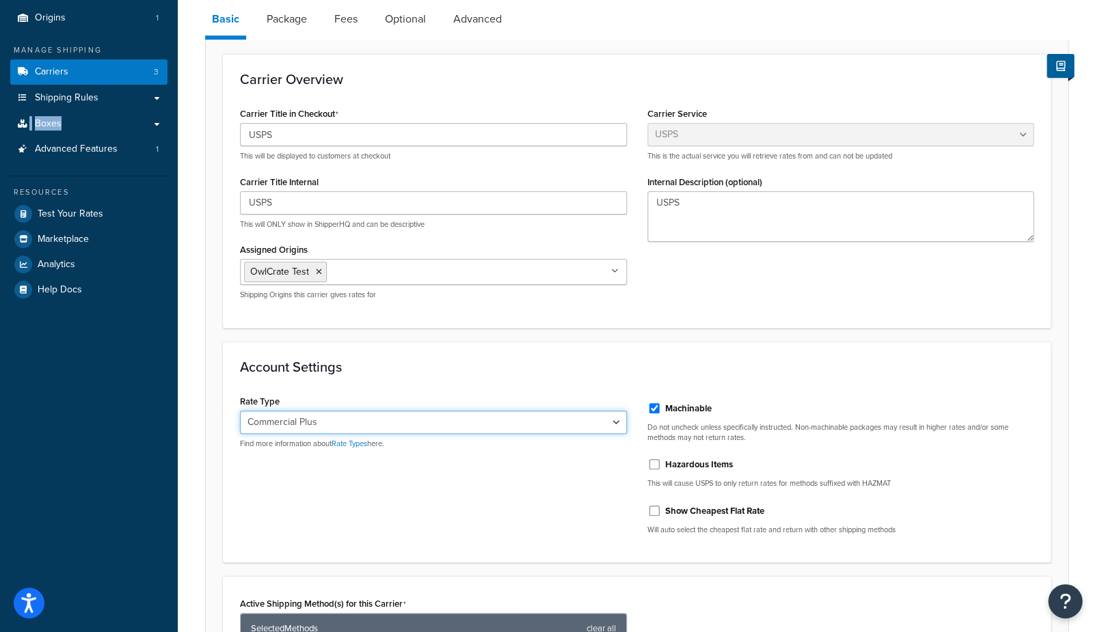
click at [240, 411] on select "Retail Rates Online Rates Commercial Plus" at bounding box center [433, 422] width 387 height 23
click at [190, 381] on div "Carrier: USPS Enabled Basic Package Fees Optional Advanced Carrier Overview Car…" at bounding box center [637, 518] width 918 height 1170
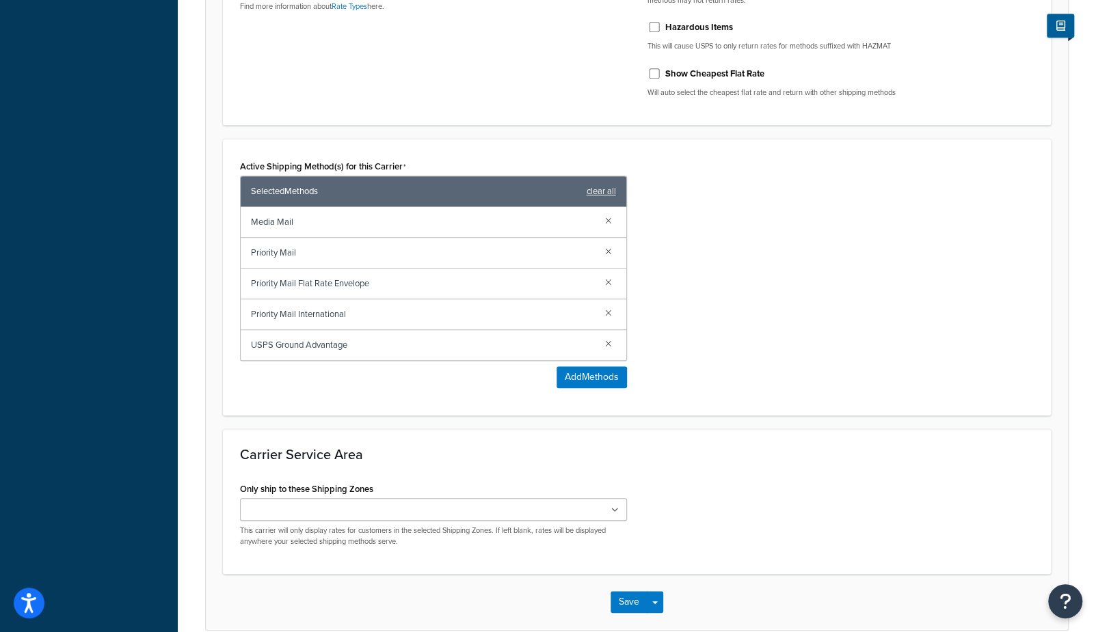
scroll to position [599, 0]
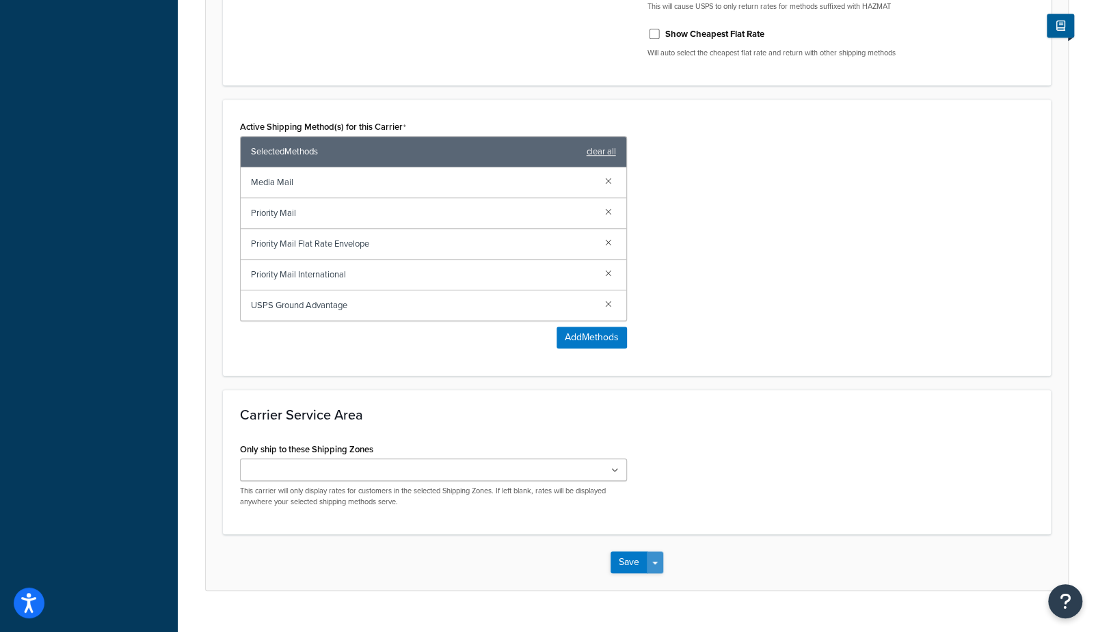
click at [659, 565] on button "Save Dropdown" at bounding box center [655, 563] width 16 height 22
click at [660, 588] on button "Save and Edit" at bounding box center [661, 588] width 100 height 29
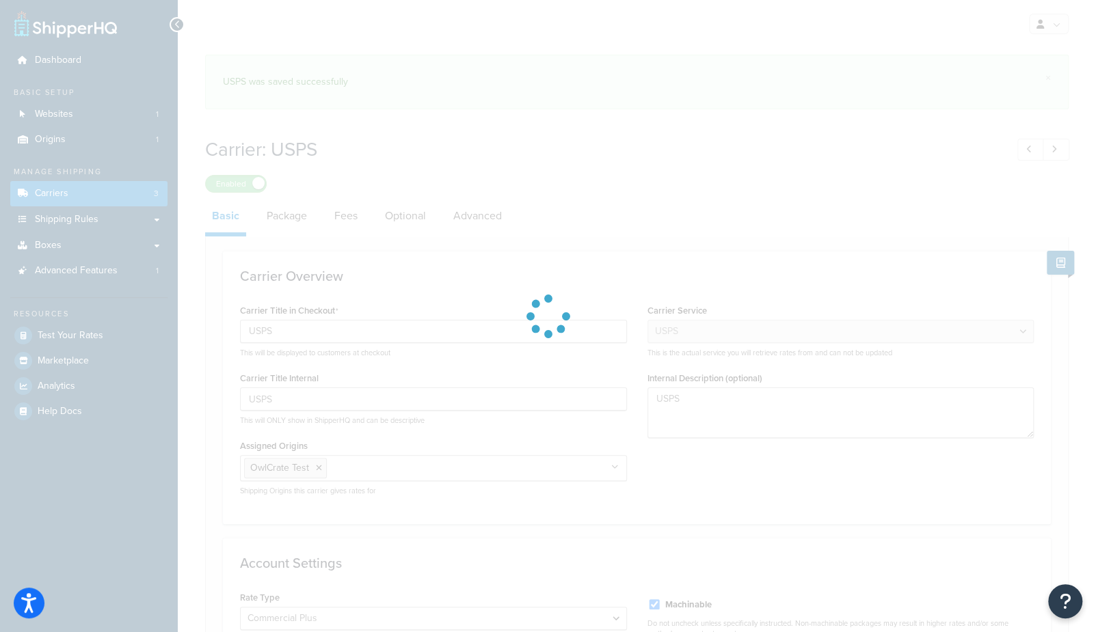
select select "usps"
select select "PLUS"
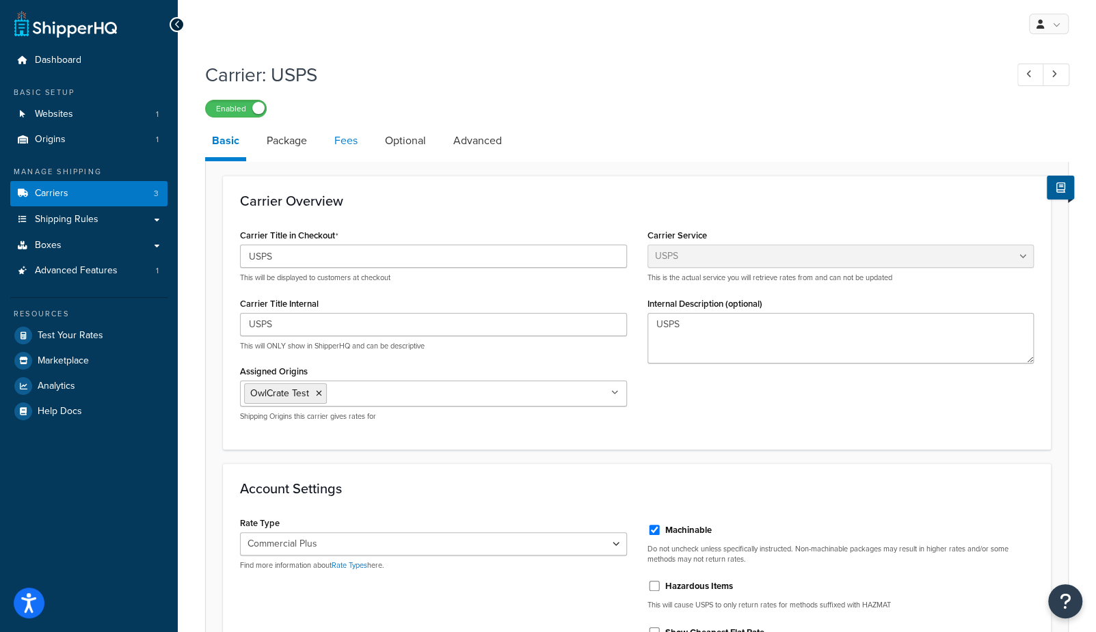
click at [353, 139] on link "Fees" at bounding box center [346, 140] width 37 height 33
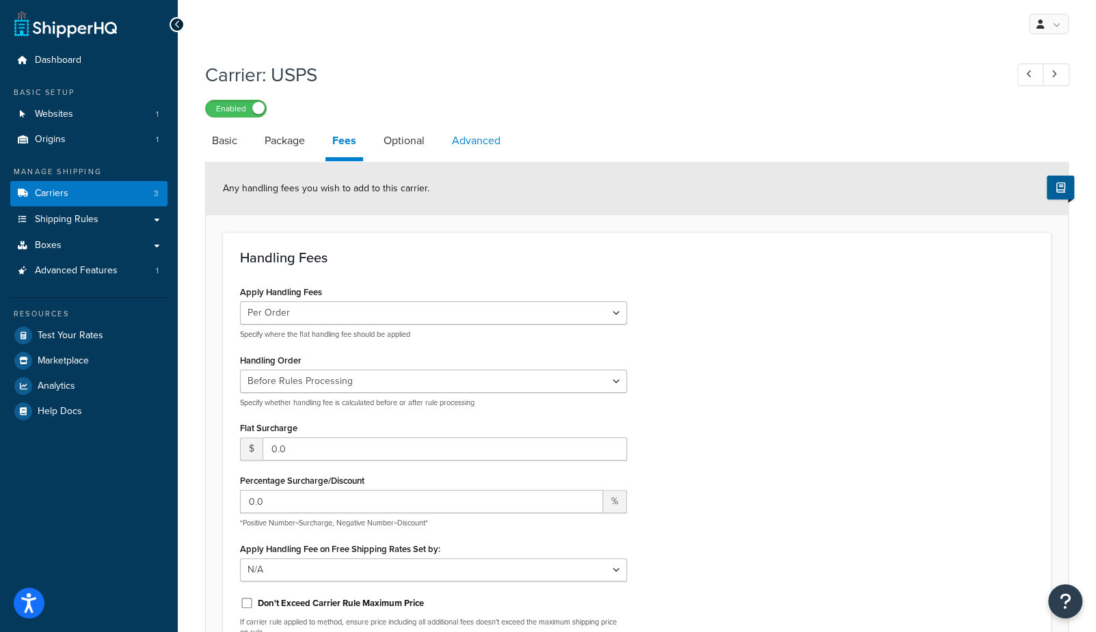
click at [479, 138] on link "Advanced" at bounding box center [476, 140] width 62 height 33
select select "false"
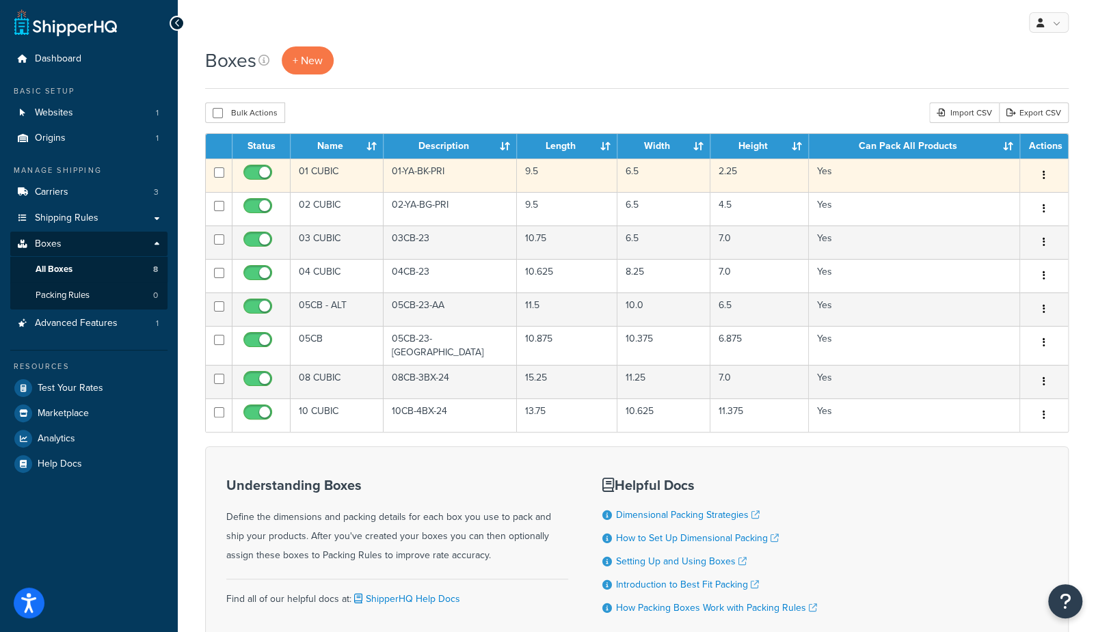
scroll to position [7, 0]
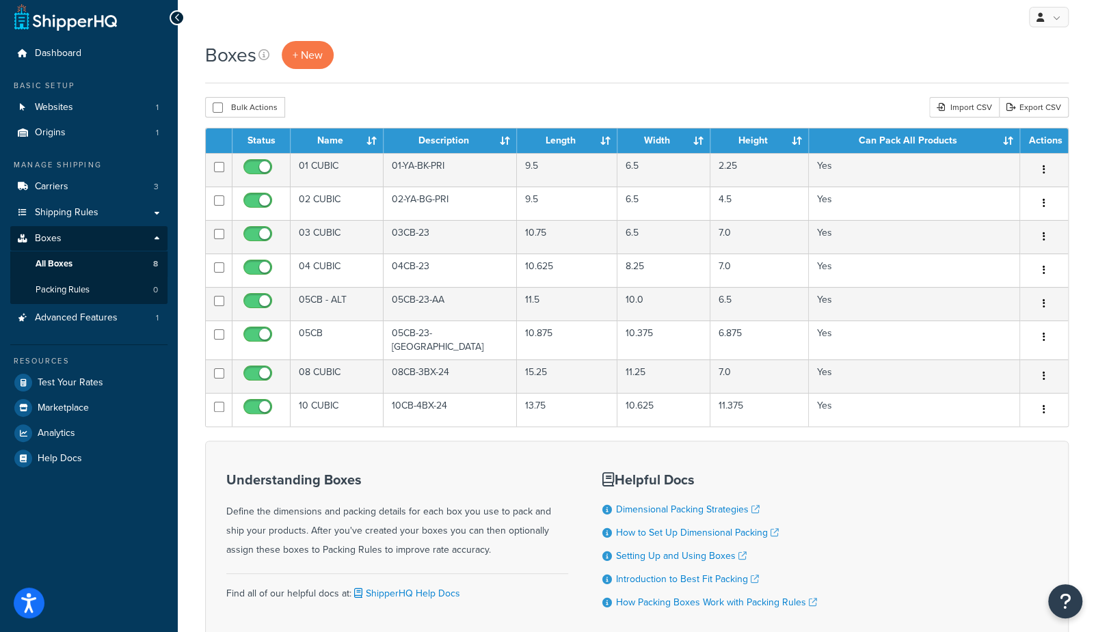
click at [415, 75] on div "Boxes + New" at bounding box center [637, 62] width 864 height 42
click at [184, 114] on div "Boxes + New Bulk Actions Duplicate Delete Import CSV Export CSV Contact Us Send…" at bounding box center [637, 367] width 918 height 652
click at [117, 192] on link "Carriers 3" at bounding box center [88, 186] width 157 height 25
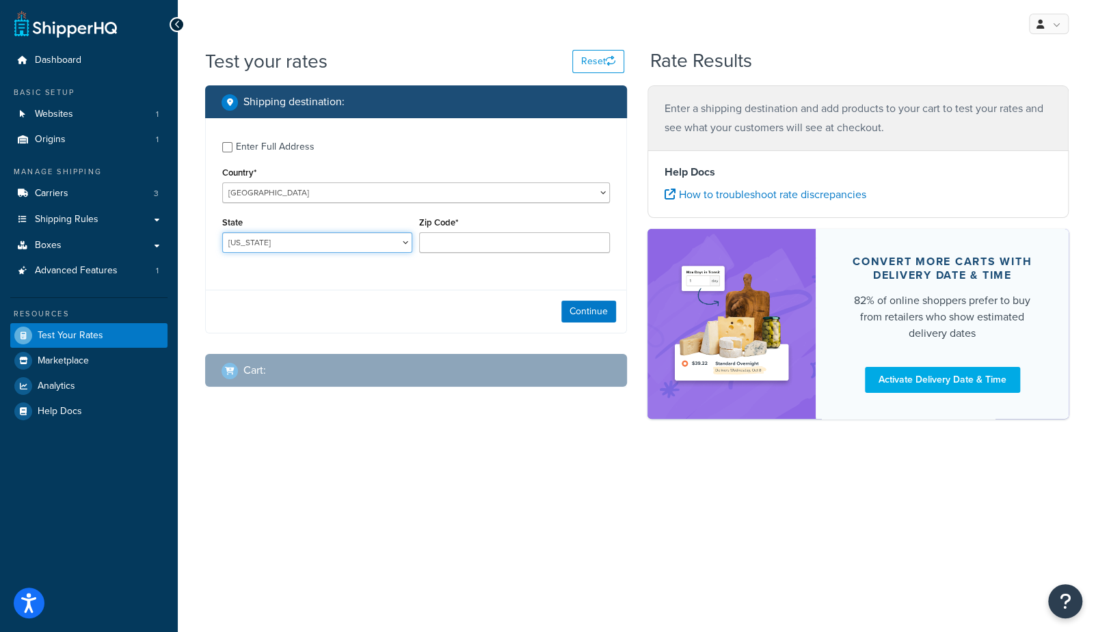
click at [317, 248] on select "[US_STATE] [US_STATE] [US_STATE] [US_STATE] [US_STATE] Armed Forces Americas Ar…" at bounding box center [317, 242] width 190 height 21
select select "TX"
click at [222, 232] on select "Alabama Alaska American Samoa Arizona Arkansas Armed Forces Americas Armed Forc…" at bounding box center [317, 242] width 190 height 21
type input "78745"
drag, startPoint x: 299, startPoint y: 349, endPoint x: 303, endPoint y: 242, distance: 106.7
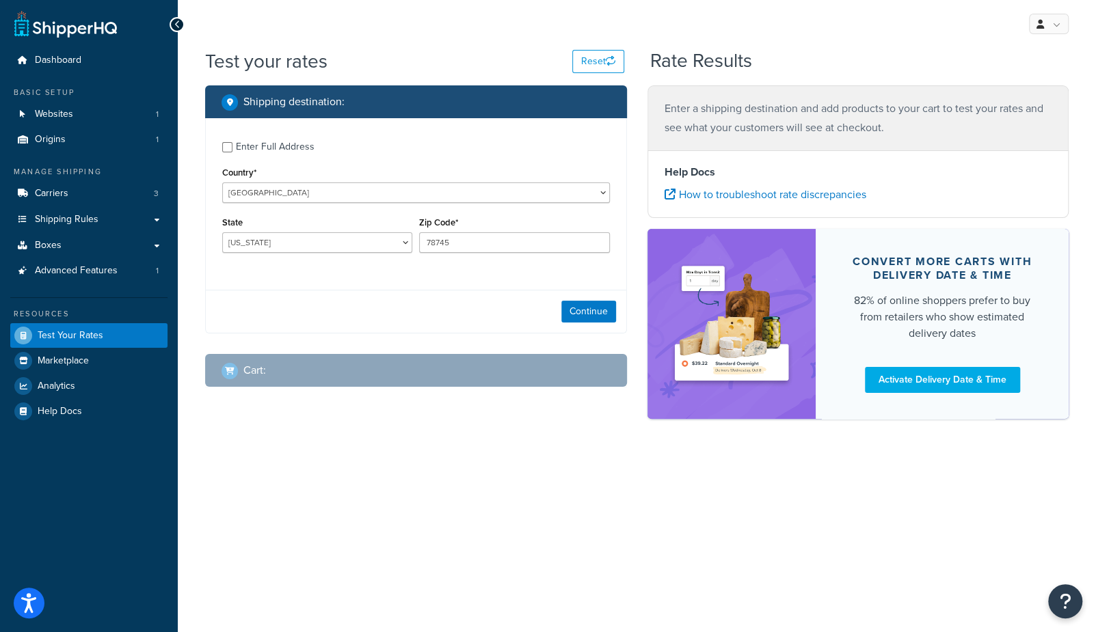
click at [298, 347] on div "Shipping destination : Enter Full Address Country* United States United Kingdom…" at bounding box center [416, 246] width 442 height 323
click at [289, 152] on div "Enter Full Address" at bounding box center [275, 146] width 79 height 19
click at [232, 152] on input "Enter Full Address" at bounding box center [227, 147] width 10 height 10
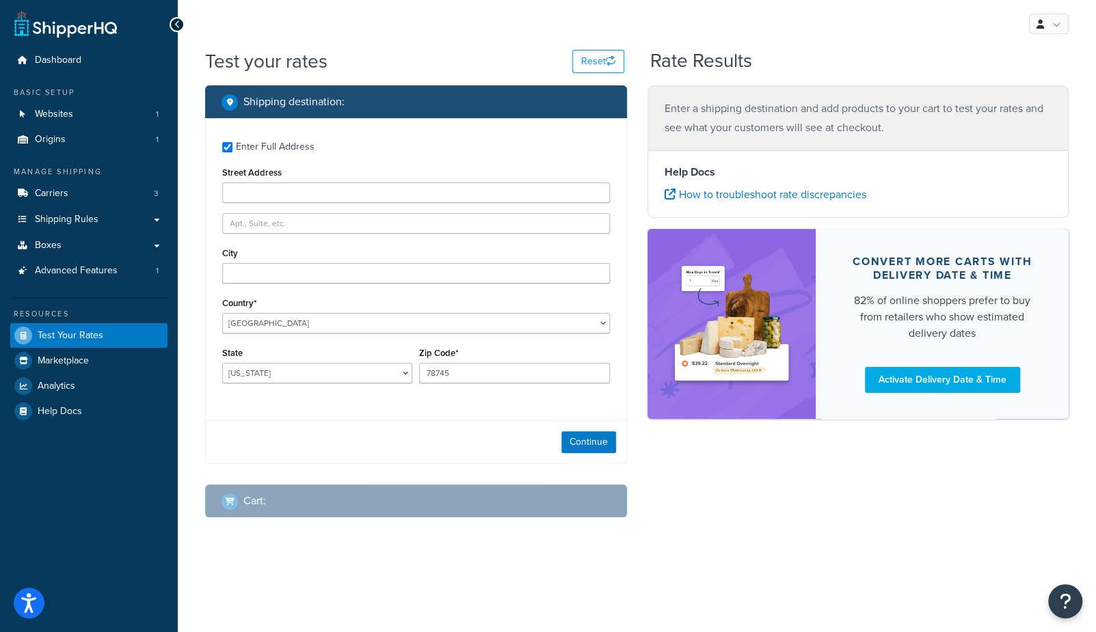
click at [289, 152] on div "Enter Full Address" at bounding box center [275, 146] width 79 height 19
click at [232, 152] on input "Enter Full Address" at bounding box center [227, 147] width 10 height 10
checkbox input "false"
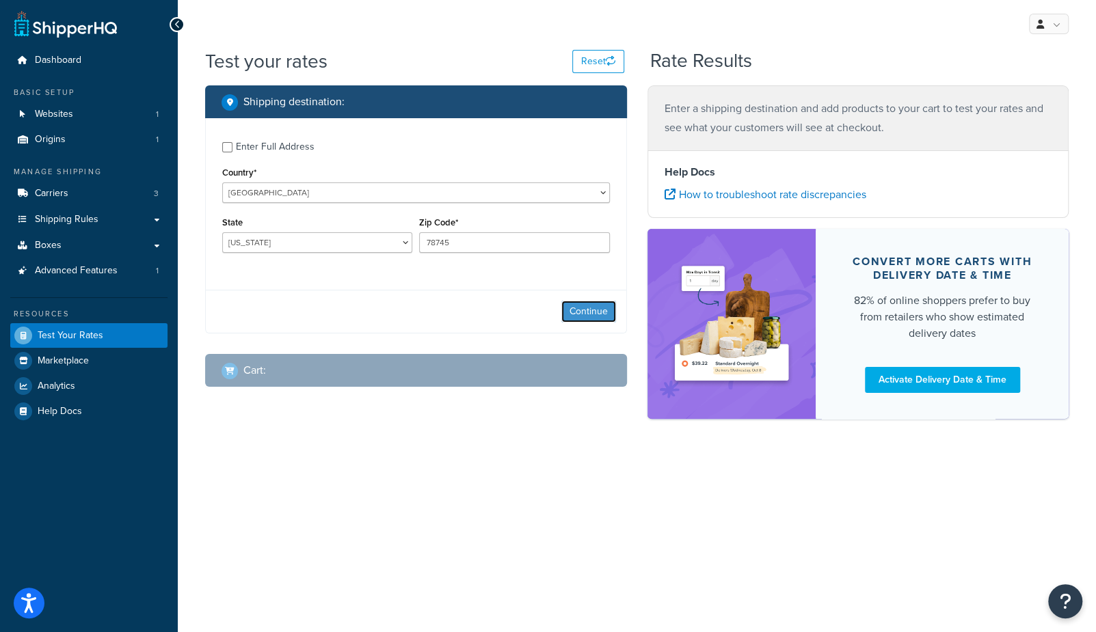
click at [580, 315] on button "Continue" at bounding box center [588, 312] width 55 height 22
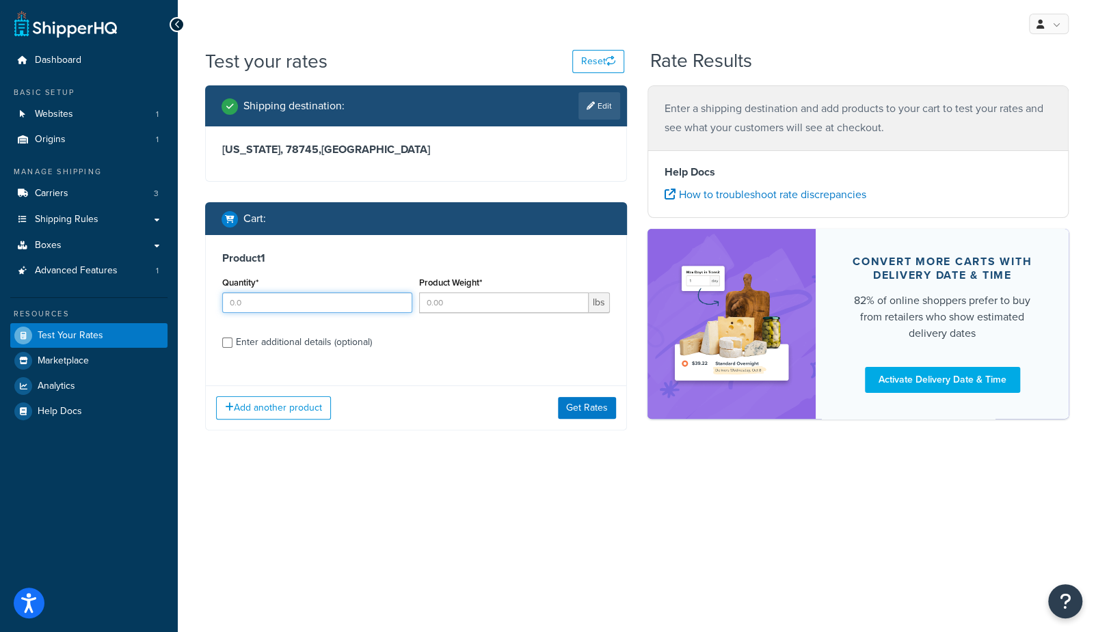
click at [256, 307] on input "Quantity*" at bounding box center [317, 303] width 190 height 21
type input "1"
type input "3"
click at [260, 347] on div "Enter additional details (optional)" at bounding box center [304, 342] width 136 height 19
click at [232, 347] on input "Enter additional details (optional)" at bounding box center [227, 343] width 10 height 10
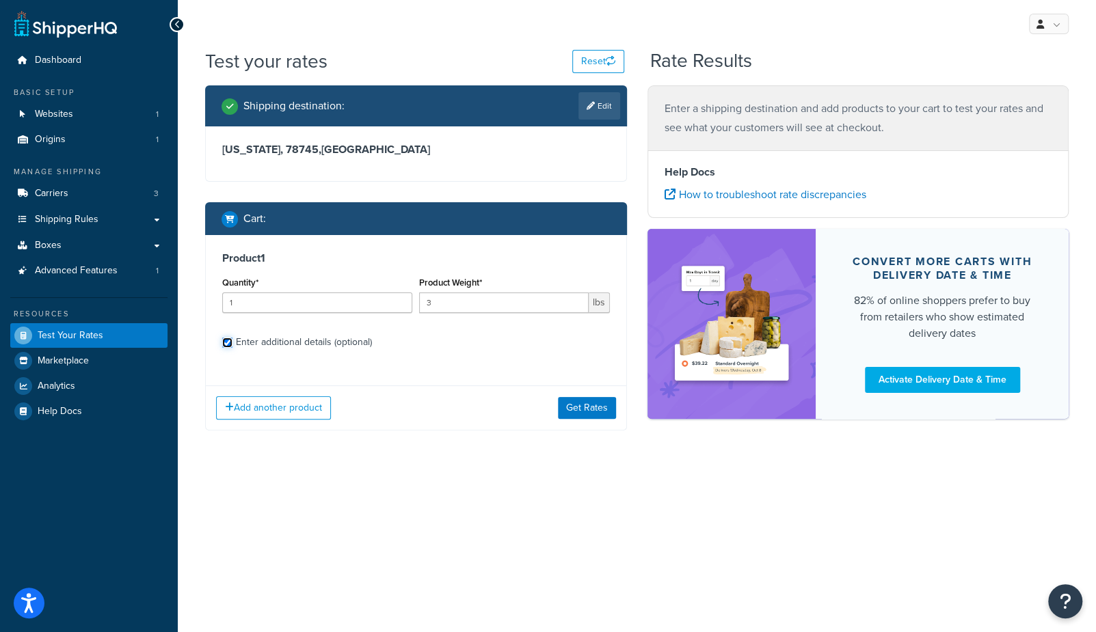
checkbox input "true"
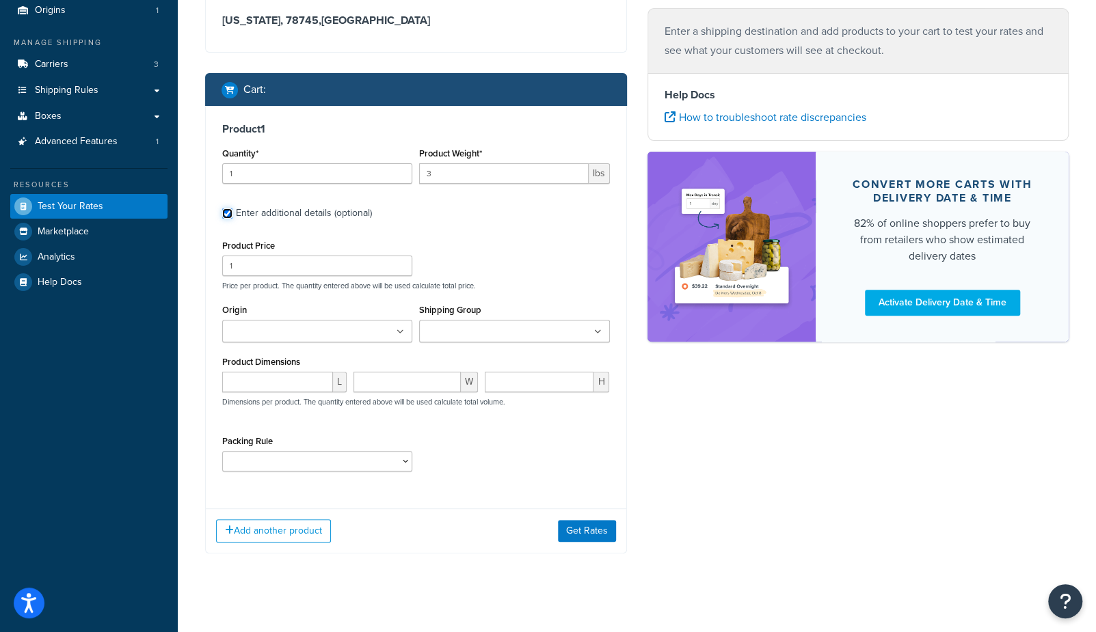
scroll to position [133, 0]
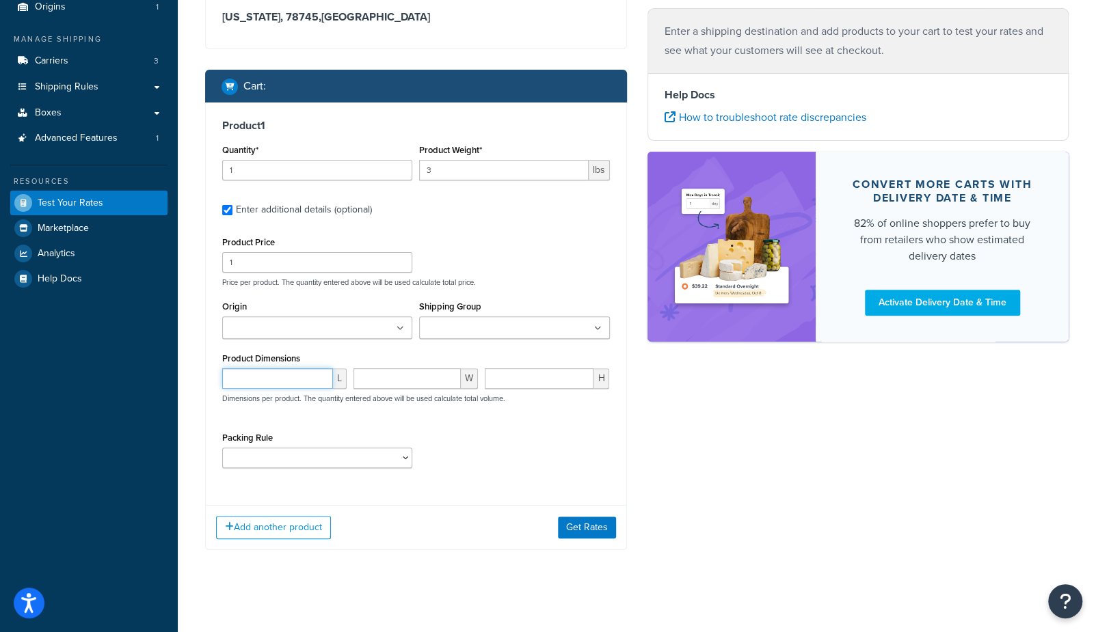
click at [250, 382] on input "number" at bounding box center [277, 379] width 111 height 21
type input "2"
type input "5"
type input "9"
click at [580, 531] on button "Get Rates" at bounding box center [587, 528] width 58 height 22
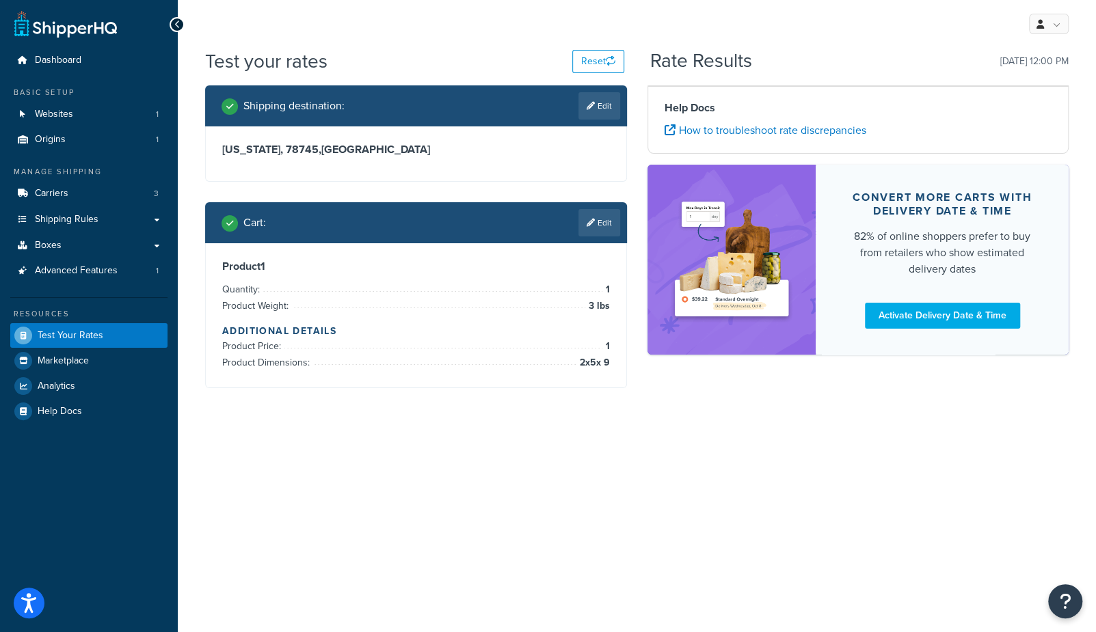
scroll to position [0, 0]
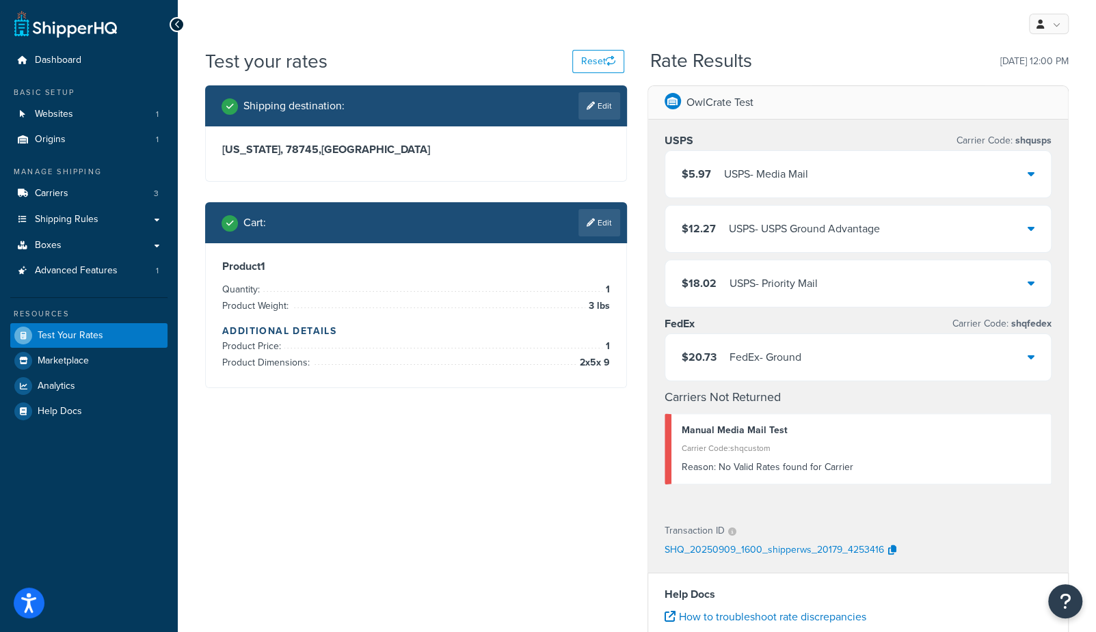
click at [734, 177] on div "USPS - Media Mail" at bounding box center [766, 174] width 84 height 19
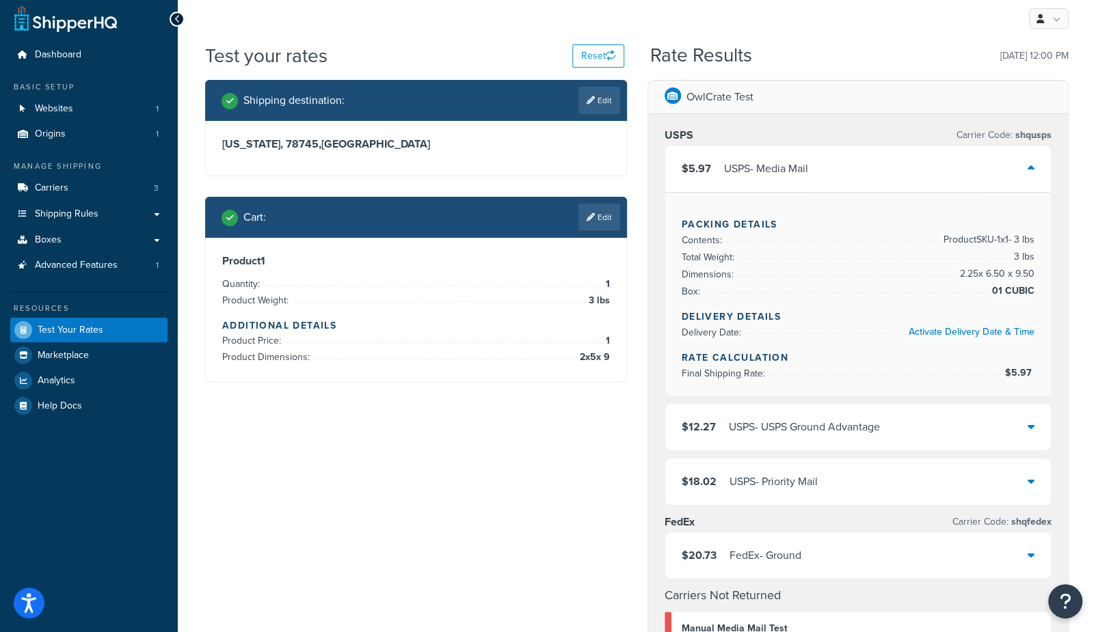
scroll to position [7, 0]
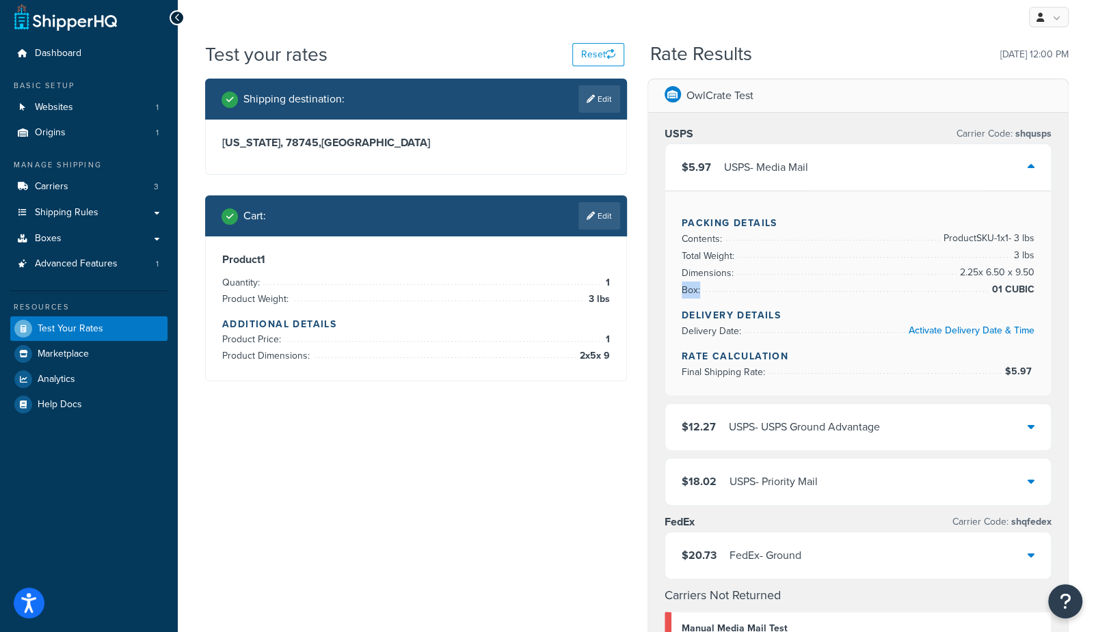
drag, startPoint x: 684, startPoint y: 289, endPoint x: 1035, endPoint y: 293, distance: 350.8
click at [1035, 295] on div "Packing Details Contents: Product SKU-1 x 1 - 3 lbs Total Weight: 3 lbs Dimensi…" at bounding box center [858, 293] width 386 height 205
click at [1037, 271] on div "Packing Details Contents: Product SKU-1 x 1 - 3 lbs Total Weight: 3 lbs Dimensi…" at bounding box center [858, 293] width 386 height 205
click at [1030, 248] on span "3 lbs" at bounding box center [1023, 256] width 24 height 16
drag, startPoint x: 978, startPoint y: 267, endPoint x: 1039, endPoint y: 269, distance: 60.9
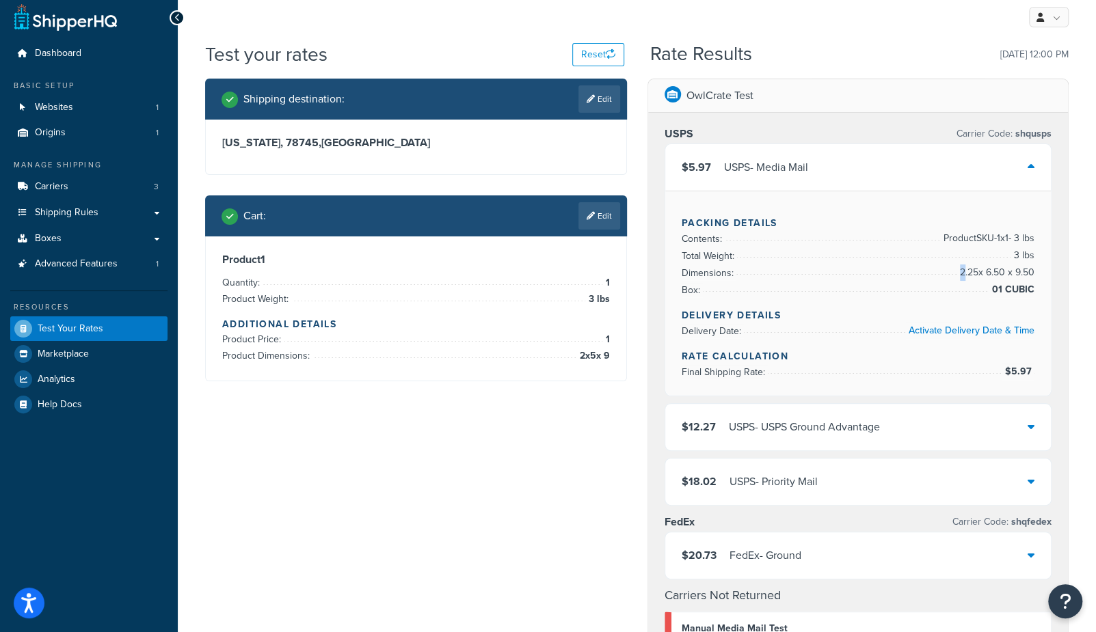
click at [1039, 269] on div "Packing Details Contents: Product SKU-1 x 1 - 3 lbs Total Weight: 3 lbs Dimensi…" at bounding box center [858, 293] width 386 height 205
click at [1032, 272] on span "2.25 x 6.50 x 9.50" at bounding box center [996, 273] width 78 height 16
click at [924, 144] on div "$5.97 USPS - Media Mail" at bounding box center [858, 167] width 386 height 46
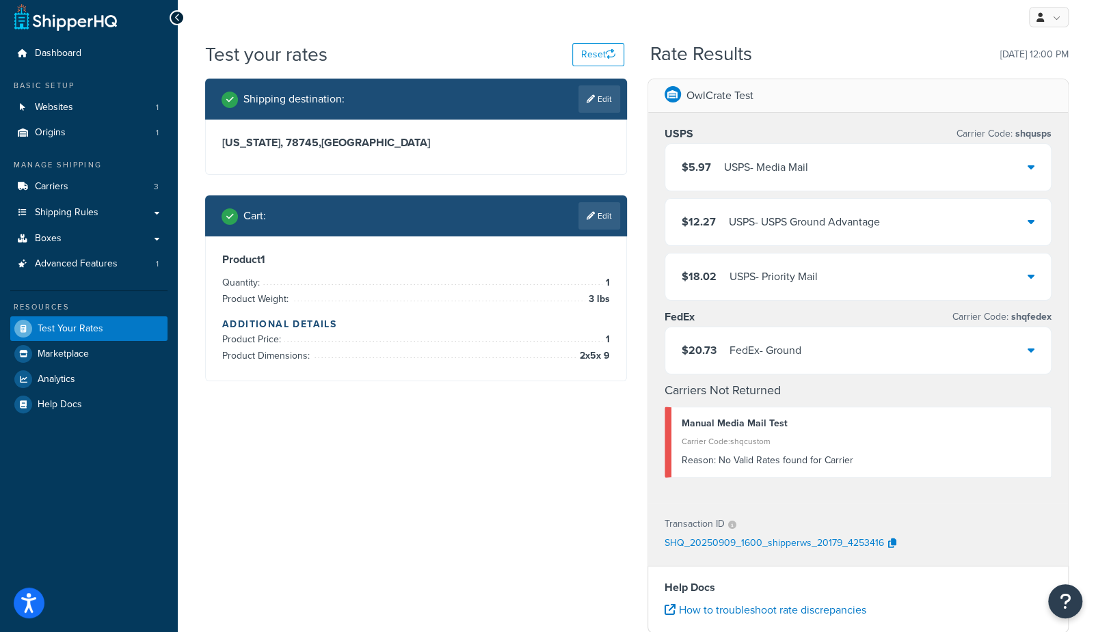
click at [870, 219] on div "USPS - USPS Ground Advantage" at bounding box center [804, 222] width 151 height 19
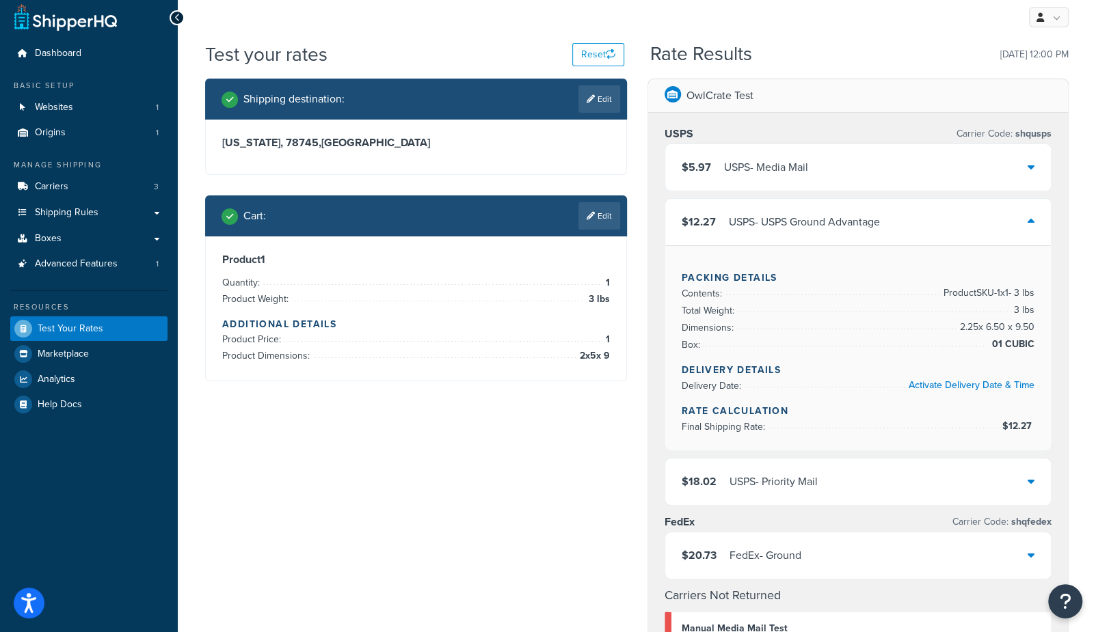
click at [598, 219] on link "Edit" at bounding box center [599, 215] width 42 height 27
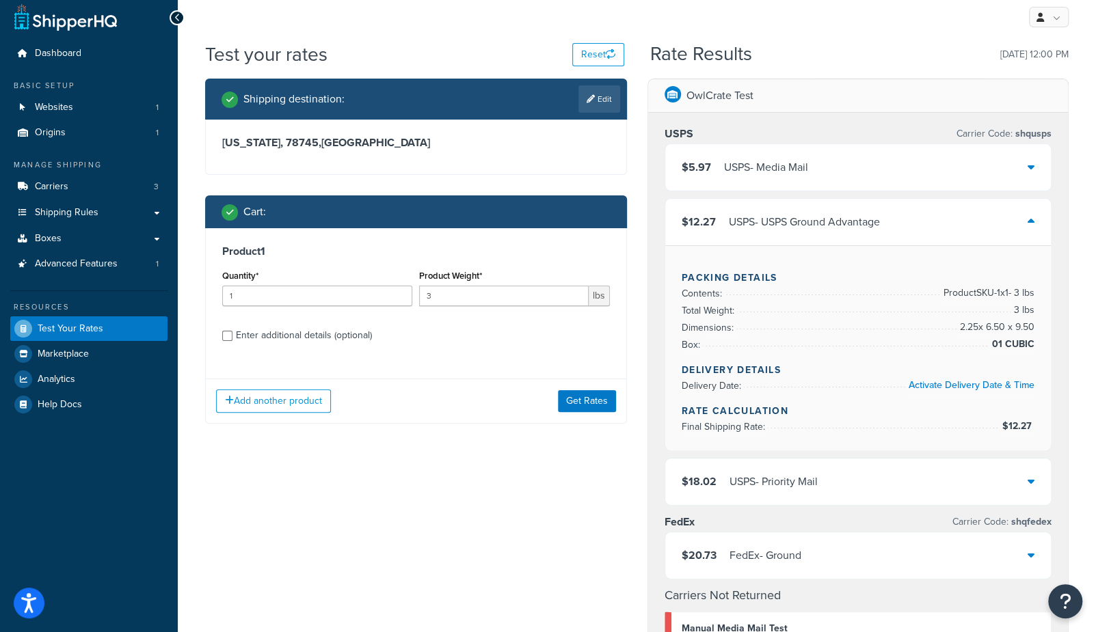
click at [324, 345] on div "Product 1 Quantity* 1 Product Weight* 3 lbs Enter additional details (optional)" at bounding box center [416, 298] width 421 height 140
click at [332, 337] on div "Enter additional details (optional)" at bounding box center [304, 335] width 136 height 19
click at [232, 337] on input "Enter additional details (optional)" at bounding box center [227, 336] width 10 height 10
checkbox input "true"
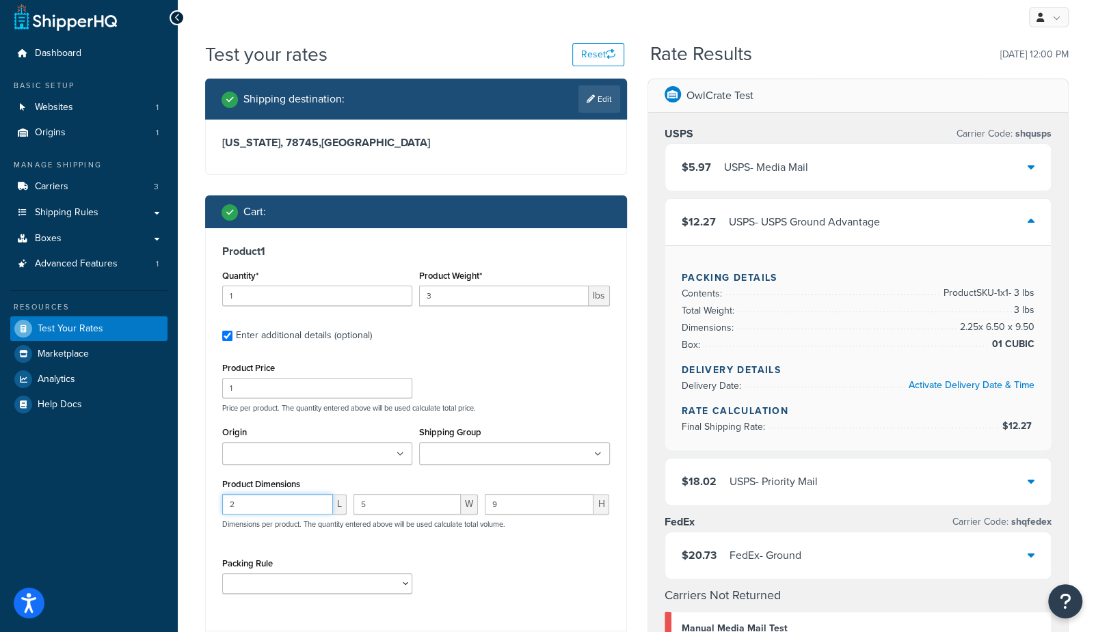
drag, startPoint x: 272, startPoint y: 507, endPoint x: 155, endPoint y: 488, distance: 118.5
click at [157, 488] on div "Dashboard Basic Setup Websites 1 Origins 1 Manage Shipping Carriers 3 Shipping …" at bounding box center [548, 557] width 1096 height 1129
type input "10"
type input "12"
type input "10"
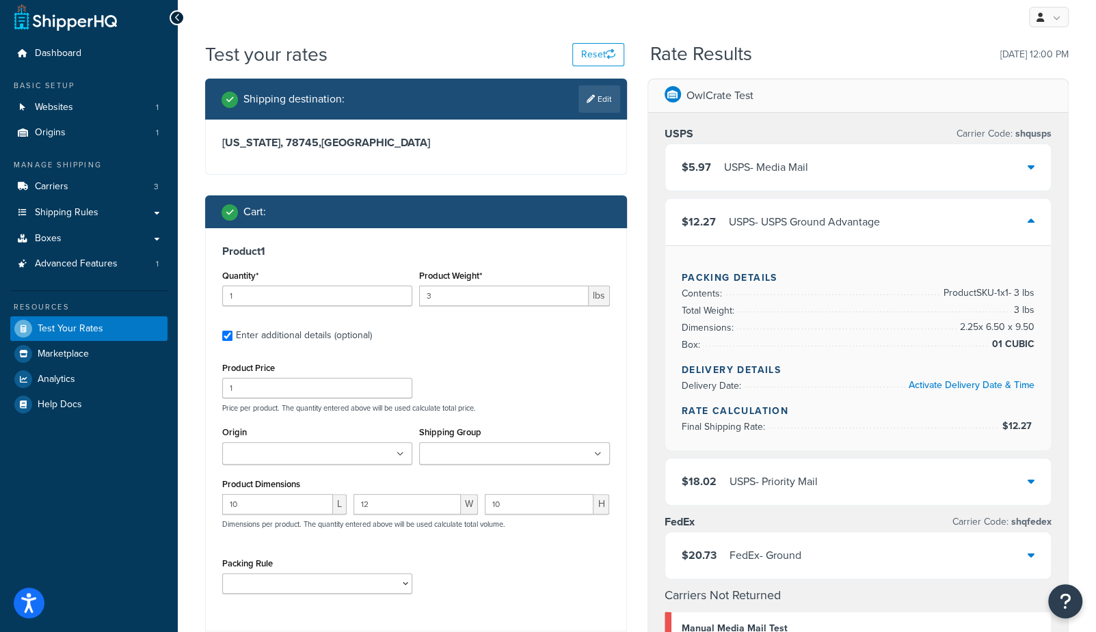
click at [187, 527] on div "Test your rates Reset Rate Results 09/09/2025, 12:00 PM Shipping destination : …" at bounding box center [637, 564] width 918 height 1047
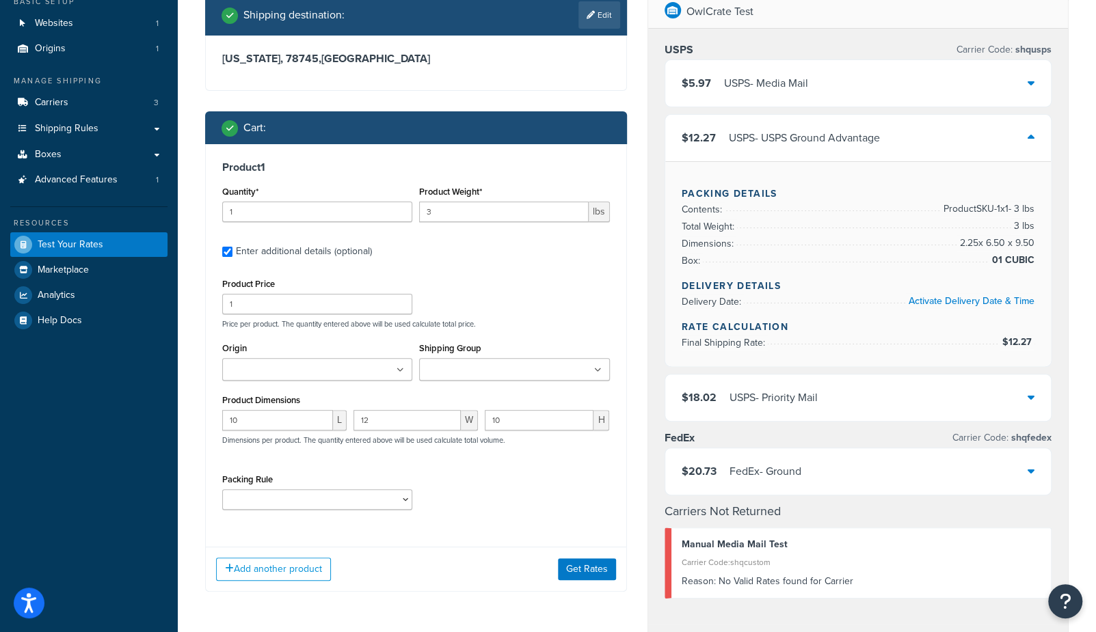
scroll to position [98, 0]
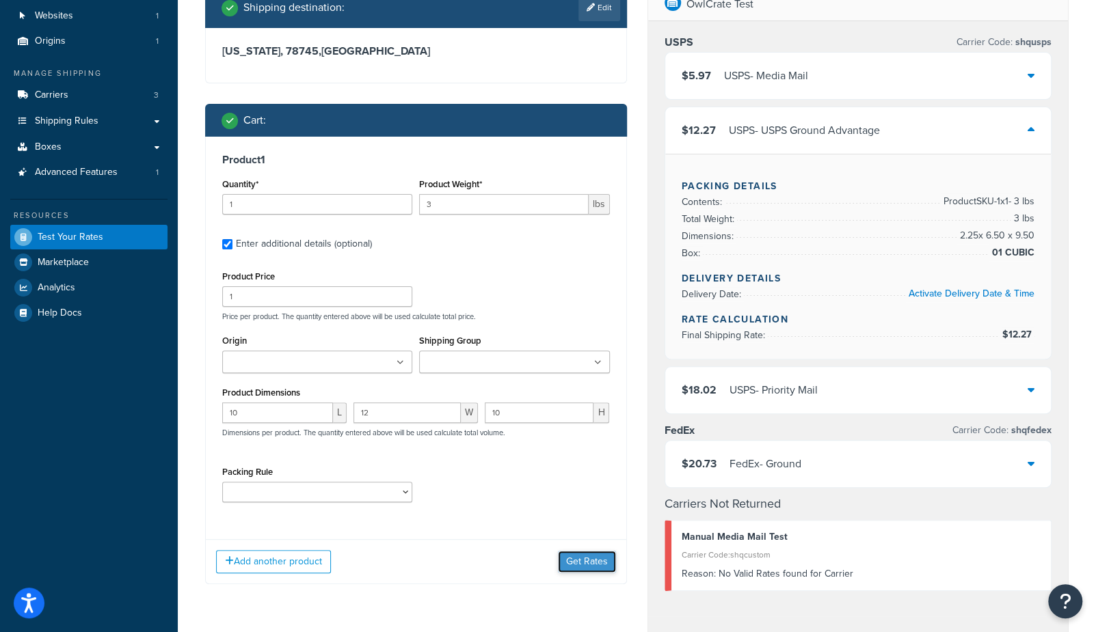
click at [589, 561] on button "Get Rates" at bounding box center [587, 562] width 58 height 22
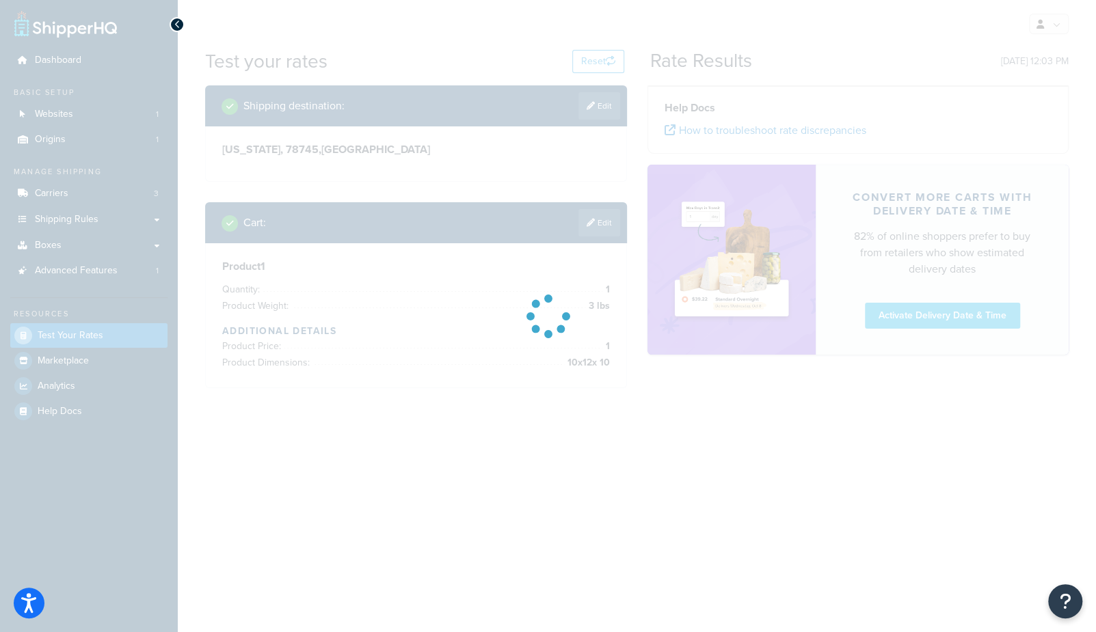
scroll to position [0, 0]
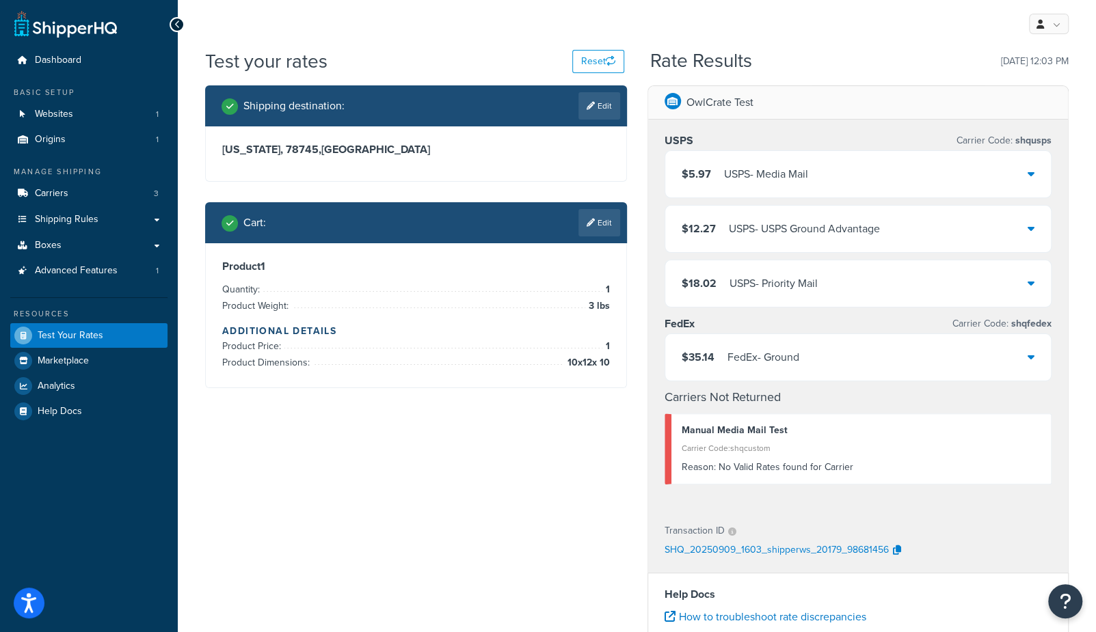
click at [751, 181] on div "USPS - Media Mail" at bounding box center [766, 174] width 84 height 19
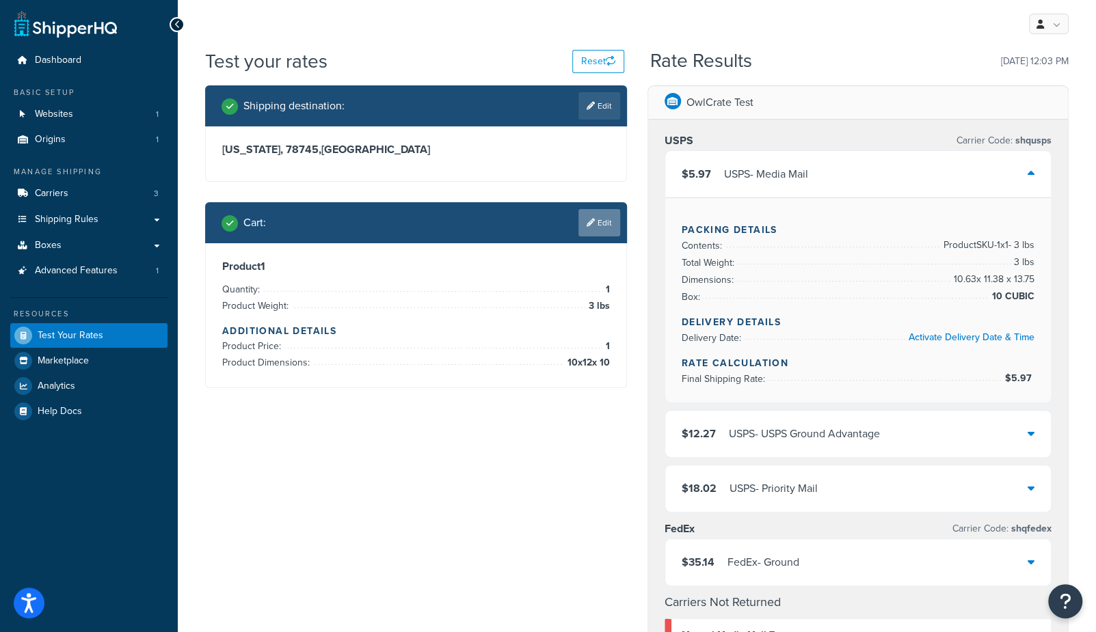
click at [590, 219] on icon at bounding box center [591, 223] width 8 height 8
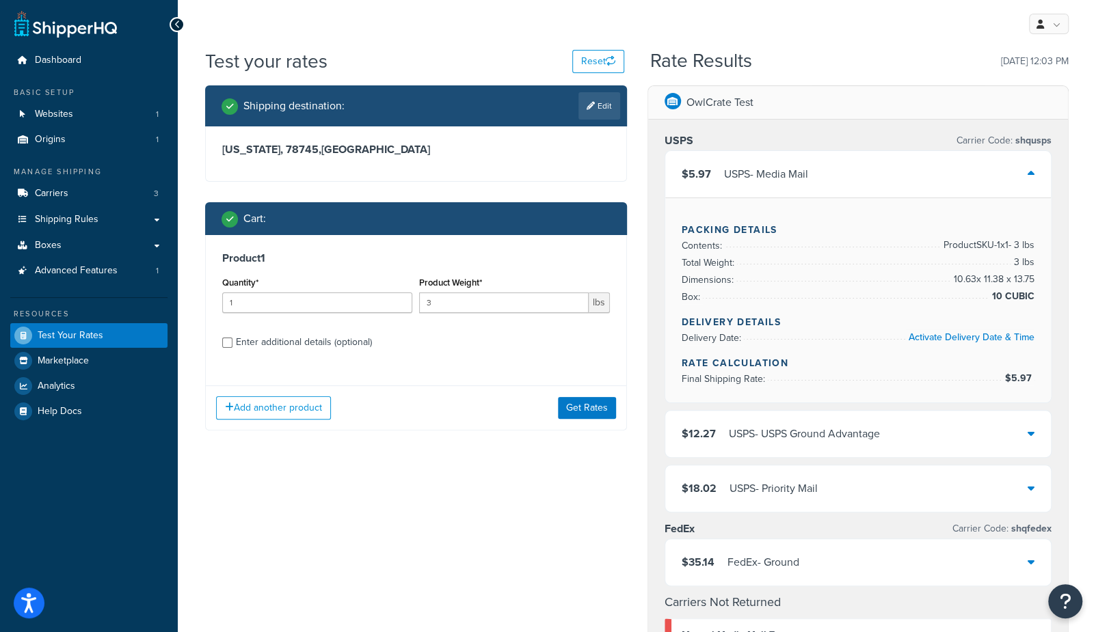
click at [323, 341] on div "Enter additional details (optional)" at bounding box center [304, 342] width 136 height 19
click at [232, 341] on input "Enter additional details (optional)" at bounding box center [227, 343] width 10 height 10
checkbox input "true"
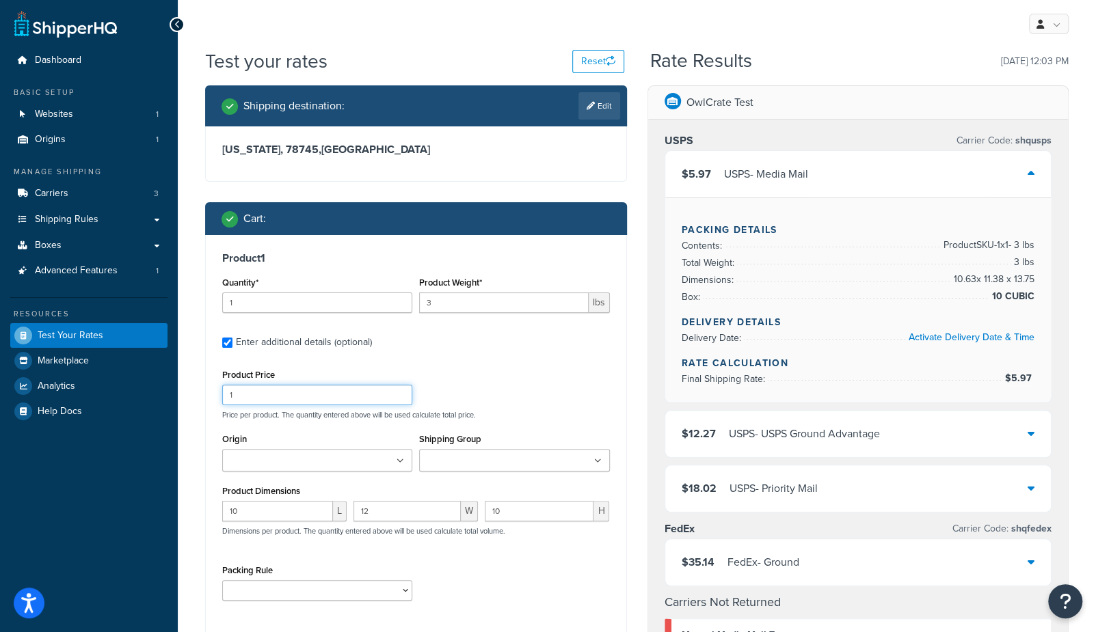
click at [265, 397] on input "1" at bounding box center [317, 395] width 190 height 21
type input "12"
click at [645, 306] on div "OwlCrate Test USPS Carrier Code: shqusps $5.97 USPS - Media Mail Packing Detail…" at bounding box center [858, 572] width 442 height 974
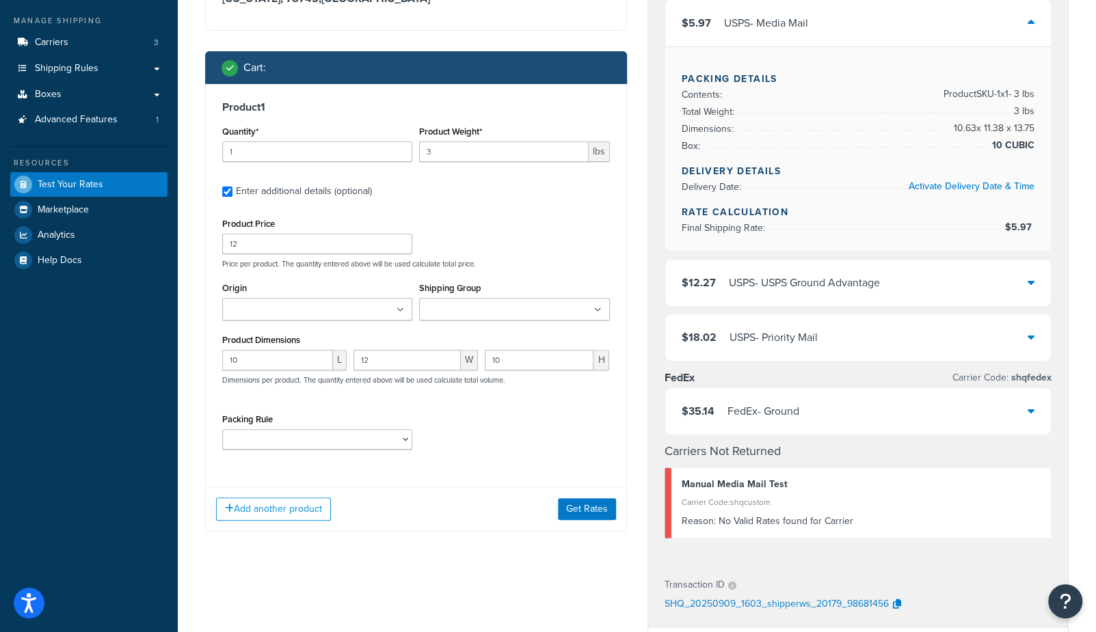
scroll to position [152, 0]
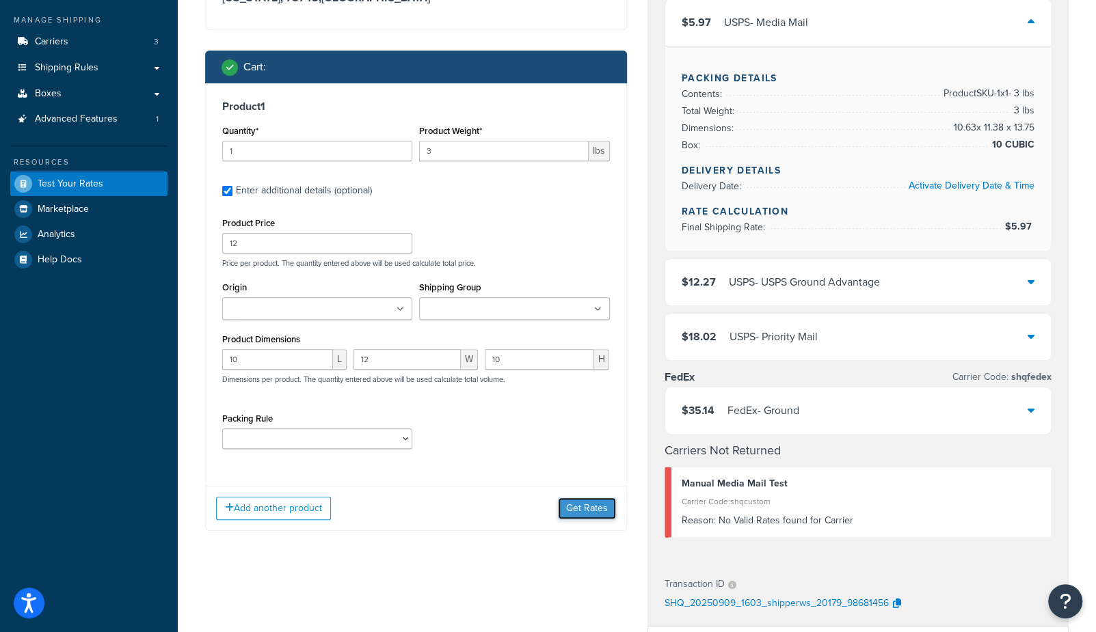
click at [576, 505] on button "Get Rates" at bounding box center [587, 509] width 58 height 22
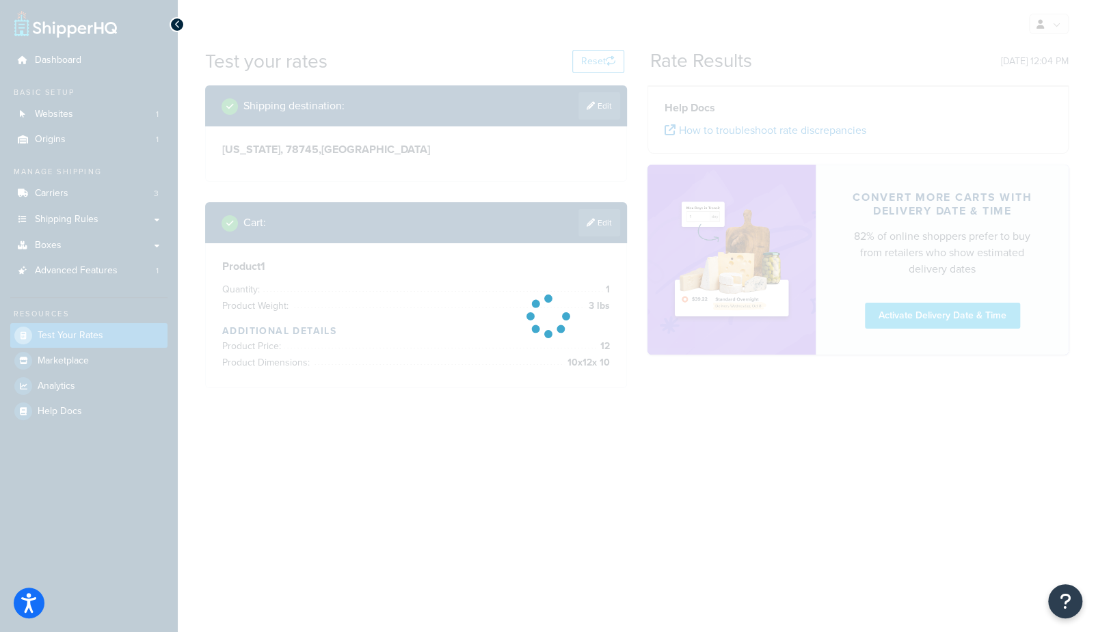
scroll to position [0, 0]
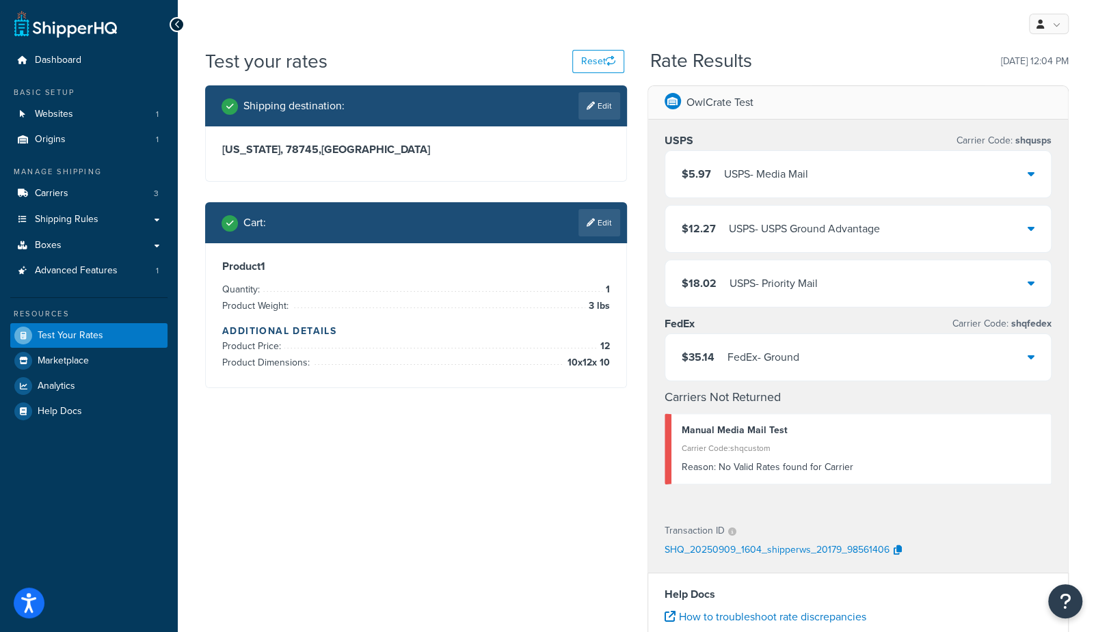
click at [769, 176] on div "USPS - Media Mail" at bounding box center [766, 174] width 84 height 19
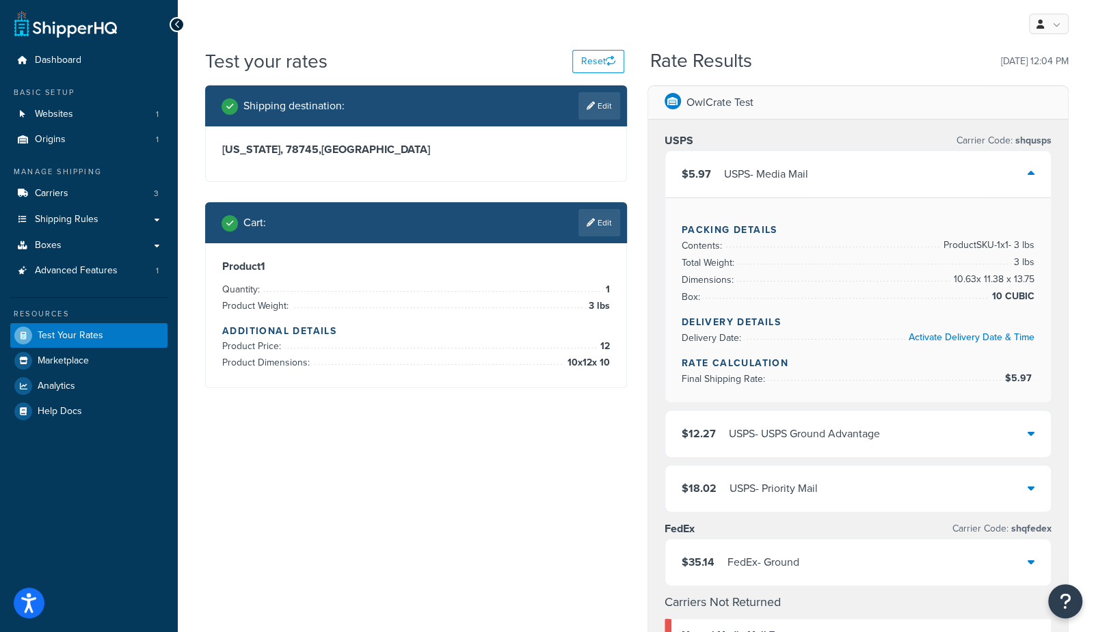
click at [786, 96] on div "OwlCrate Test" at bounding box center [858, 103] width 421 height 34
click at [371, 57] on div "Test your rates Reset" at bounding box center [414, 61] width 419 height 27
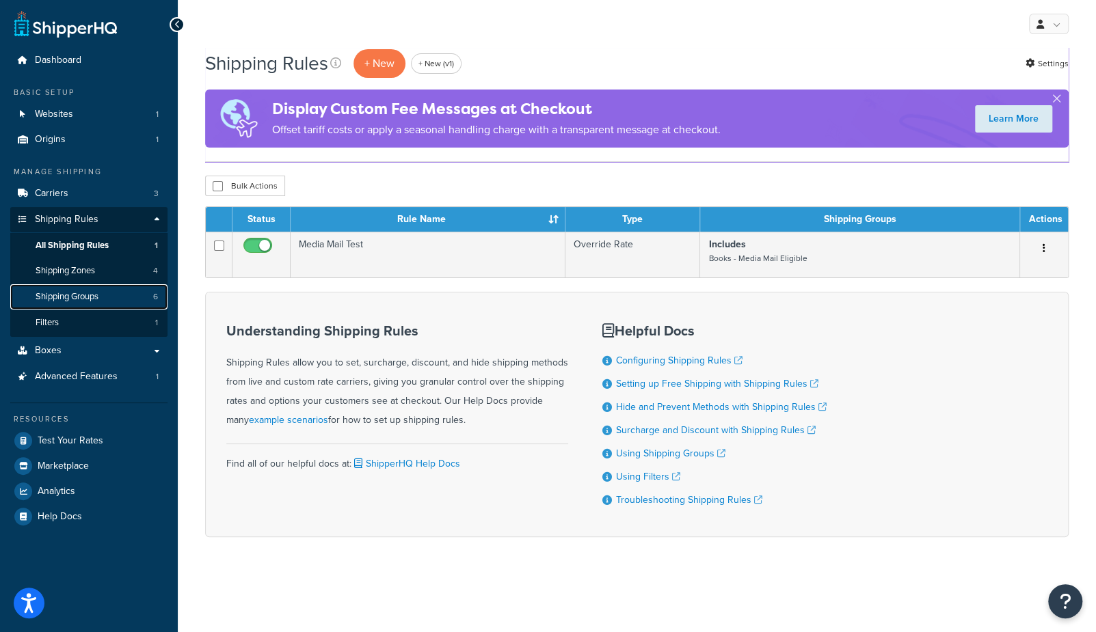
click at [122, 297] on link "Shipping Groups 6" at bounding box center [88, 296] width 157 height 25
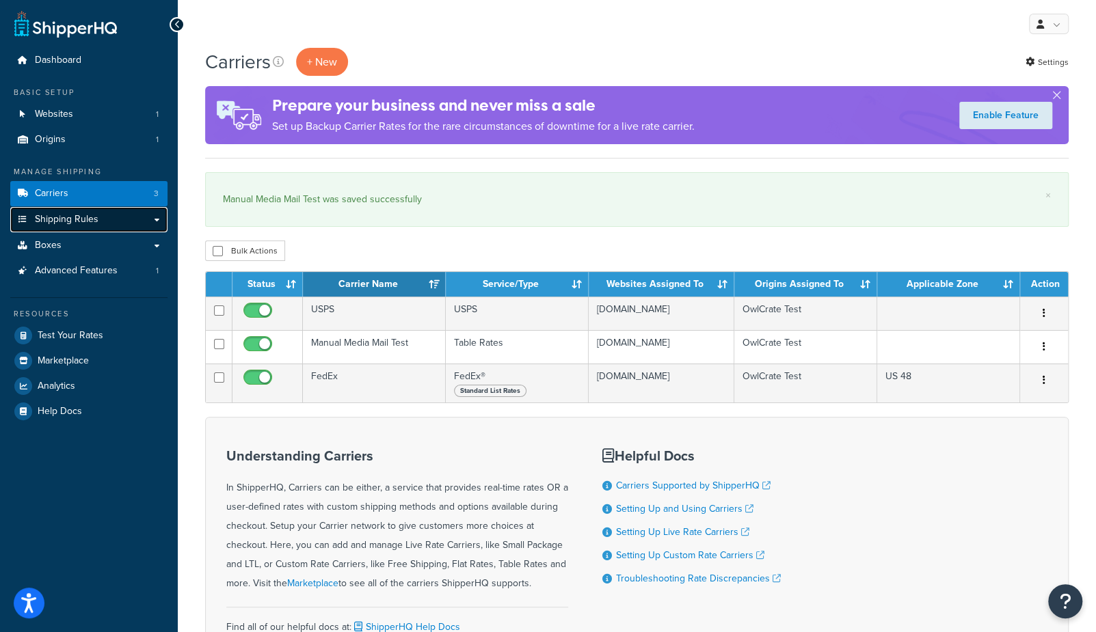
click at [73, 218] on span "Shipping Rules" at bounding box center [67, 220] width 64 height 12
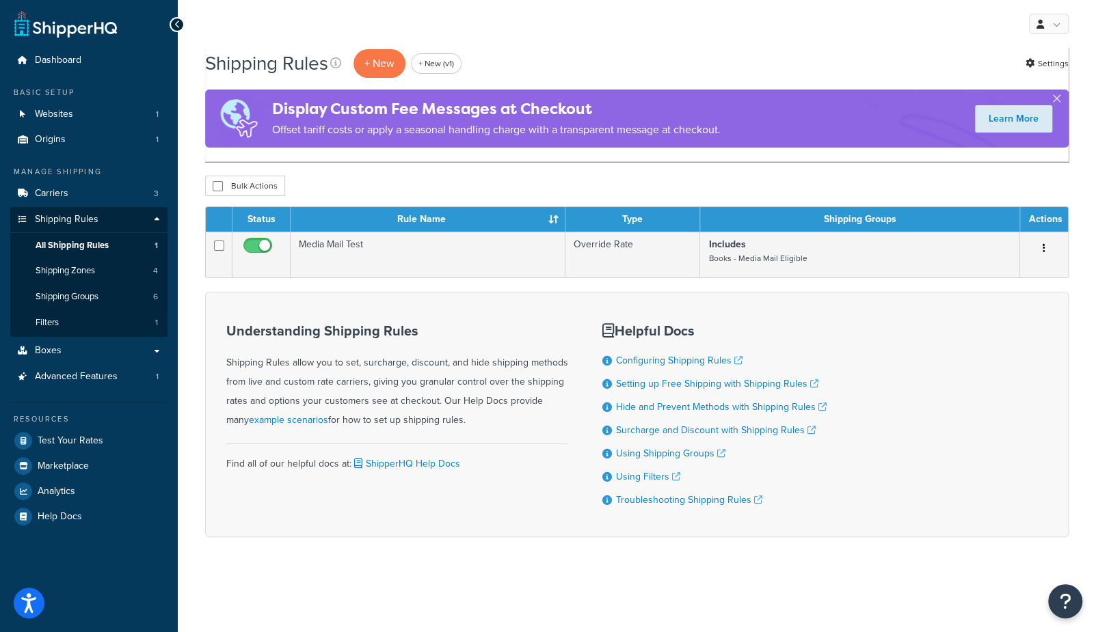
click at [476, 30] on div "My Profile Billing Global Settings Contact Us Logout" at bounding box center [637, 24] width 918 height 48
click at [518, 23] on div "My Profile Billing Global Settings Contact Us Logout" at bounding box center [637, 24] width 918 height 48
click at [367, 66] on p "+ New" at bounding box center [380, 63] width 52 height 28
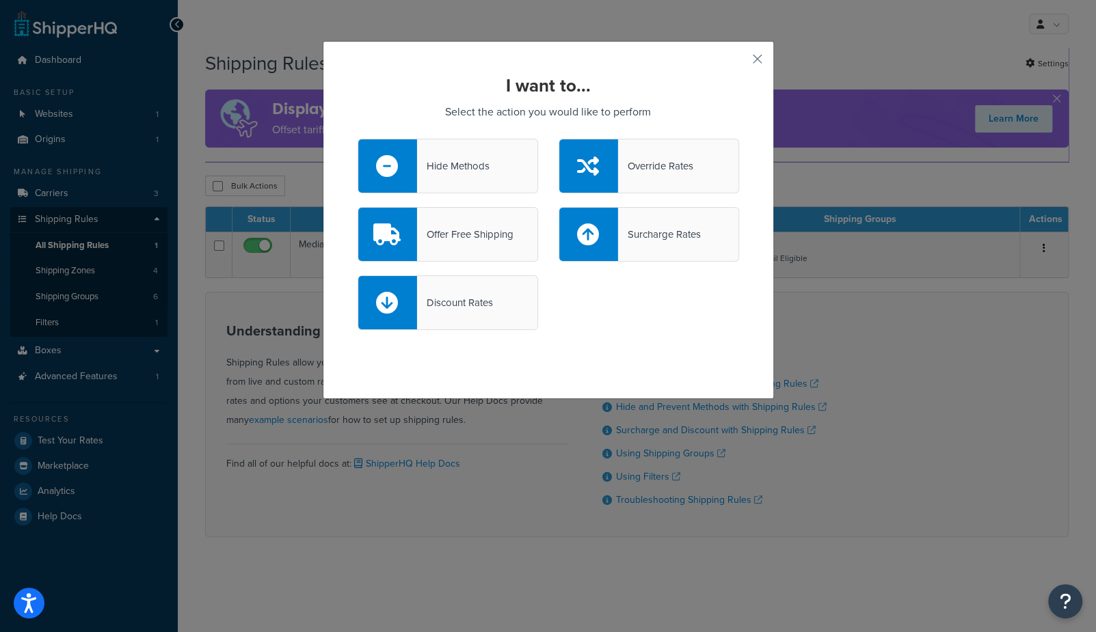
click at [442, 161] on div "Hide Methods" at bounding box center [453, 166] width 72 height 19
click at [0, 0] on input "Hide Methods" at bounding box center [0, 0] width 0 height 0
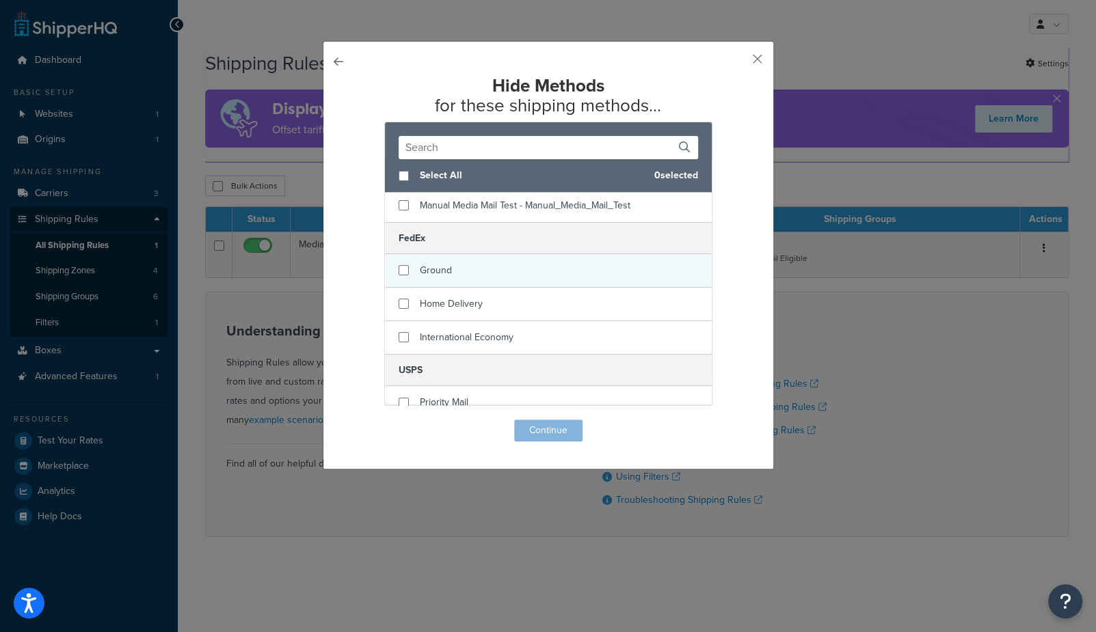
scroll to position [38, 0]
checkbox input "true"
click at [461, 265] on div "Ground" at bounding box center [548, 269] width 327 height 34
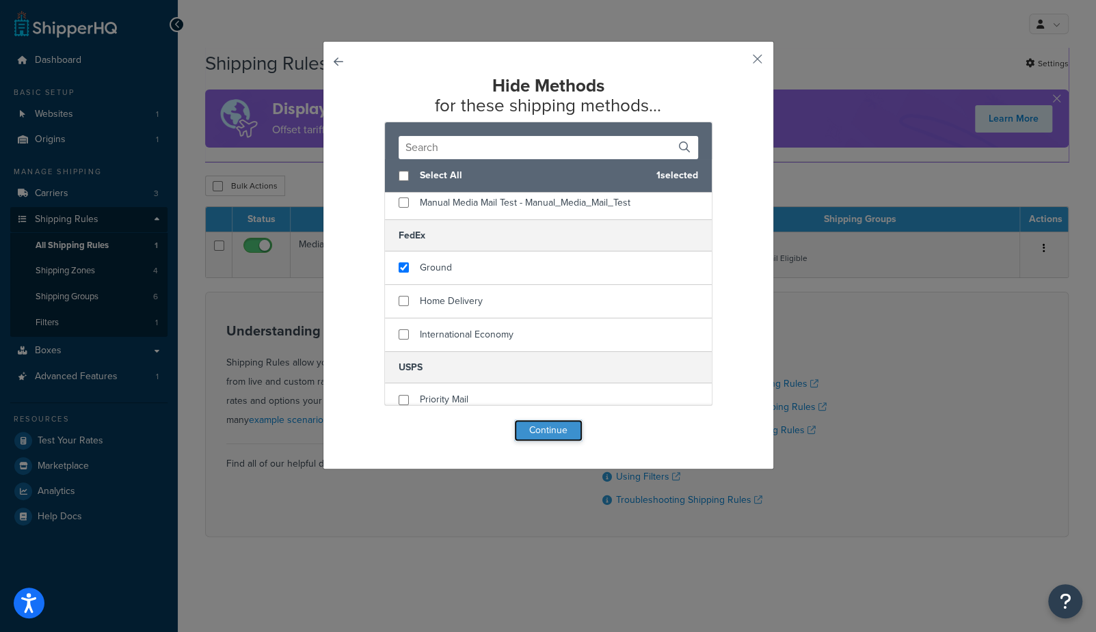
click at [535, 431] on button "Continue" at bounding box center [548, 431] width 68 height 22
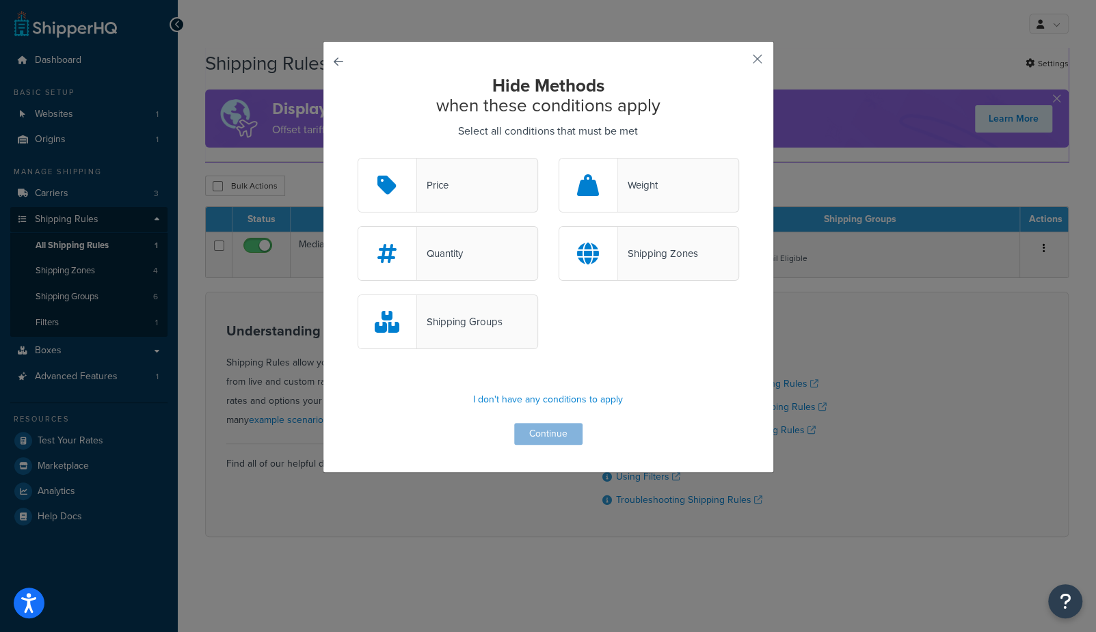
click at [466, 325] on div "Shipping Groups" at bounding box center [459, 321] width 85 height 19
click at [0, 0] on input "Shipping Groups" at bounding box center [0, 0] width 0 height 0
click at [530, 436] on button "Continue" at bounding box center [548, 434] width 68 height 22
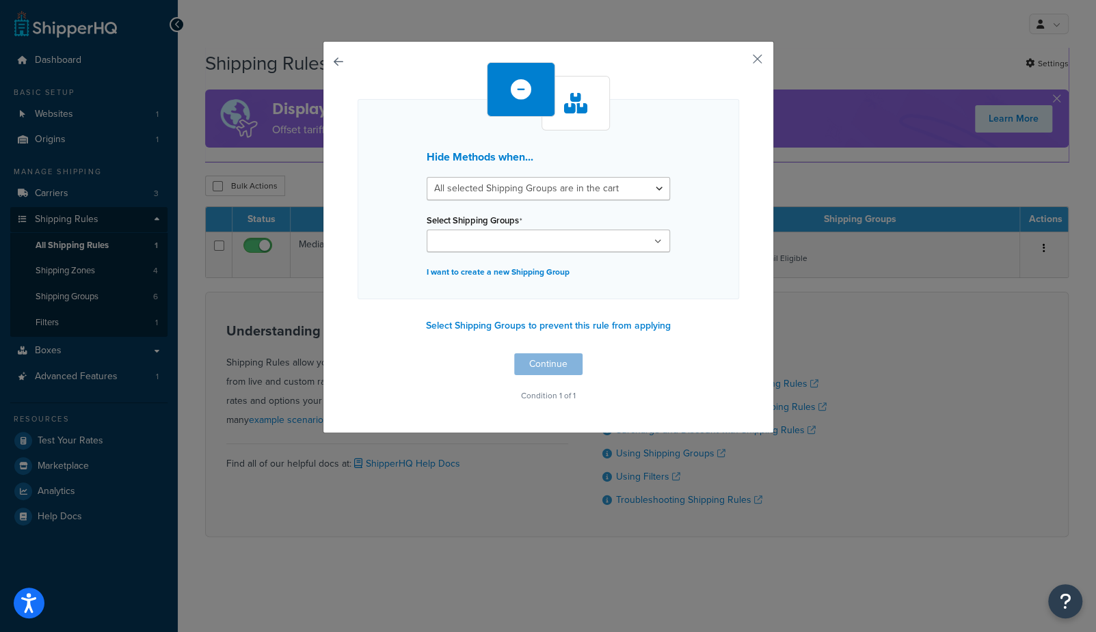
click at [358, 354] on button "button" at bounding box center [358, 354] width 0 height 0
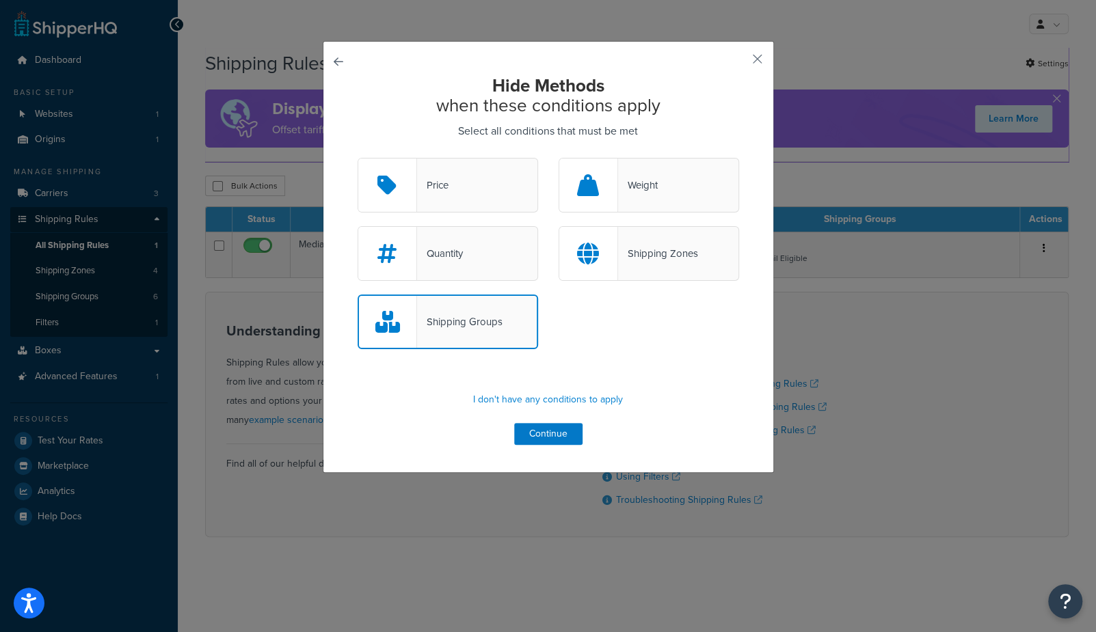
click at [358, 158] on button "button" at bounding box center [358, 158] width 0 height 0
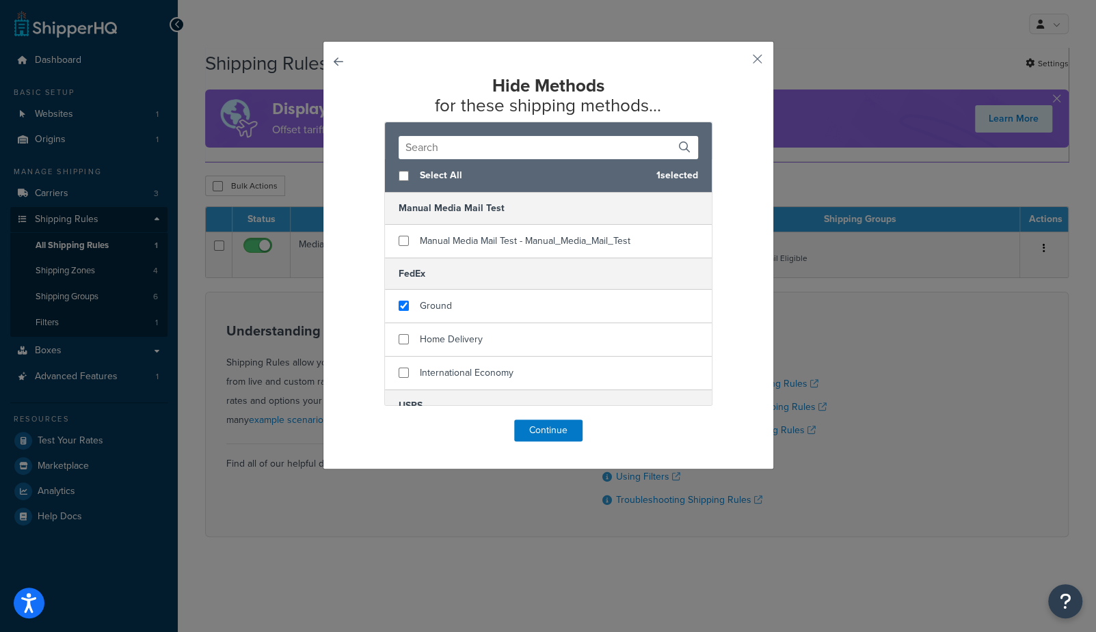
click at [358, 420] on button "button" at bounding box center [358, 420] width 0 height 0
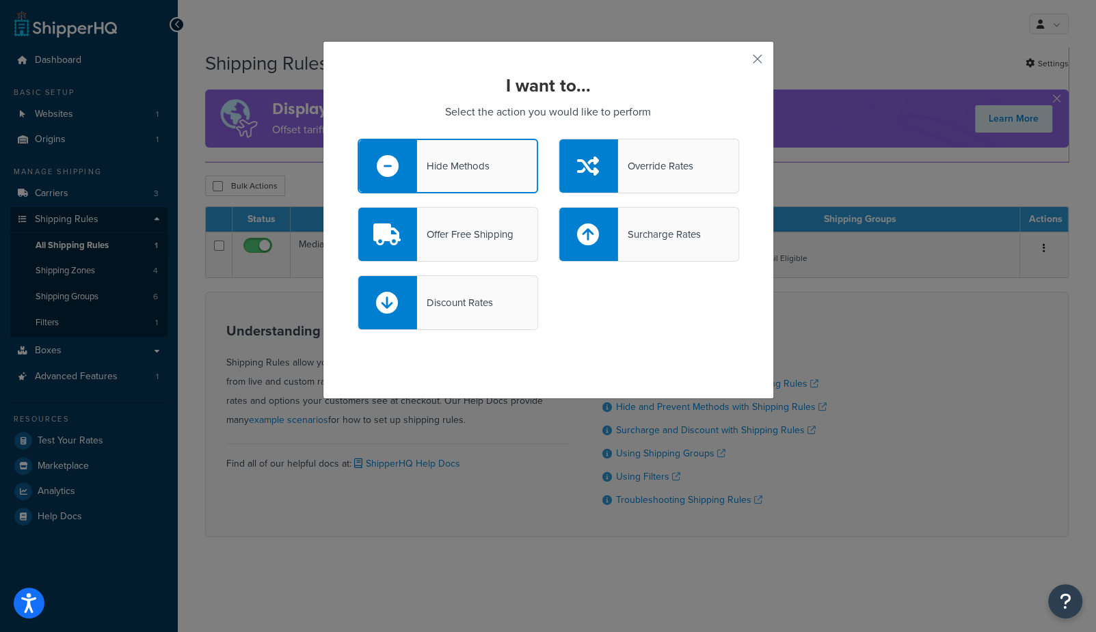
click at [637, 164] on div "Override Rates" at bounding box center [655, 166] width 75 height 19
click at [0, 0] on input "Override Rates" at bounding box center [0, 0] width 0 height 0
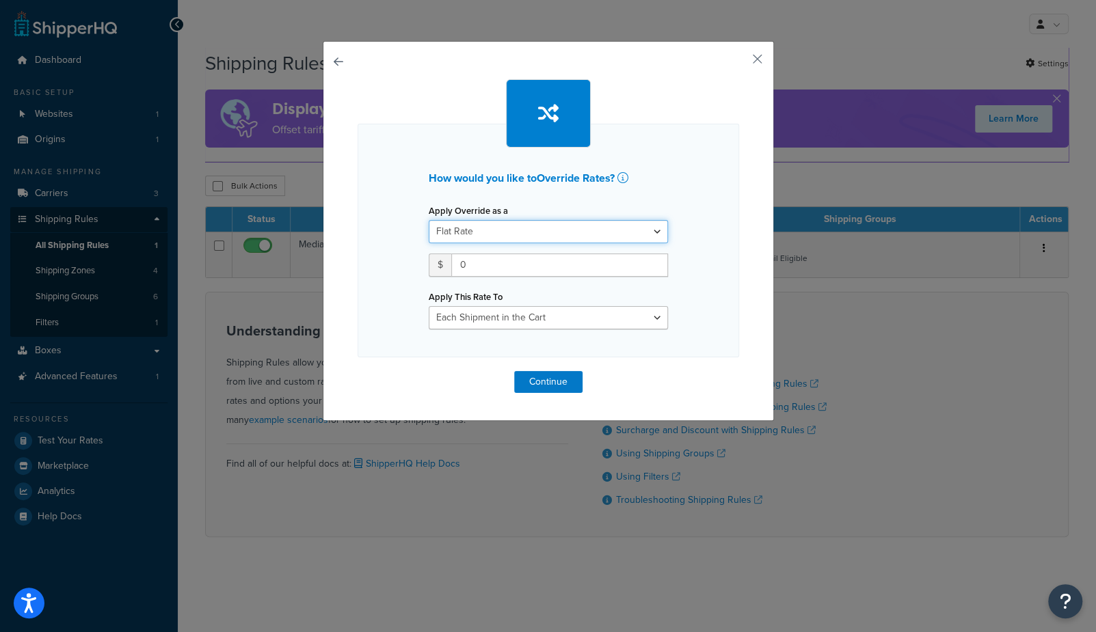
click at [470, 233] on select "Flat Rate Percentage Flat Rate & Percentage" at bounding box center [548, 231] width 239 height 23
click at [429, 220] on select "Flat Rate Percentage Flat Rate & Percentage" at bounding box center [548, 231] width 239 height 23
drag, startPoint x: 487, startPoint y: 270, endPoint x: 422, endPoint y: 261, distance: 65.6
click at [426, 265] on div "Apply Override as a Flat Rate Percentage Flat Rate & Percentage $ 0 Apply This …" at bounding box center [548, 265] width 260 height 129
type input "6"
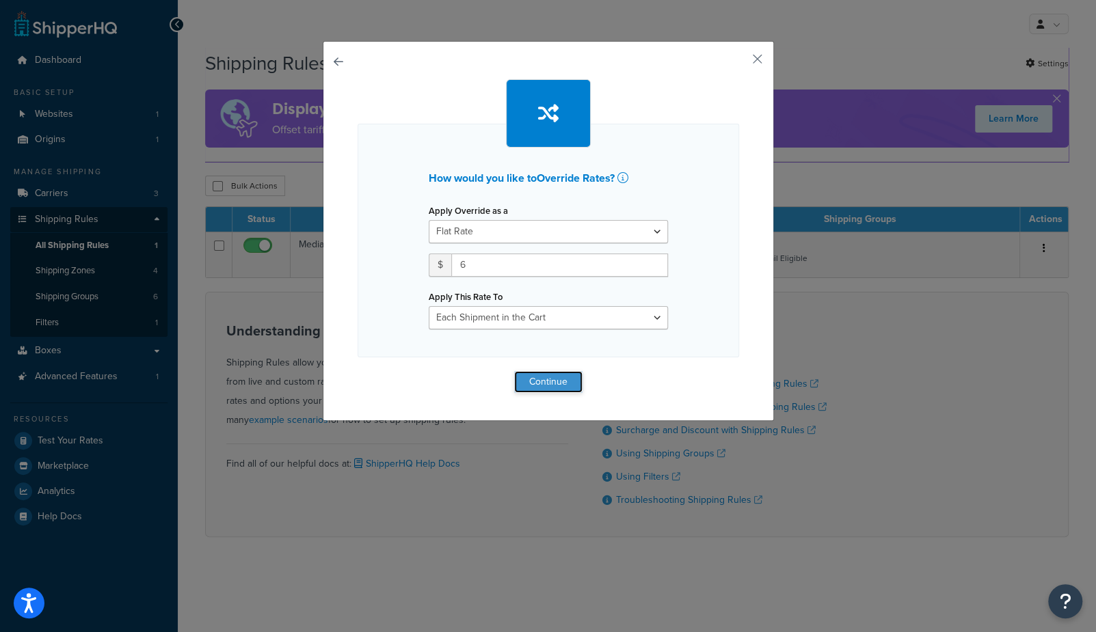
click at [538, 377] on button "Continue" at bounding box center [548, 382] width 68 height 22
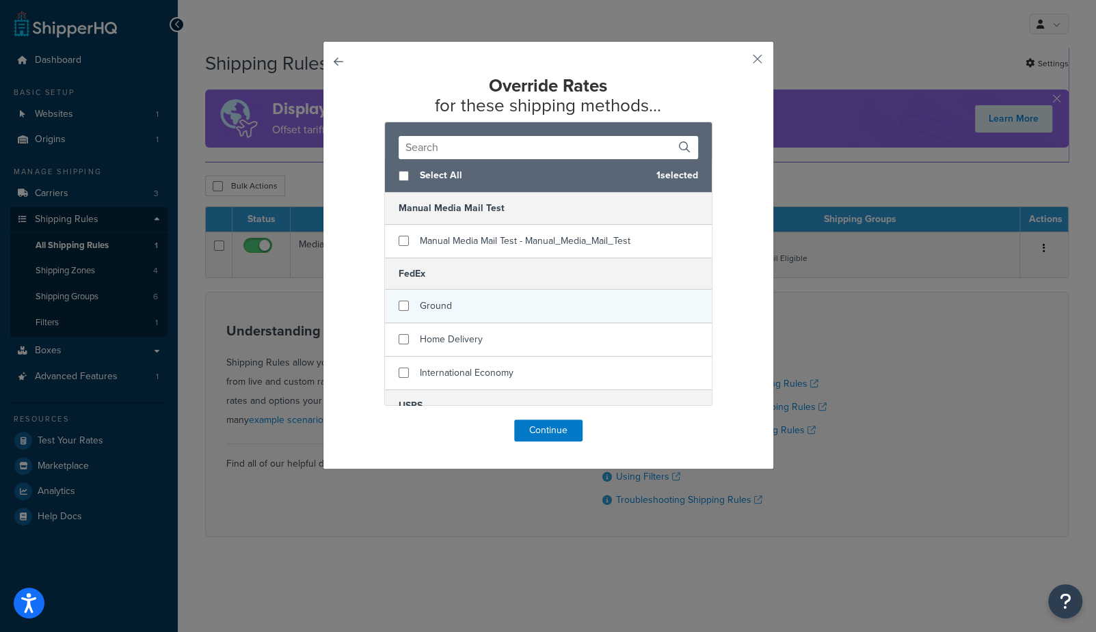
checkbox input "false"
click at [433, 306] on span "Ground" at bounding box center [436, 306] width 32 height 14
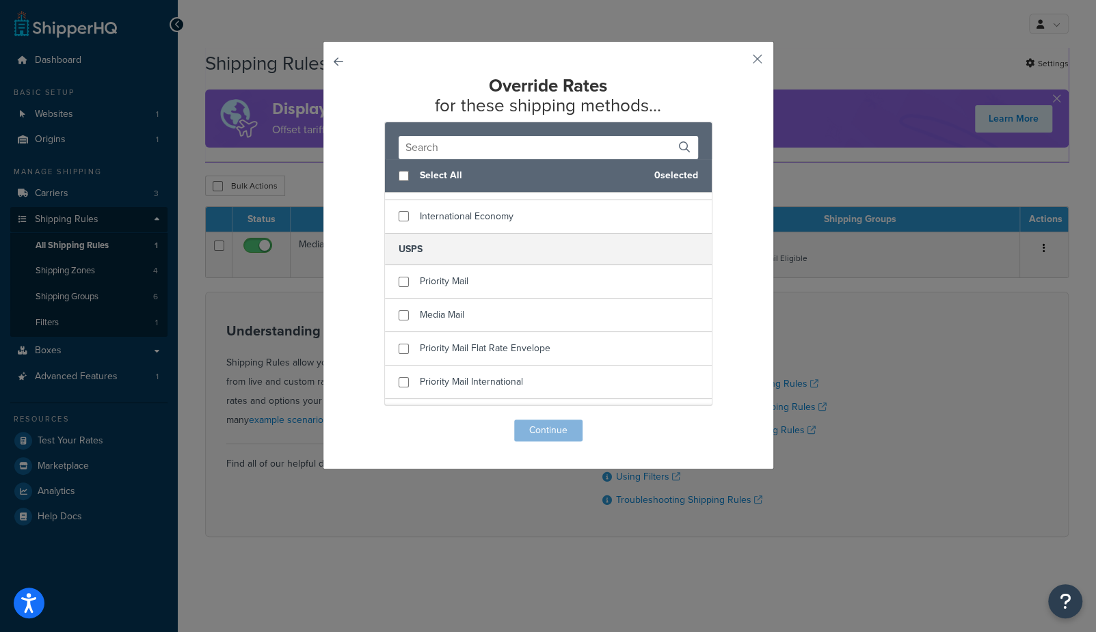
scroll to position [157, 0]
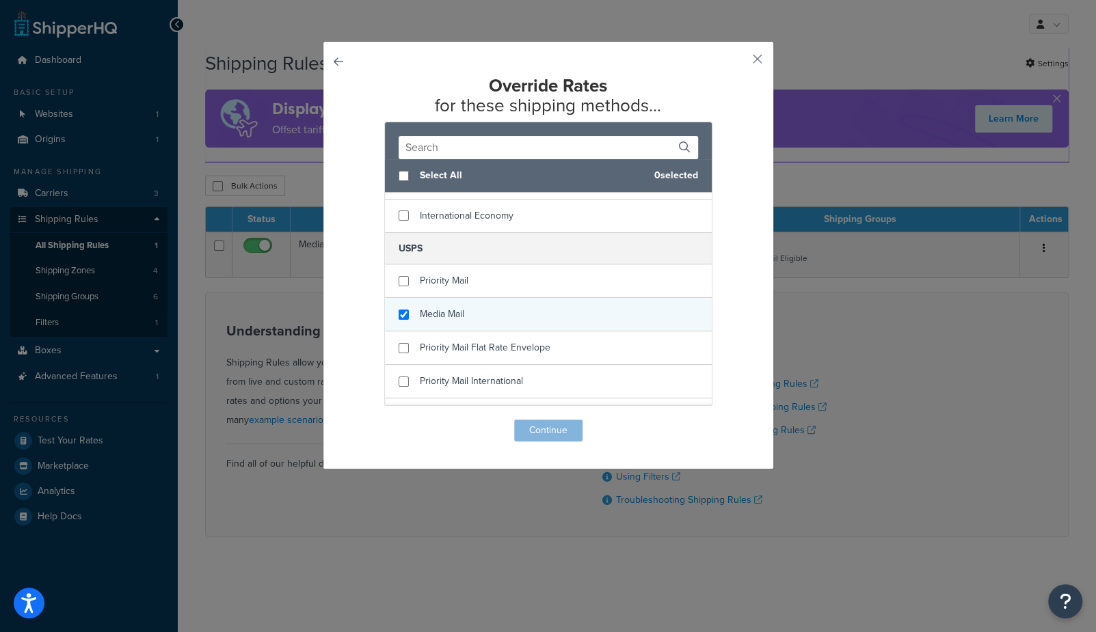
checkbox input "true"
click at [445, 310] on span "Media Mail" at bounding box center [442, 314] width 44 height 14
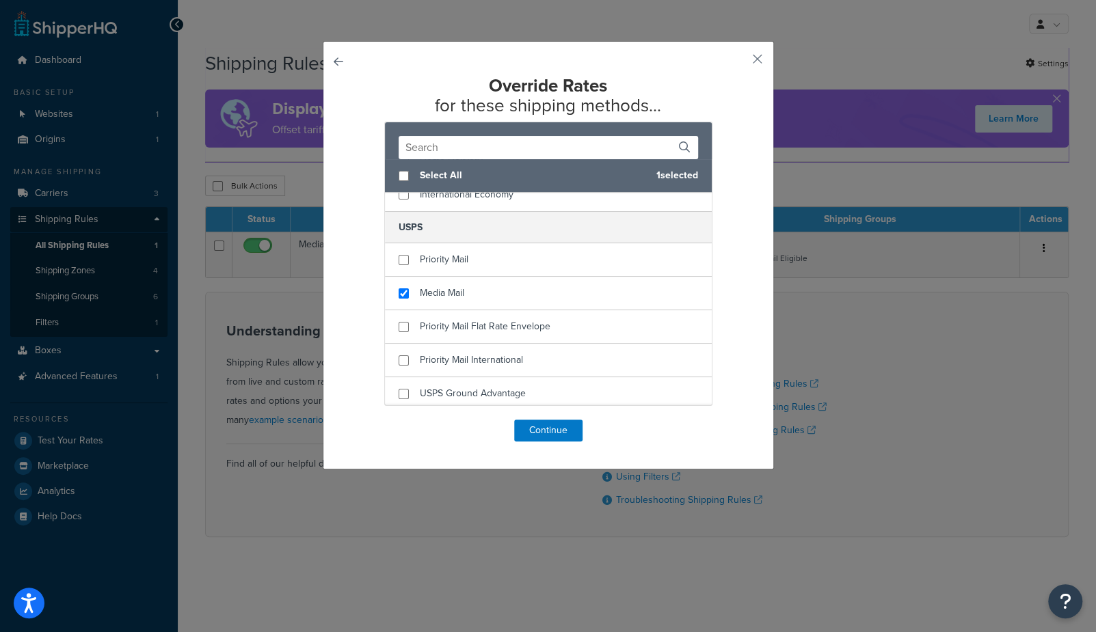
scroll to position [181, 0]
click at [572, 431] on button "Continue" at bounding box center [548, 431] width 68 height 22
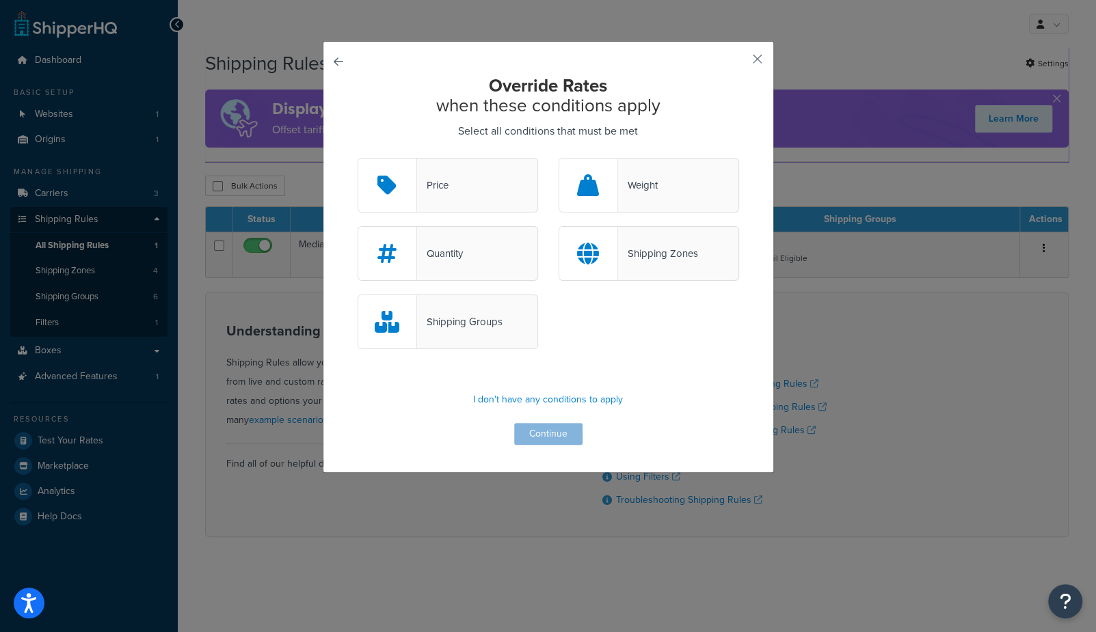
click at [472, 259] on div "Quantity" at bounding box center [448, 253] width 181 height 55
click at [0, 0] on input "Quantity" at bounding box center [0, 0] width 0 height 0
click at [529, 436] on button "Continue" at bounding box center [548, 434] width 68 height 22
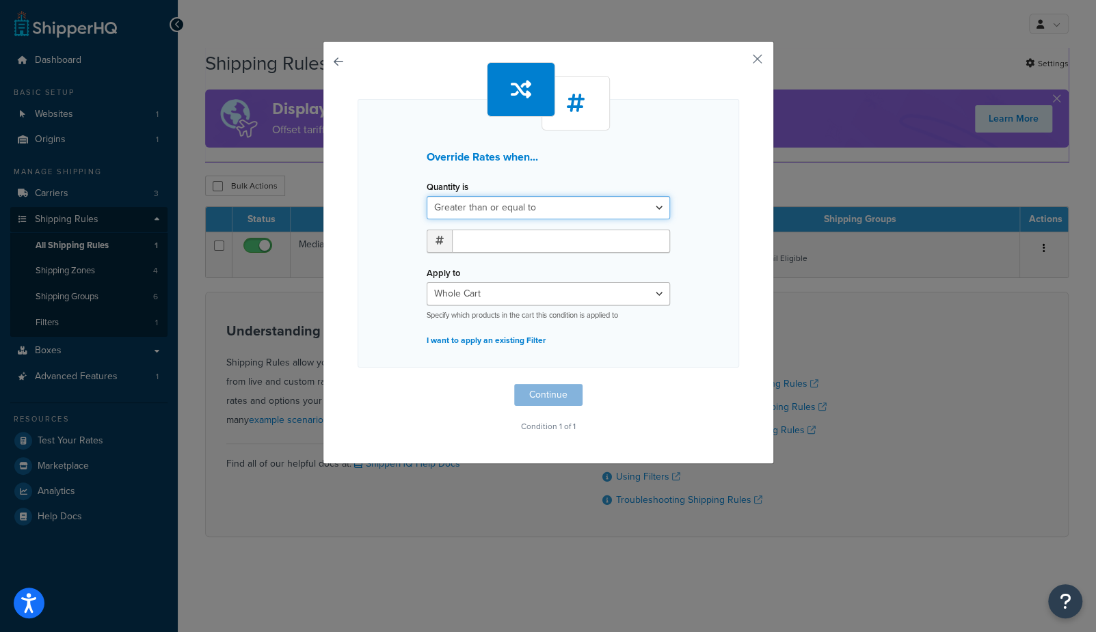
click at [487, 209] on select "Greater than or equal to Between or equal to Less than or equal to" at bounding box center [548, 207] width 243 height 23
select select "UNDER"
click at [427, 196] on select "Greater than or equal to Between or equal to Less than or equal to" at bounding box center [548, 207] width 243 height 23
click at [476, 244] on input "number" at bounding box center [561, 241] width 218 height 23
type input "1"
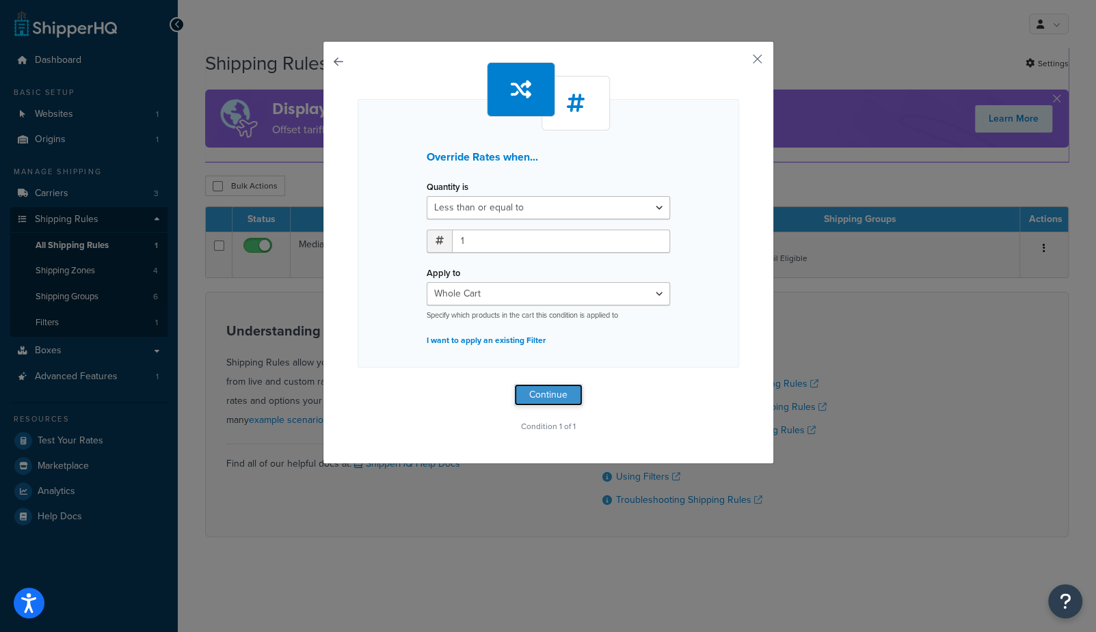
click at [522, 397] on button "Continue" at bounding box center [548, 395] width 68 height 22
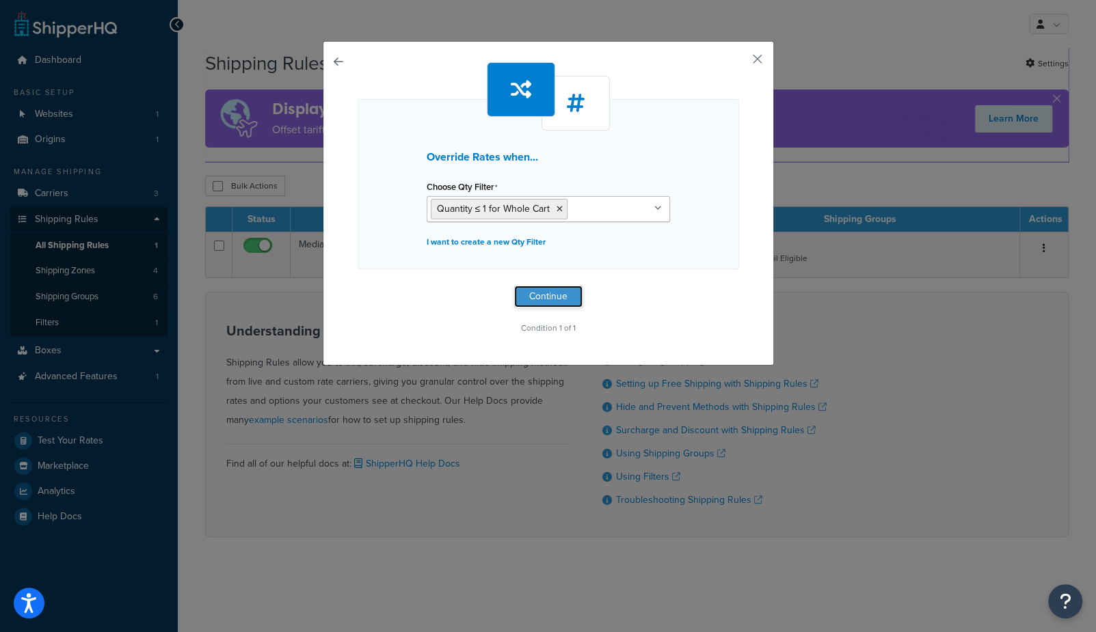
click at [528, 304] on button "Continue" at bounding box center [548, 297] width 68 height 22
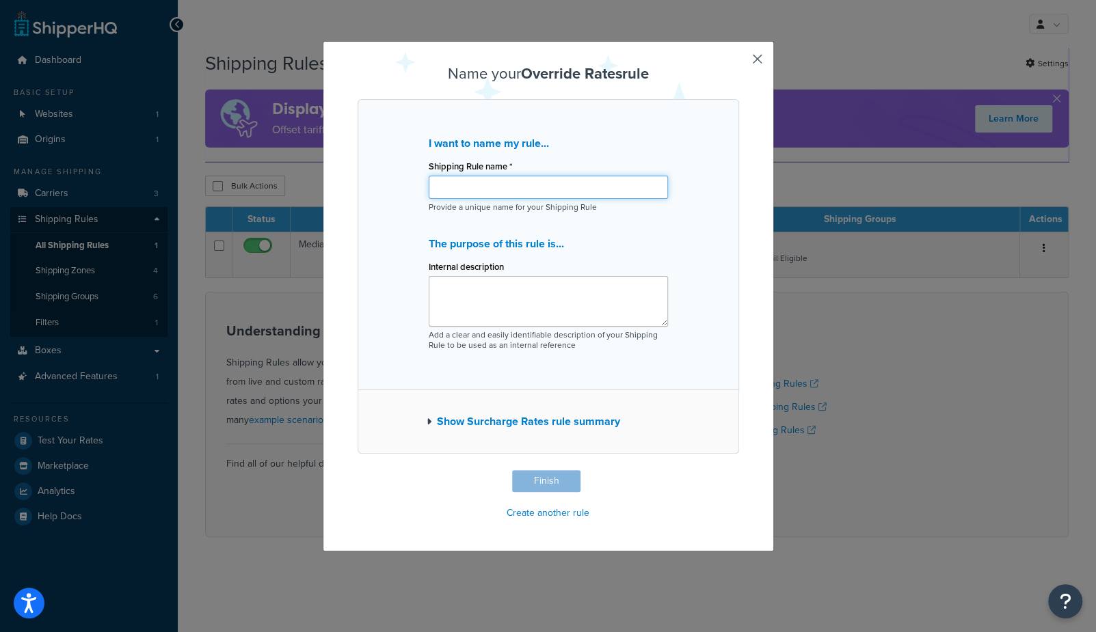
click at [495, 184] on input "Shipping Rule name *" at bounding box center [548, 187] width 239 height 23
type input "override media mail to be $6 when 1 or less books in cart"
click at [535, 475] on button "Finish" at bounding box center [546, 481] width 68 height 22
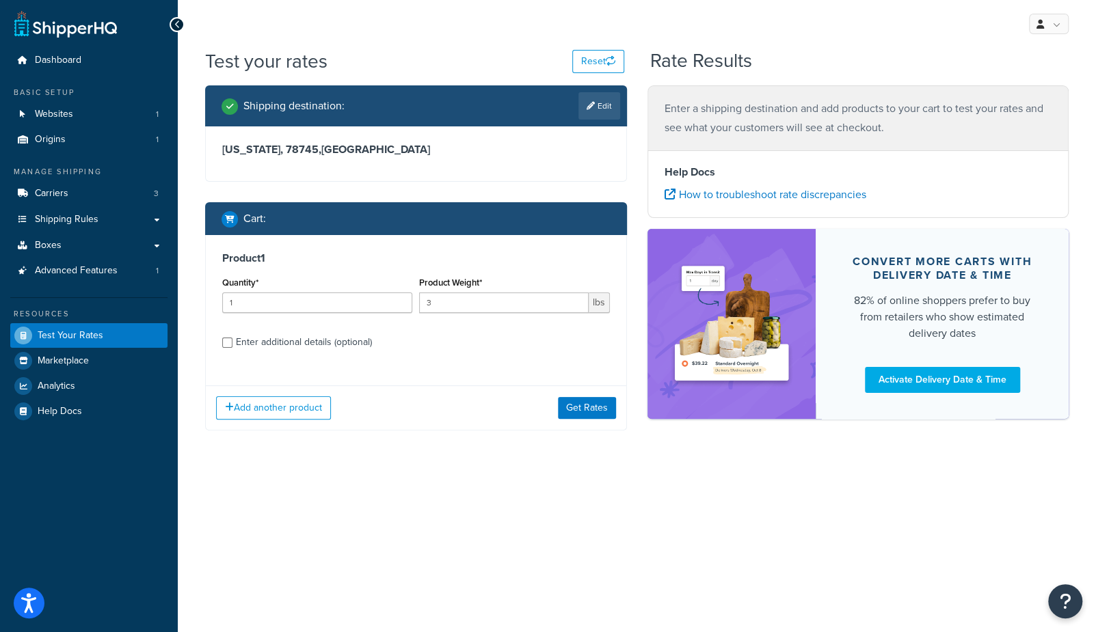
click at [334, 341] on div "Enter additional details (optional)" at bounding box center [304, 342] width 136 height 19
click at [232, 341] on input "Enter additional details (optional)" at bounding box center [227, 343] width 10 height 10
checkbox input "true"
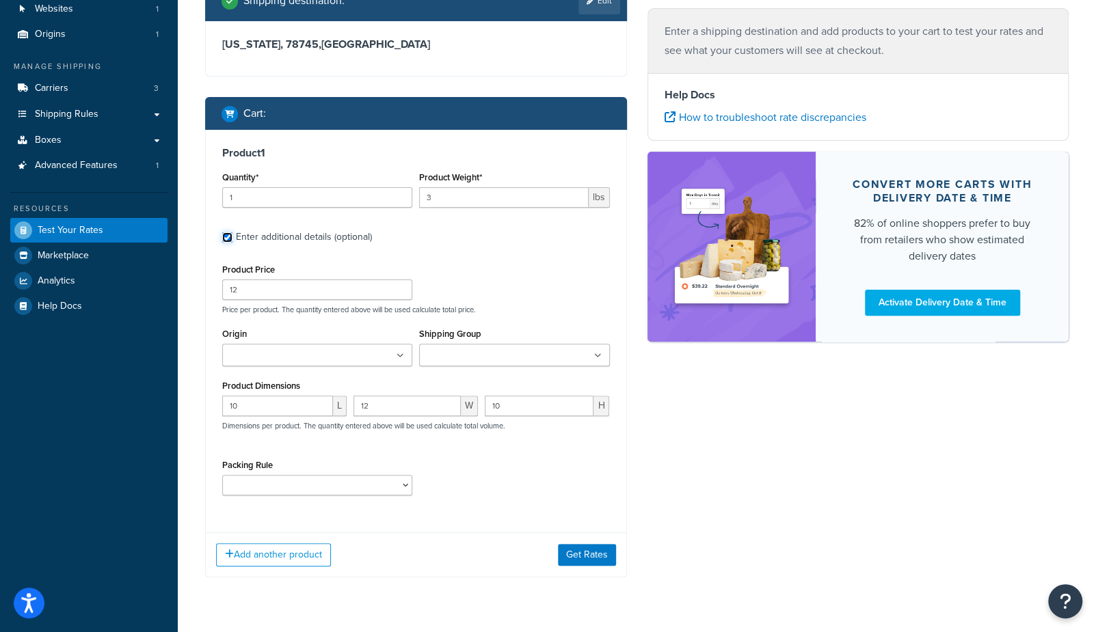
scroll to position [113, 0]
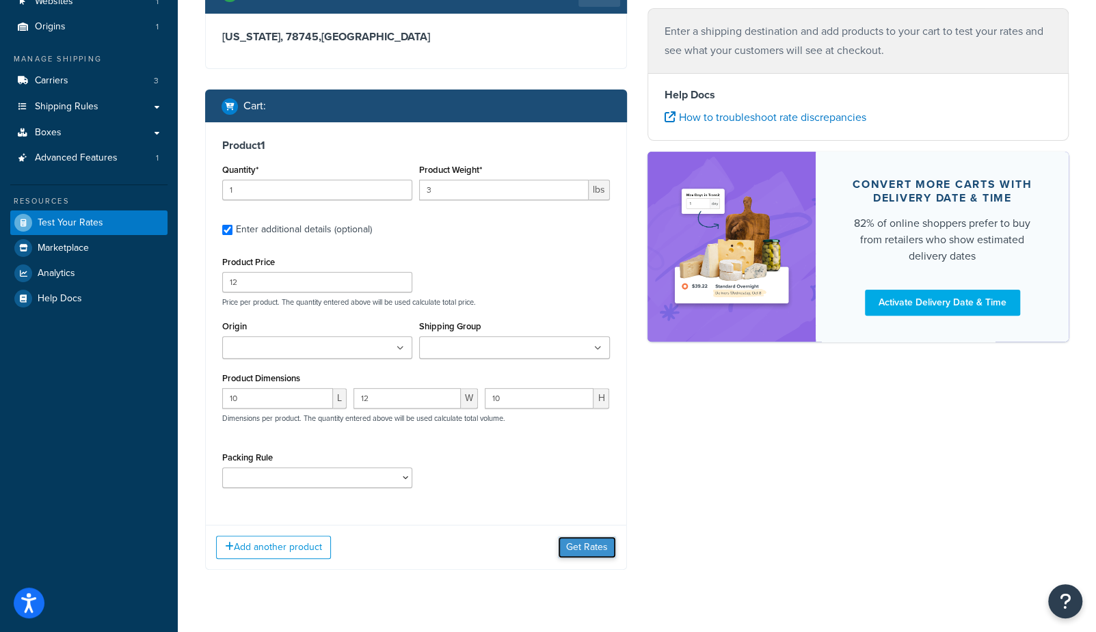
click at [576, 547] on button "Get Rates" at bounding box center [587, 548] width 58 height 22
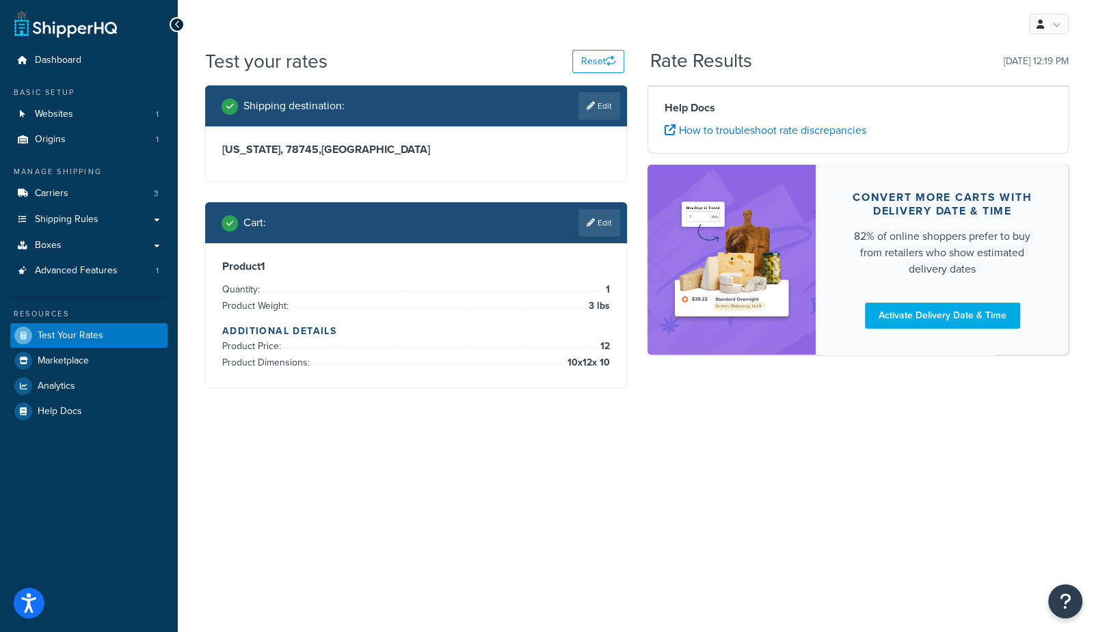
scroll to position [0, 0]
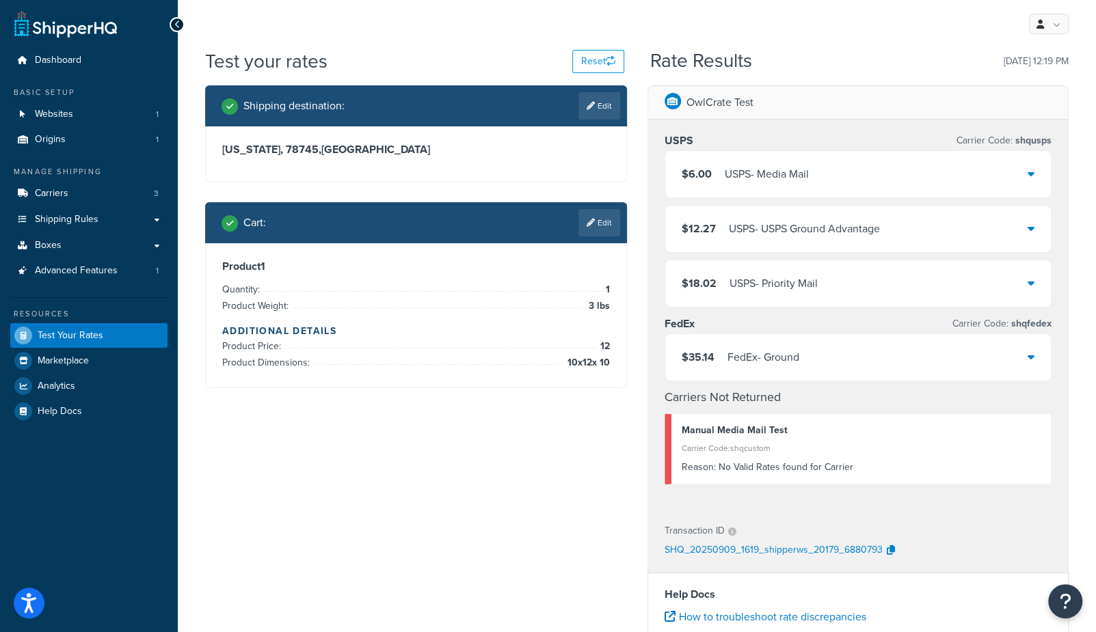
click at [734, 179] on div "USPS - Media Mail" at bounding box center [767, 174] width 84 height 19
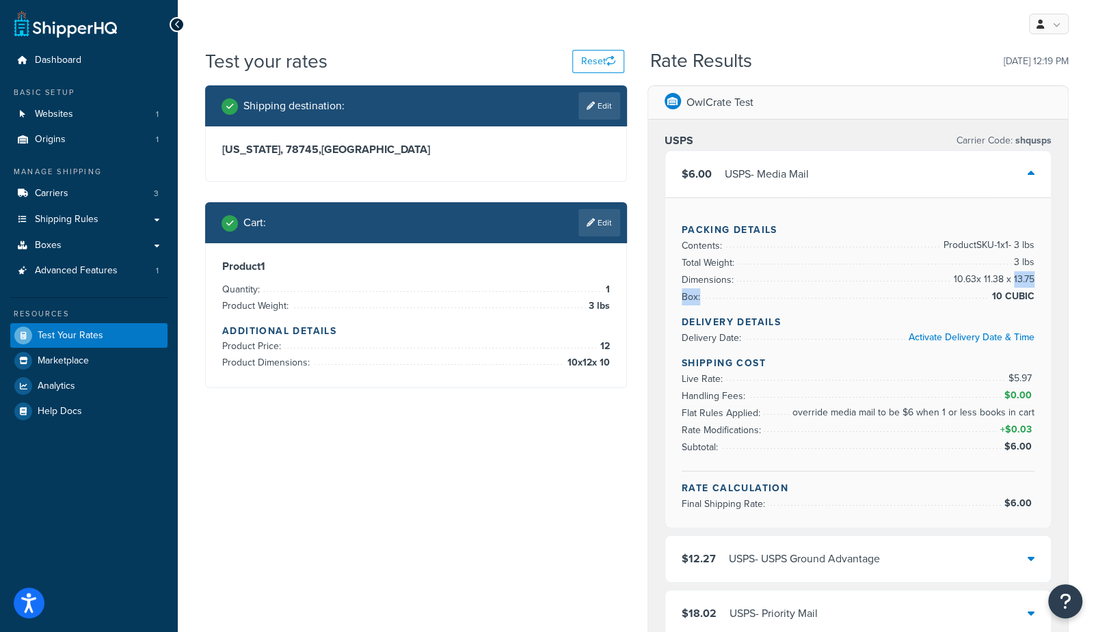
drag, startPoint x: 1038, startPoint y: 292, endPoint x: 1014, endPoint y: 284, distance: 25.3
click at [1014, 284] on div "Packing Details Contents: Product SKU-1 x 1 - 3 lbs Total Weight: 3 lbs Dimensi…" at bounding box center [858, 363] width 386 height 330
click at [1014, 284] on span "10.63 x 11.38 x 13.75" at bounding box center [992, 279] width 84 height 16
click at [840, 184] on div "$6.00 USPS - Media Mail" at bounding box center [858, 174] width 386 height 46
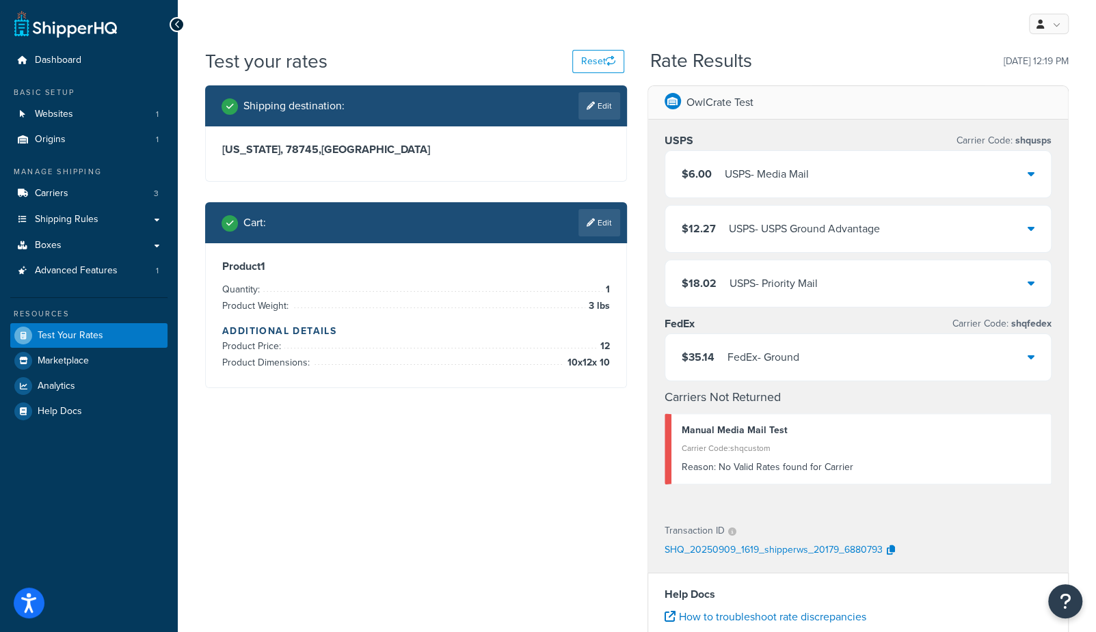
click at [774, 176] on div "USPS - Media Mail" at bounding box center [767, 174] width 84 height 19
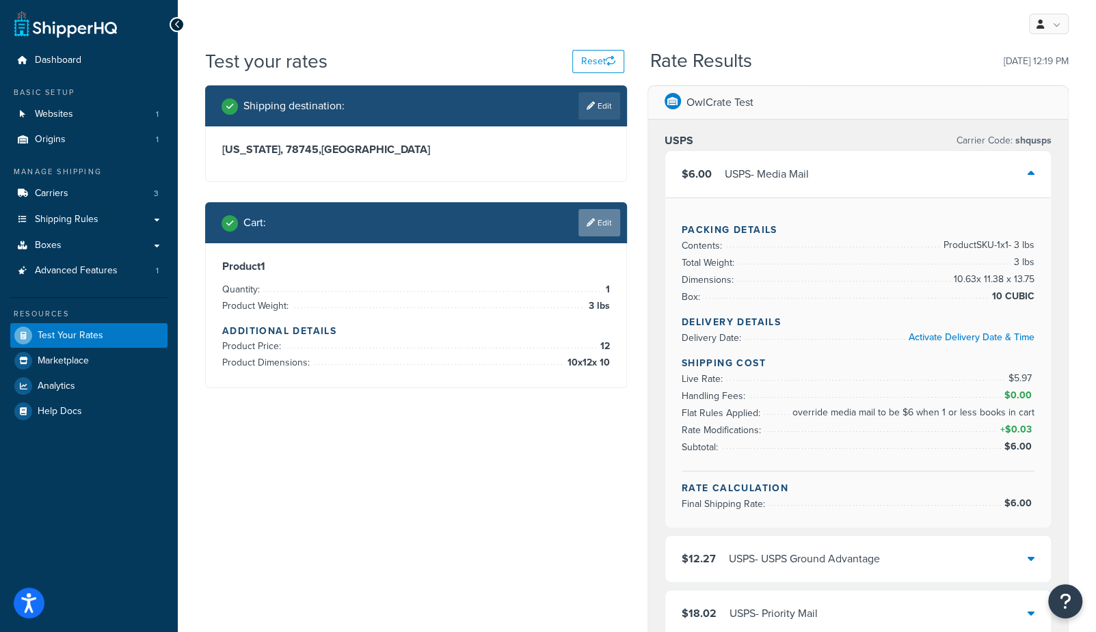
click at [590, 217] on link "Edit" at bounding box center [599, 222] width 42 height 27
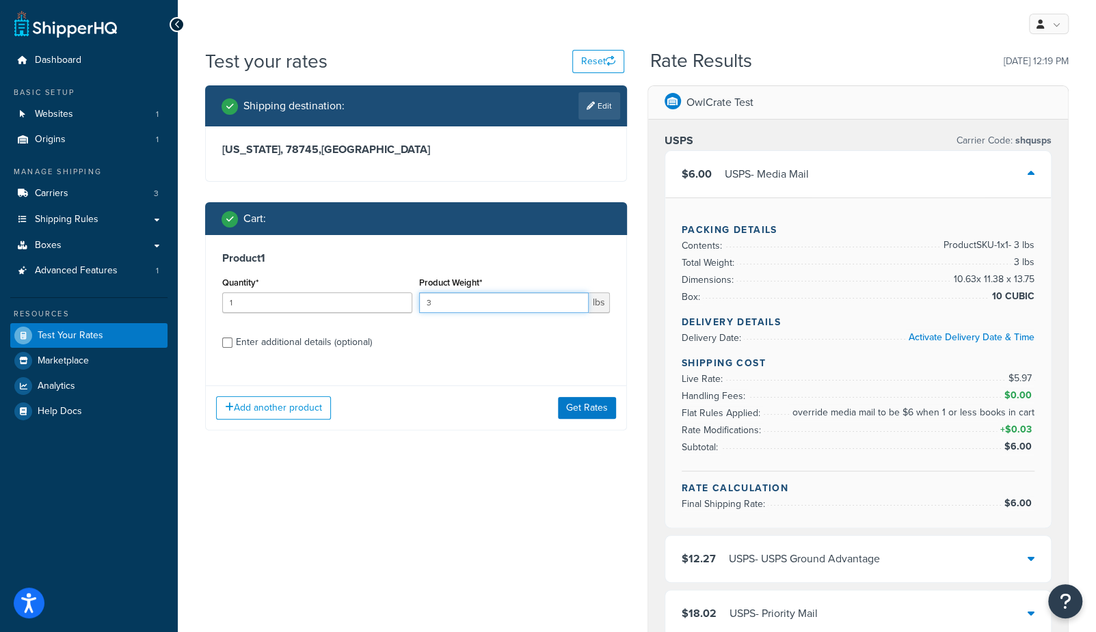
drag, startPoint x: 497, startPoint y: 308, endPoint x: 384, endPoint y: 299, distance: 113.2
click at [384, 299] on div "Quantity* 1 Product Weight* 3 lbs" at bounding box center [416, 299] width 395 height 50
type input "4"
click at [600, 406] on button "Get Rates" at bounding box center [587, 408] width 58 height 22
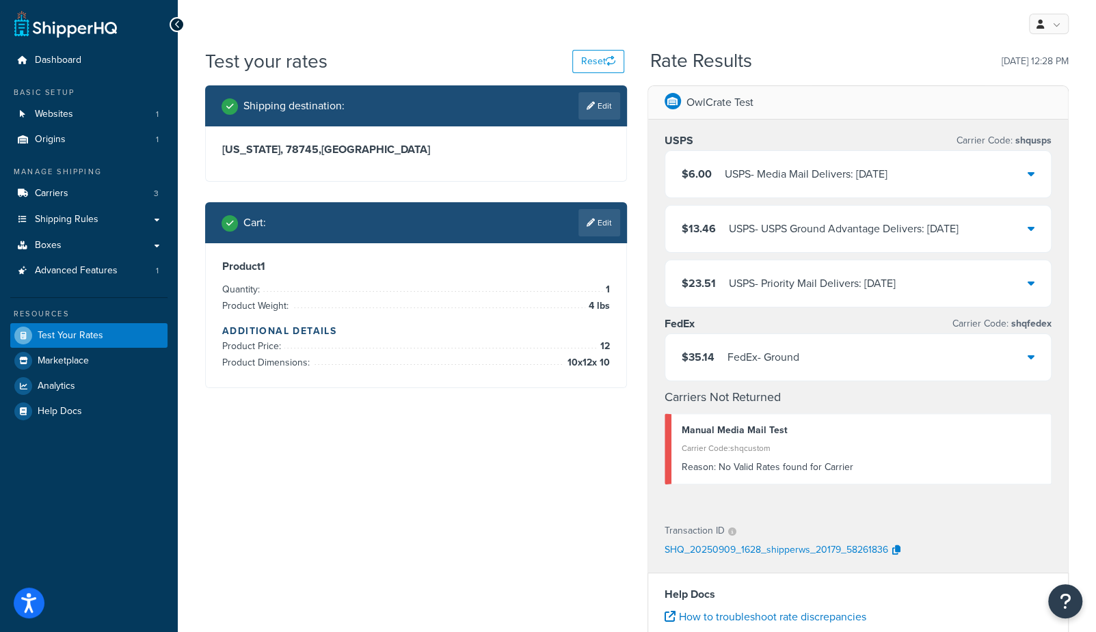
click at [751, 173] on div "USPS - Media Mail Delivers: Mon, Sep 15" at bounding box center [806, 174] width 163 height 19
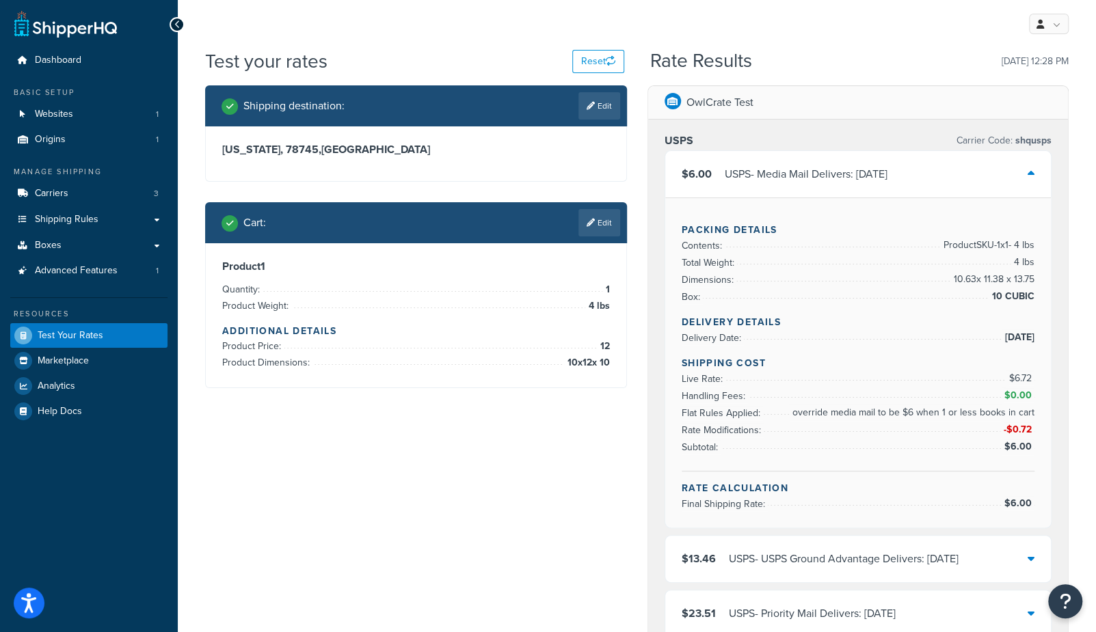
click at [466, 34] on div "My Profile Billing Global Settings Contact Us Logout" at bounding box center [637, 24] width 918 height 48
click at [595, 235] on link "Edit" at bounding box center [599, 222] width 42 height 27
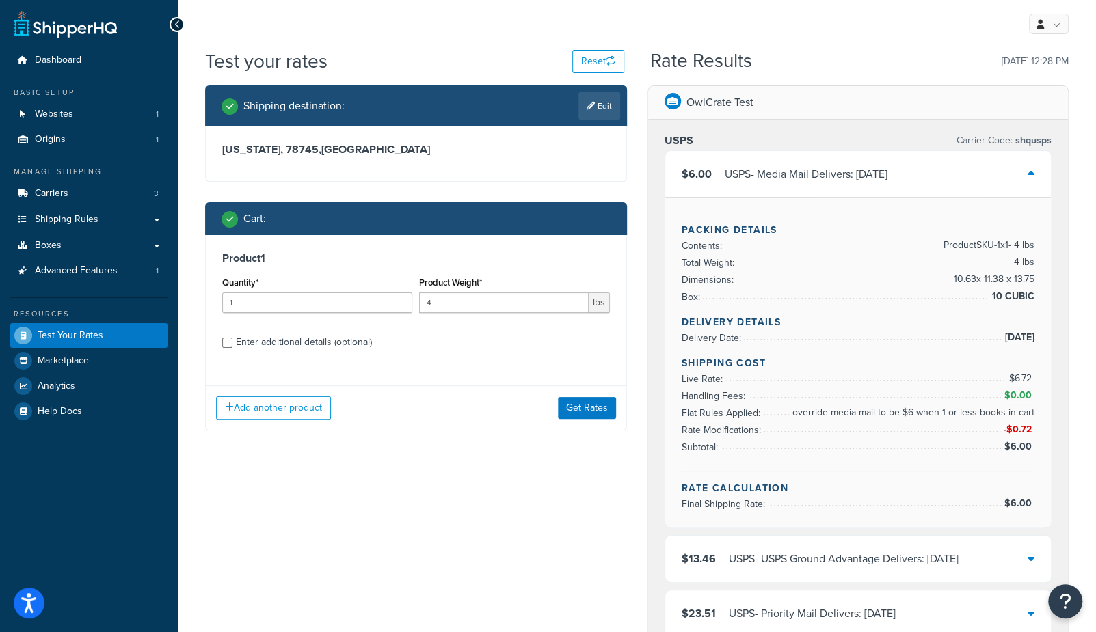
click at [377, 344] on label "Enter additional details (optional)" at bounding box center [423, 341] width 374 height 22
click at [232, 344] on input "Enter additional details (optional)" at bounding box center [227, 343] width 10 height 10
checkbox input "true"
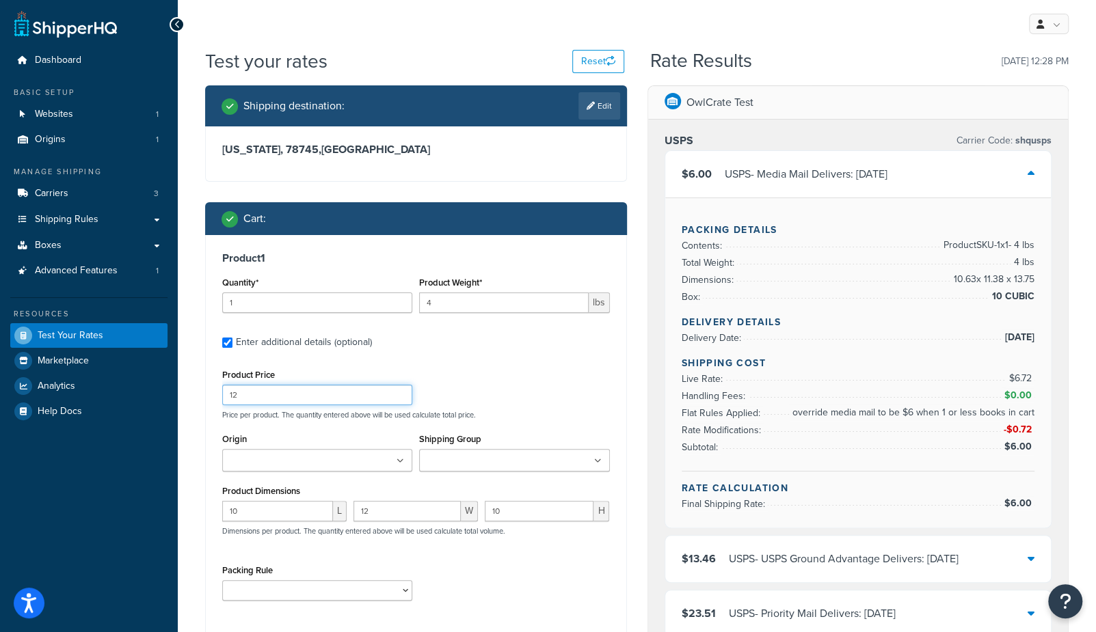
click at [289, 401] on input "12" at bounding box center [317, 395] width 190 height 21
type input "123"
click at [643, 366] on div "OwlCrate Test USPS Carrier Code: shqusps $6.00 USPS - Media Mail Delivers: Mon,…" at bounding box center [858, 635] width 442 height 1100
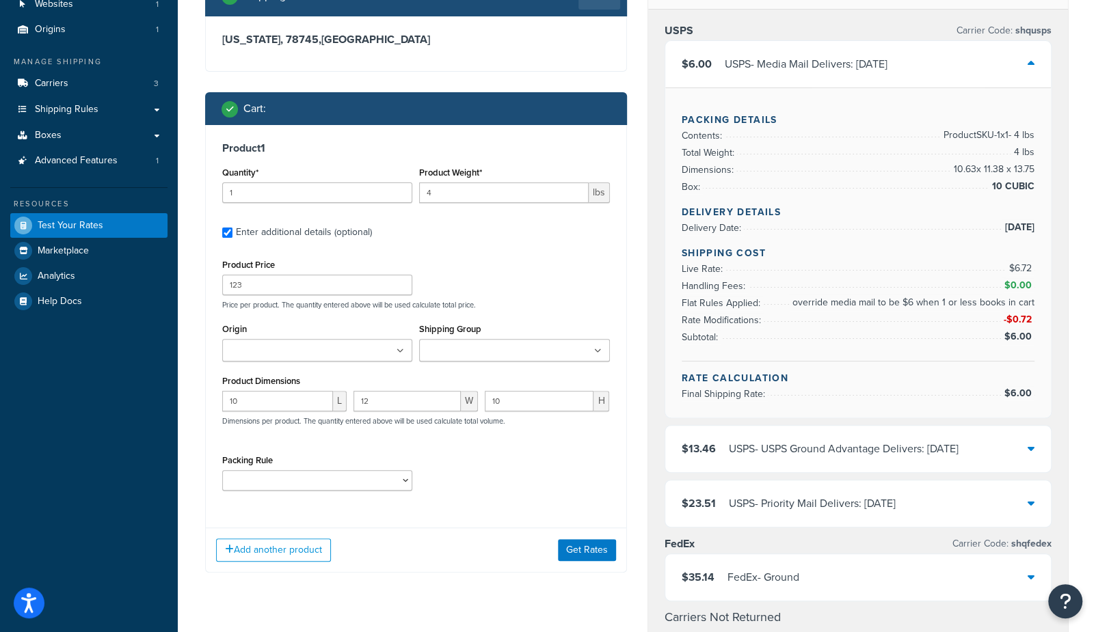
scroll to position [202, 0]
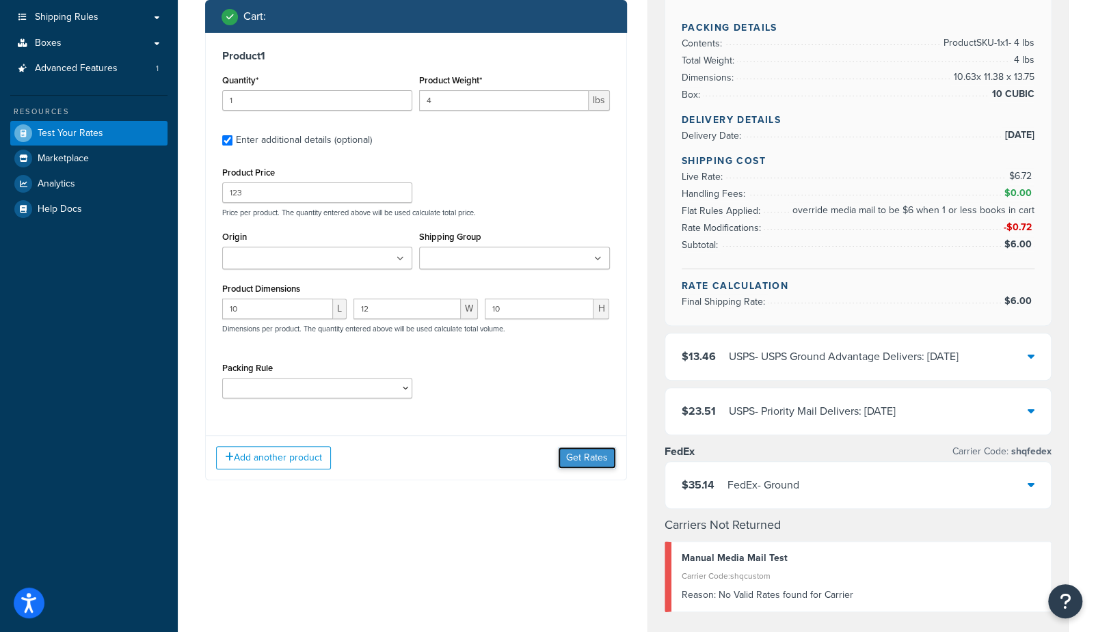
click at [579, 457] on button "Get Rates" at bounding box center [587, 458] width 58 height 22
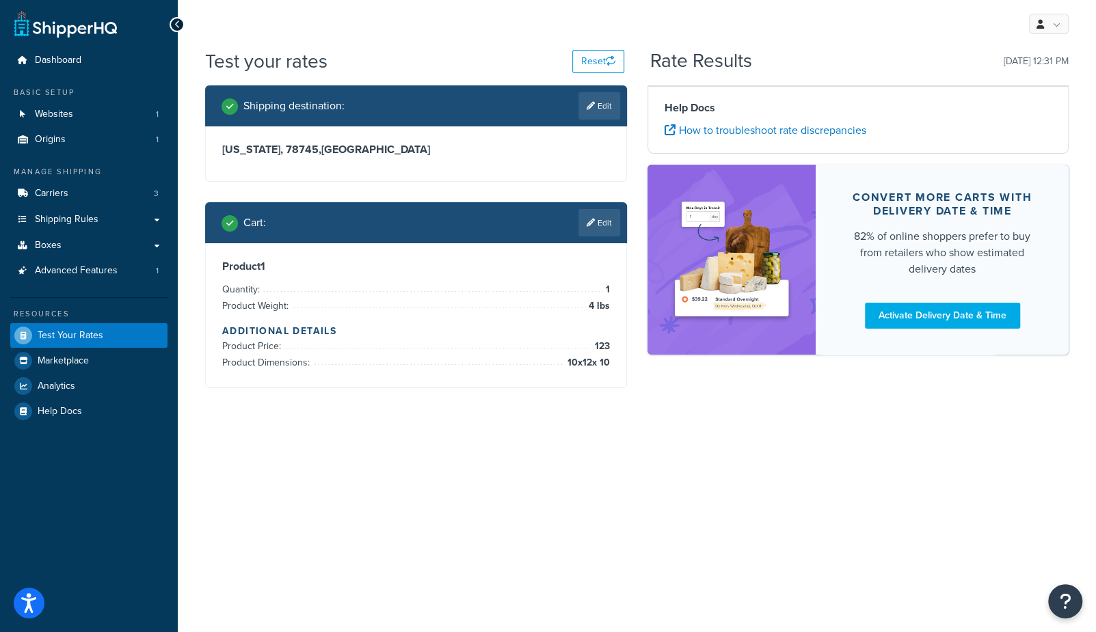
scroll to position [0, 0]
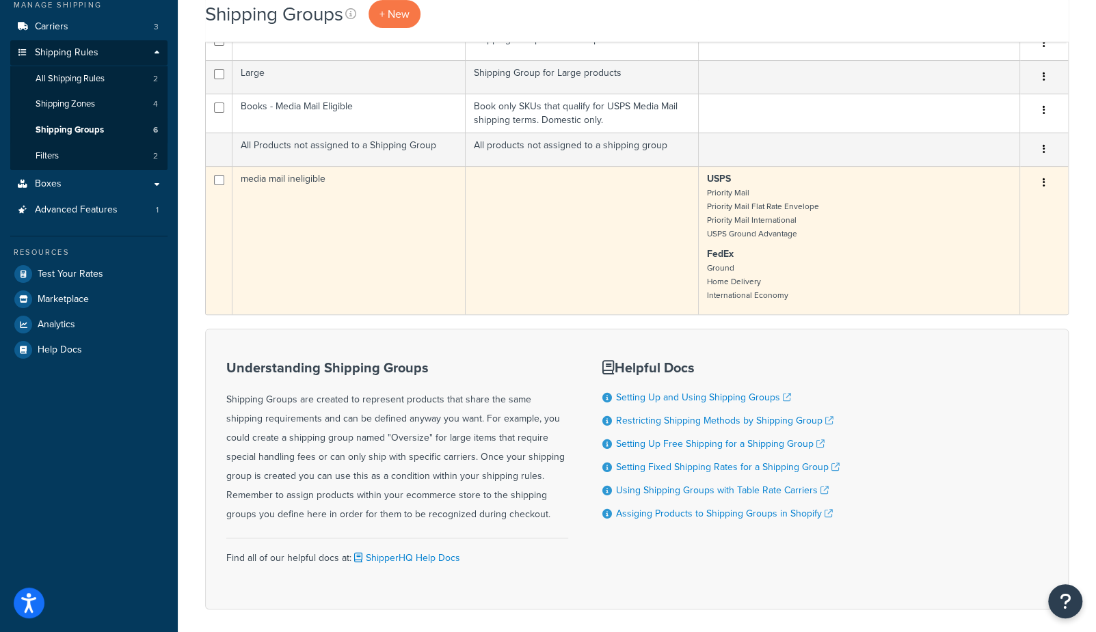
scroll to position [168, 0]
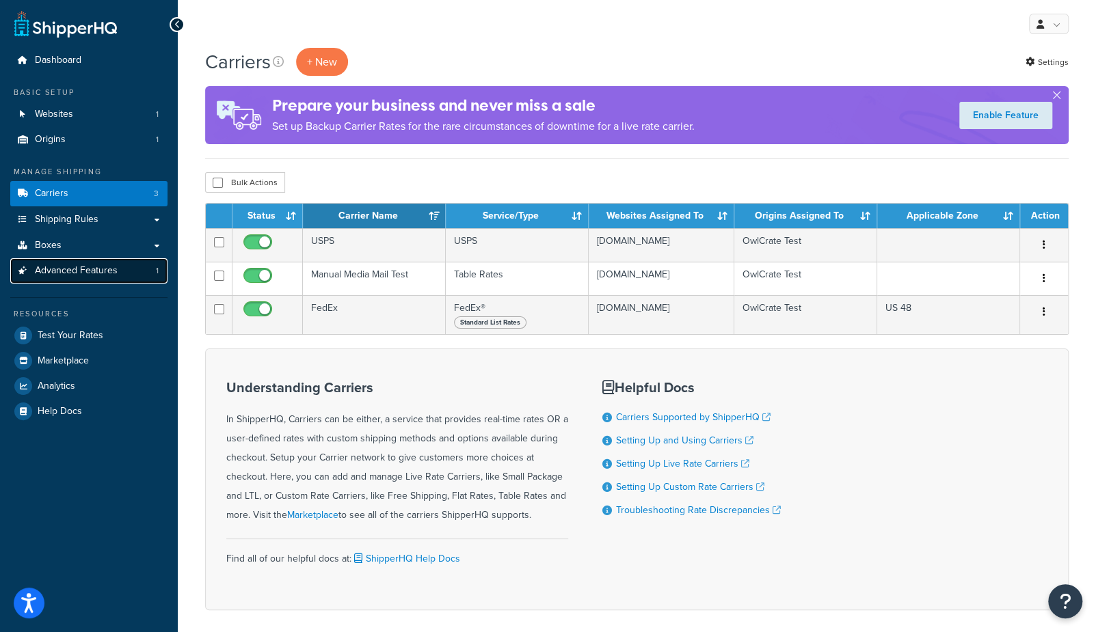
click at [99, 272] on span "Advanced Features" at bounding box center [76, 271] width 83 height 12
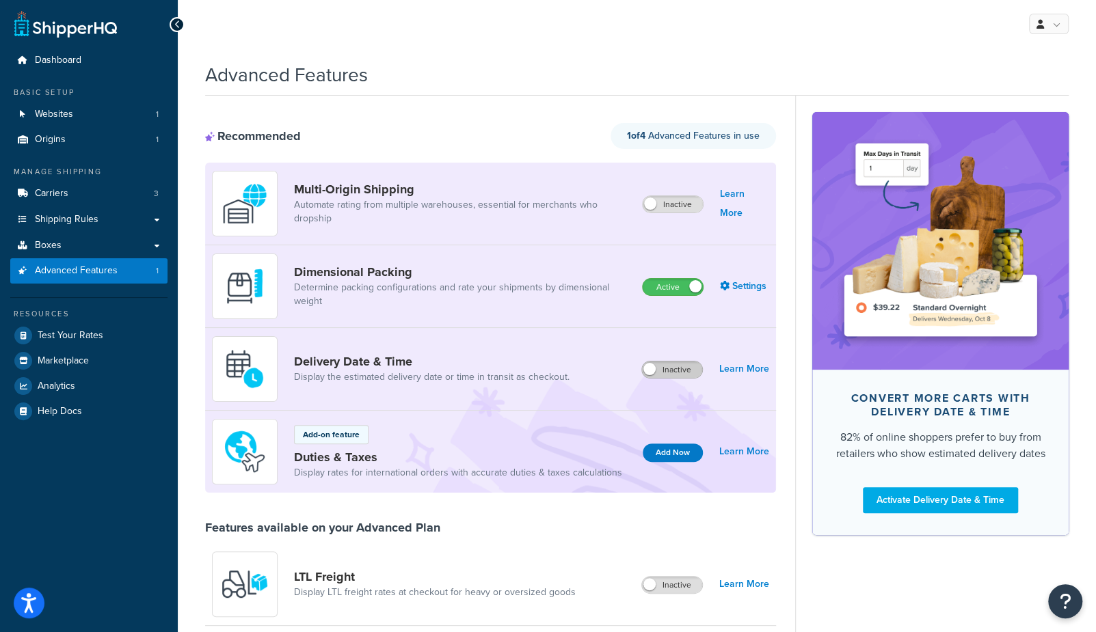
click at [678, 367] on label "Inactive" at bounding box center [672, 370] width 60 height 16
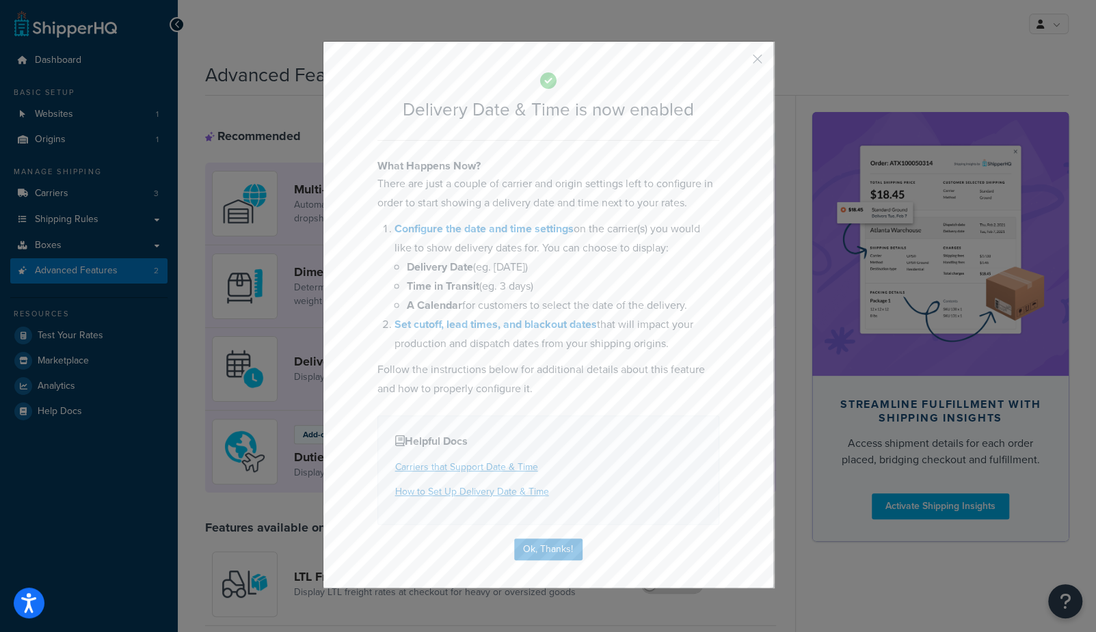
click at [739, 62] on button "button" at bounding box center [737, 63] width 3 height 3
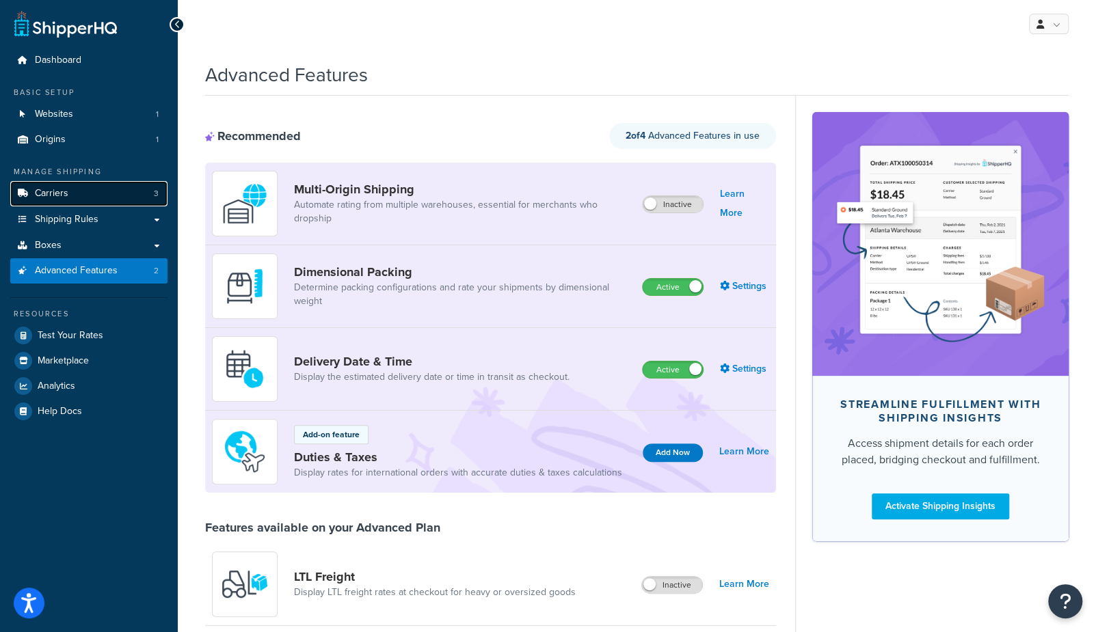
click at [114, 196] on link "Carriers 3" at bounding box center [88, 193] width 157 height 25
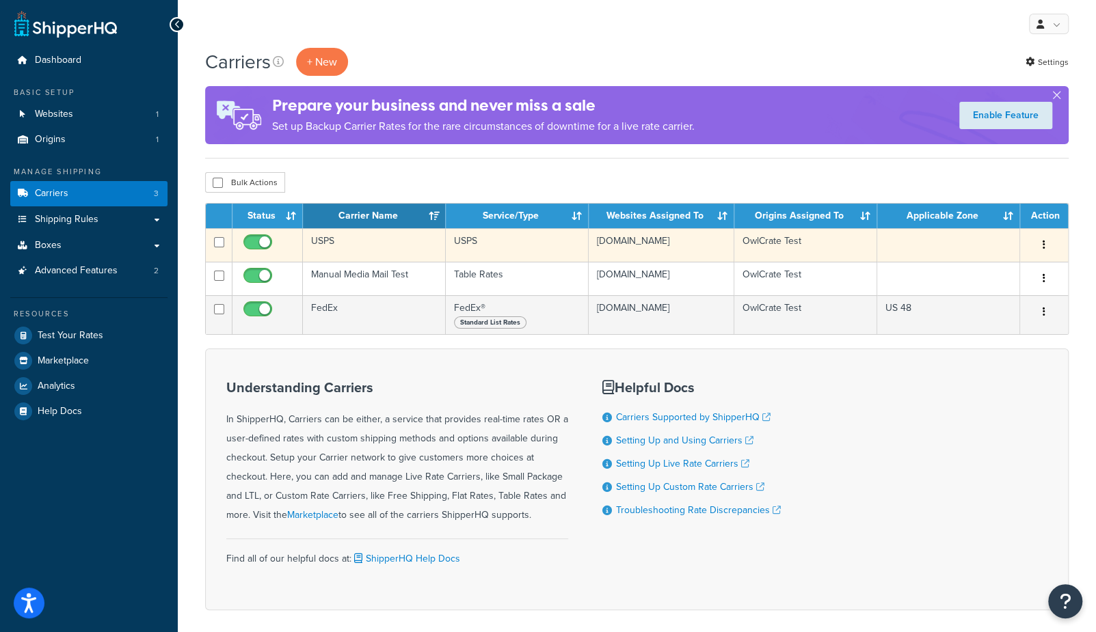
click at [321, 243] on td "USPS" at bounding box center [374, 245] width 143 height 34
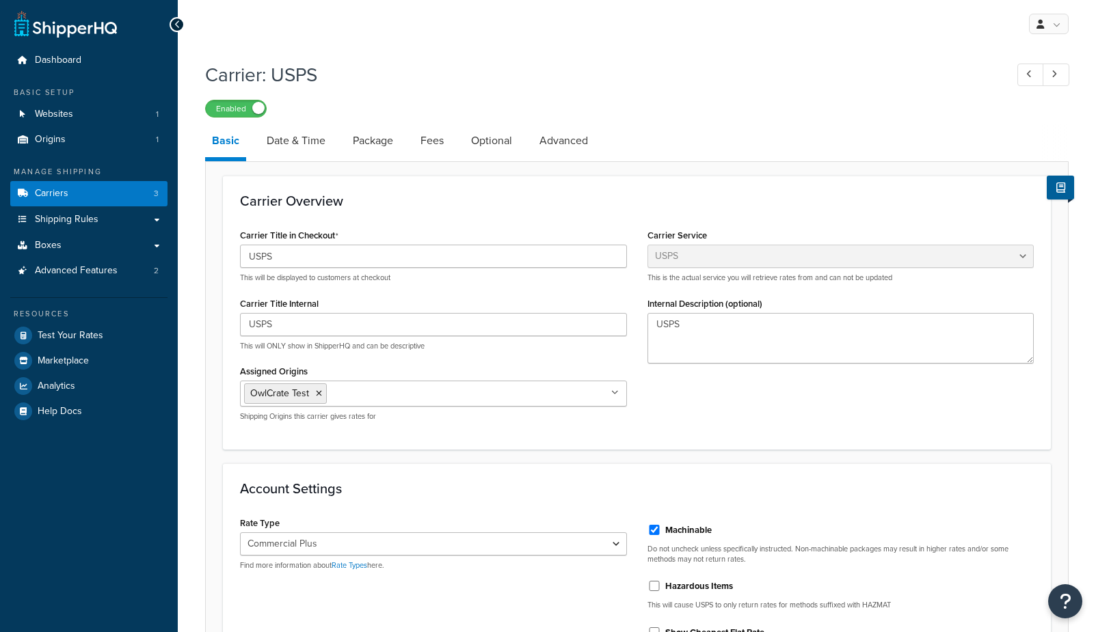
select select "usps"
select select "PLUS"
click at [292, 131] on link "Date & Time" at bounding box center [296, 140] width 72 height 33
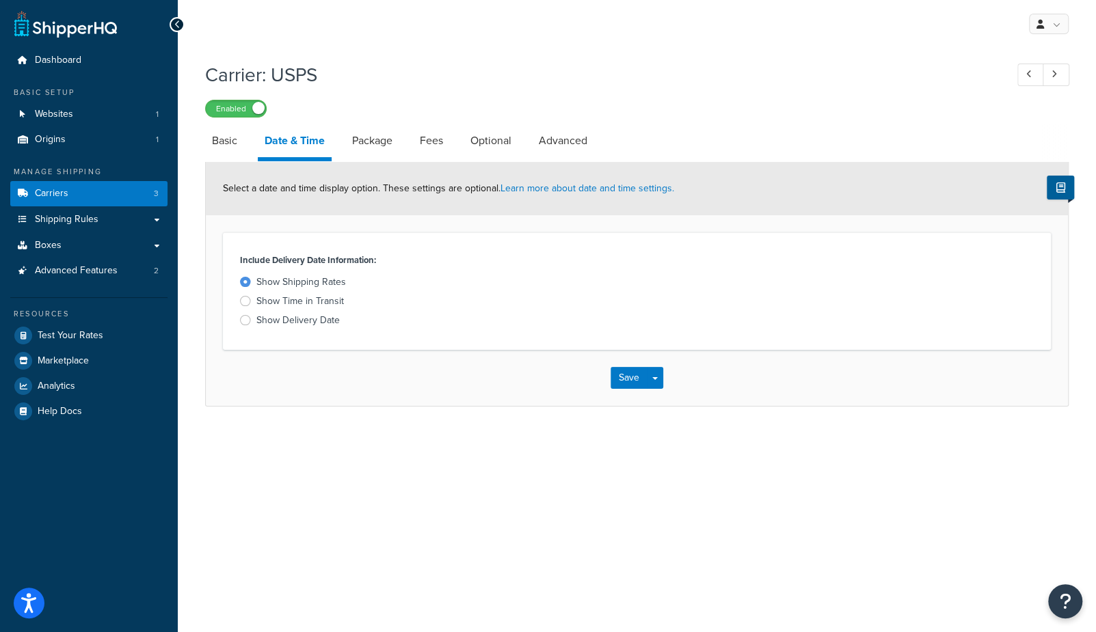
click at [322, 323] on div "Show Delivery Date" at bounding box center [297, 321] width 83 height 14
click at [0, 0] on input "Show Delivery Date" at bounding box center [0, 0] width 0 height 0
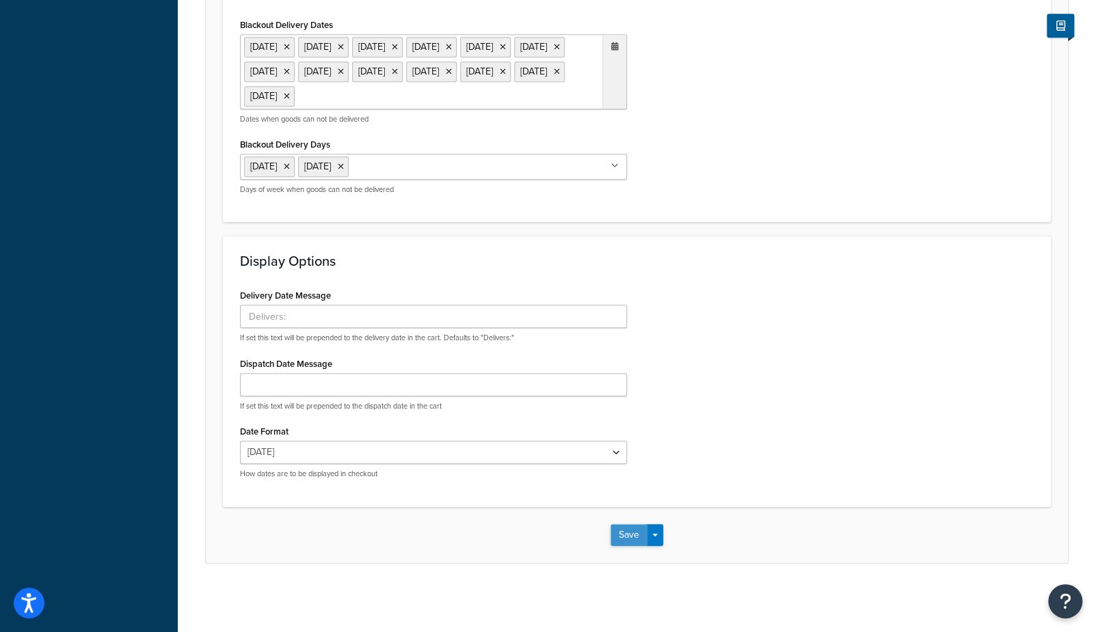
click at [622, 546] on button "Save" at bounding box center [629, 535] width 37 height 22
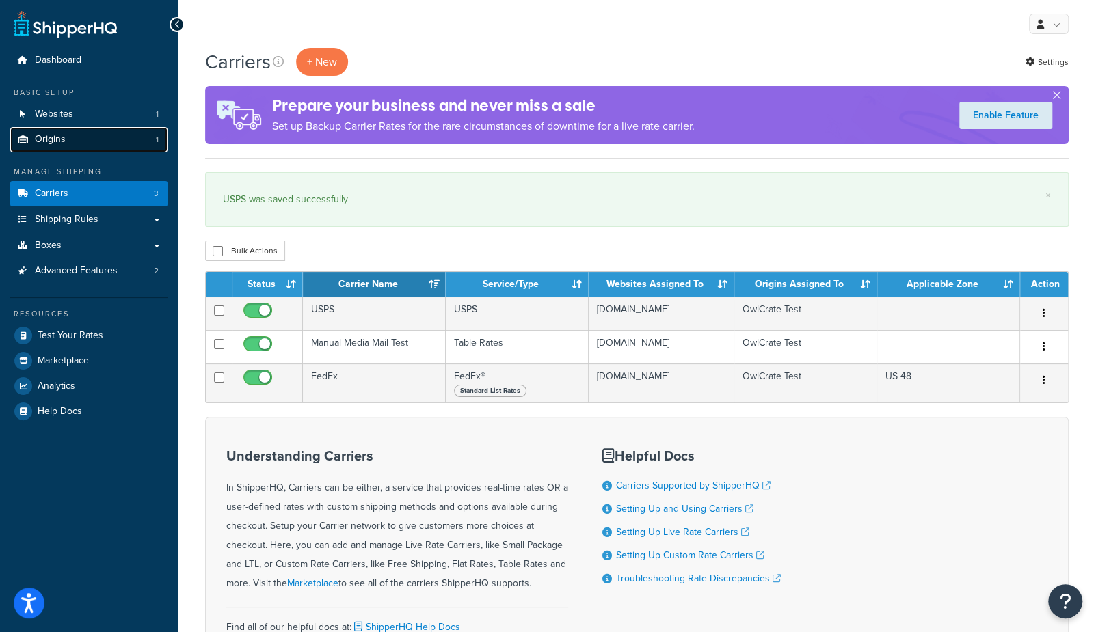
click at [74, 142] on link "Origins 1" at bounding box center [88, 139] width 157 height 25
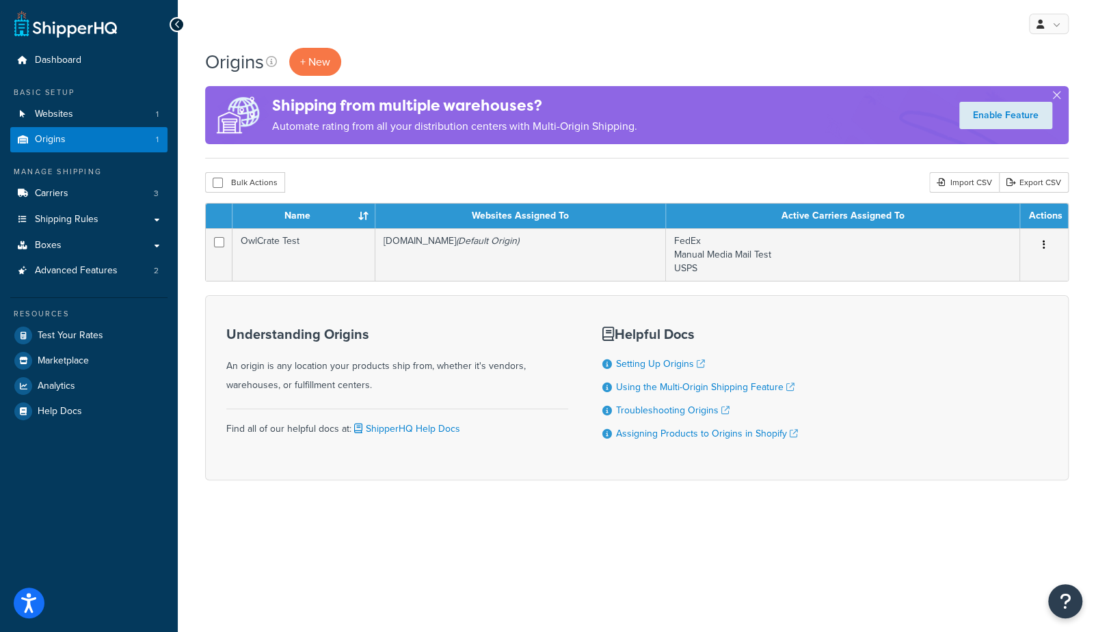
click at [331, 168] on div "Origins + New Shipping from multiple warehouses? Automate rating from all your …" at bounding box center [637, 288] width 918 height 481
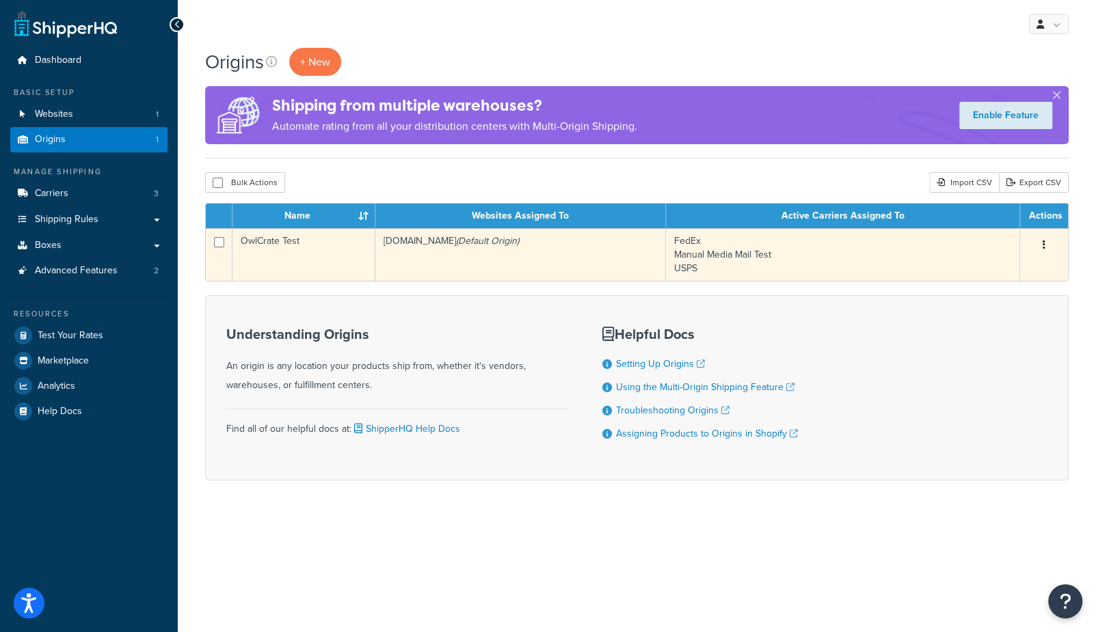
click at [323, 261] on td "OwlCrate Test" at bounding box center [303, 254] width 143 height 53
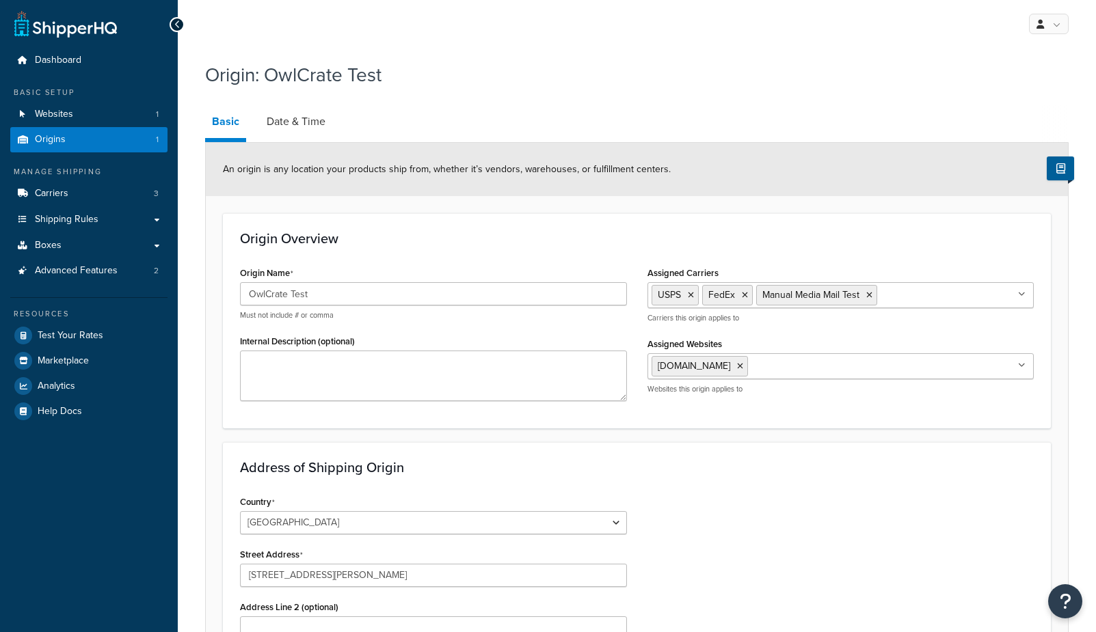
select select "37"
click at [276, 131] on link "Date & Time" at bounding box center [296, 121] width 72 height 33
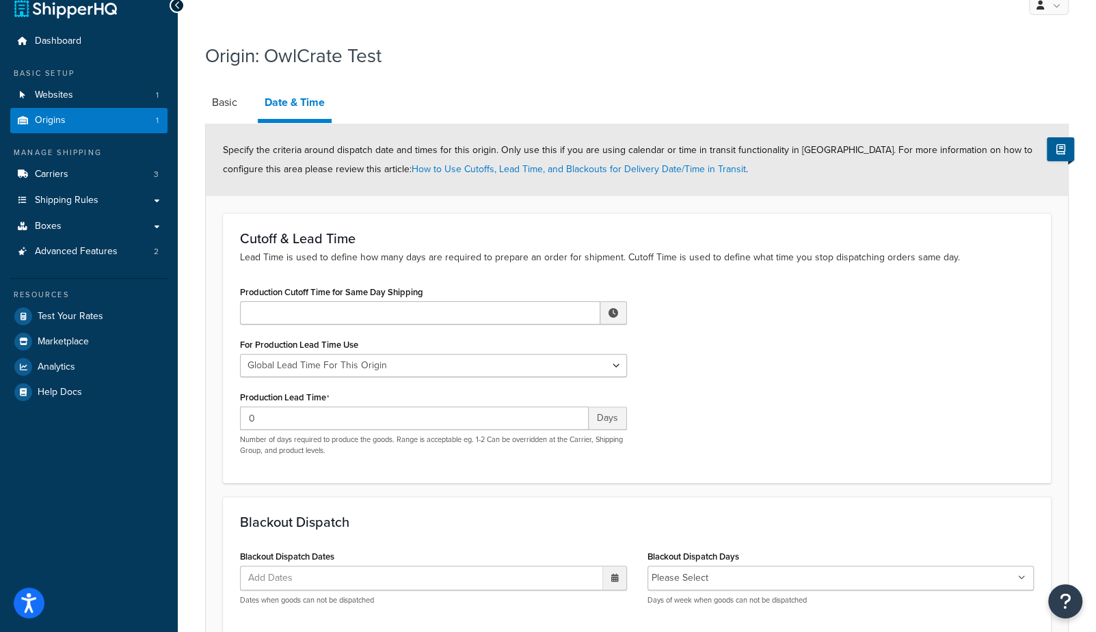
scroll to position [44, 0]
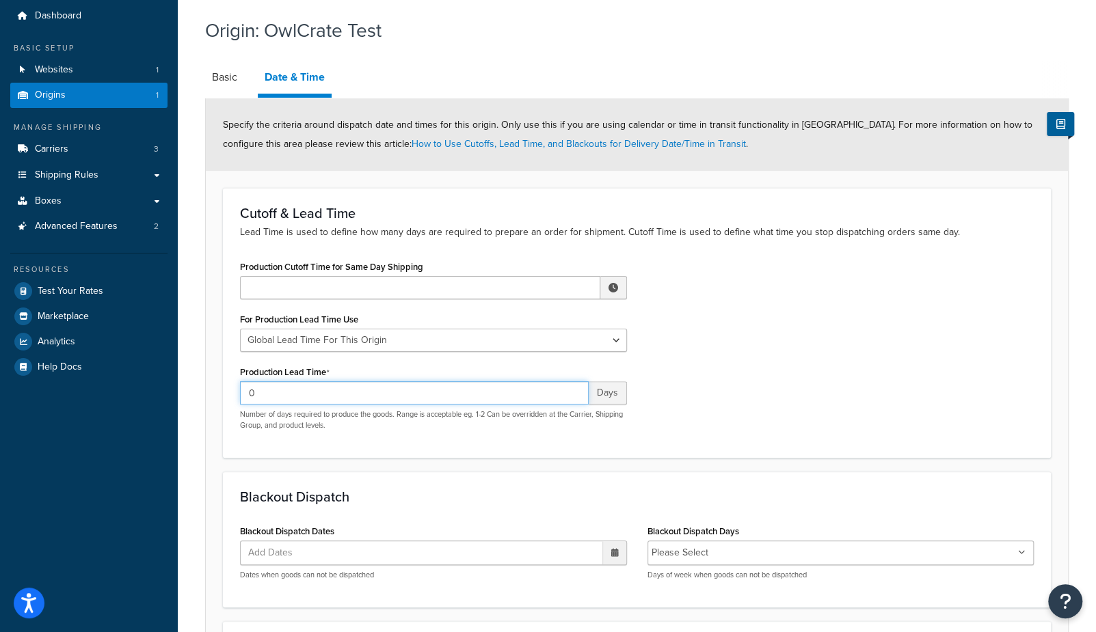
drag, startPoint x: 280, startPoint y: 395, endPoint x: 150, endPoint y: 384, distance: 130.4
click at [150, 384] on div "Dashboard Basic Setup Websites 1 Origins 1 Manage Shipping Carriers 3 Shipping …" at bounding box center [548, 404] width 1096 height 896
type input "1-2"
click at [667, 418] on div "Production Cutoff Time for Same Day Shipping ▲ 12 ▼ : ▲ 00 ▼ ▲ AM ▼ For Product…" at bounding box center [637, 349] width 814 height 184
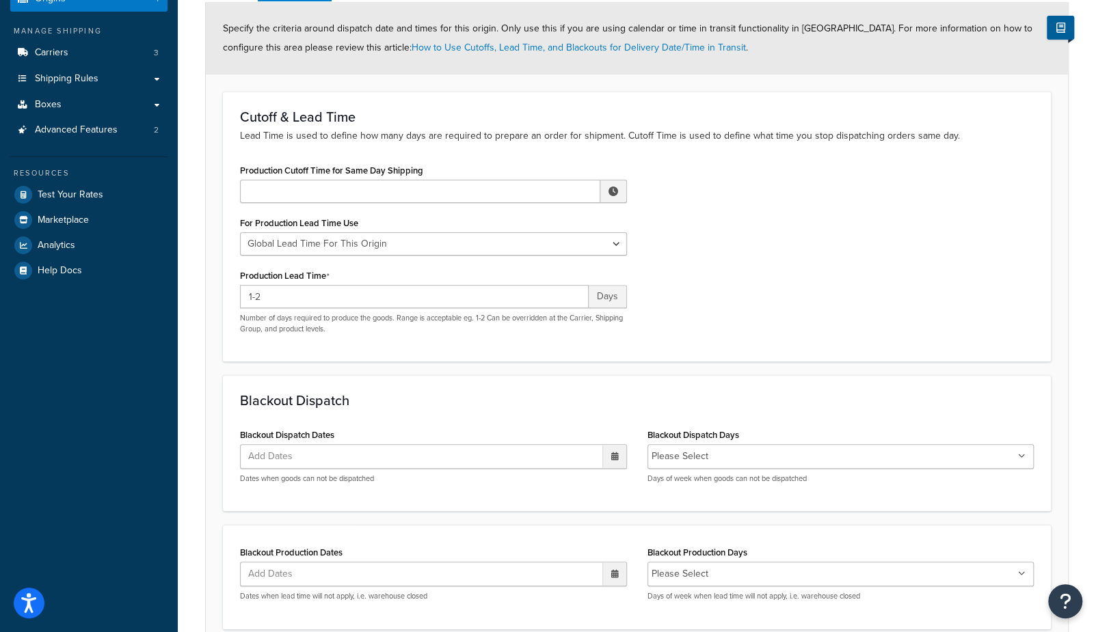
scroll to position [178, 0]
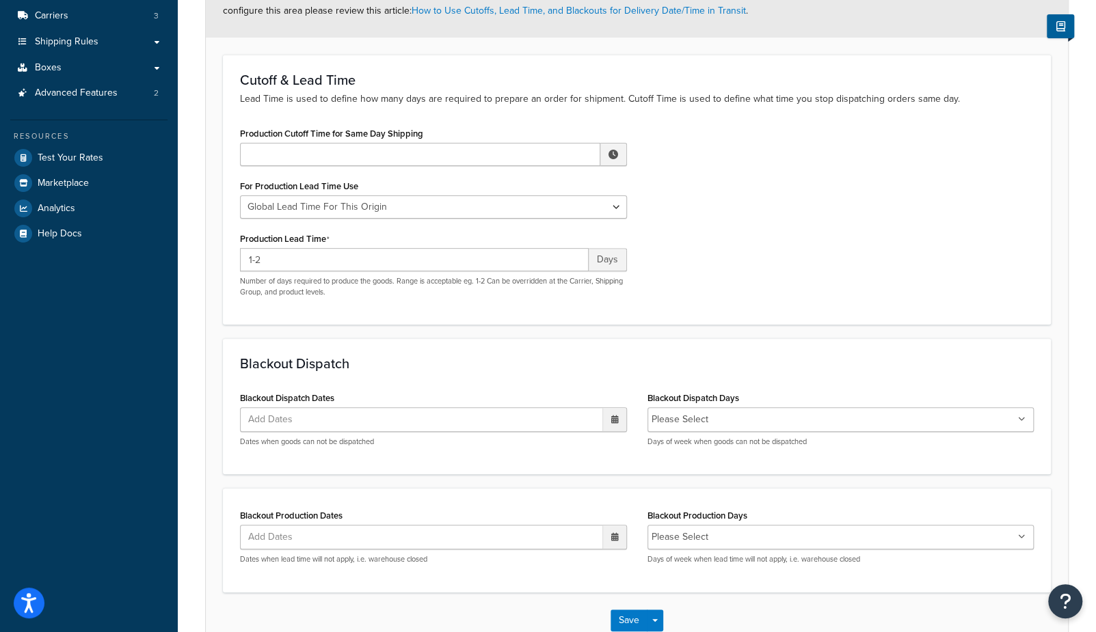
click at [669, 414] on li "Please Select" at bounding box center [680, 419] width 57 height 19
click at [669, 423] on li "Please Select" at bounding box center [680, 419] width 57 height 19
click at [773, 421] on input "Blackout Dispatch Days" at bounding box center [772, 419] width 121 height 15
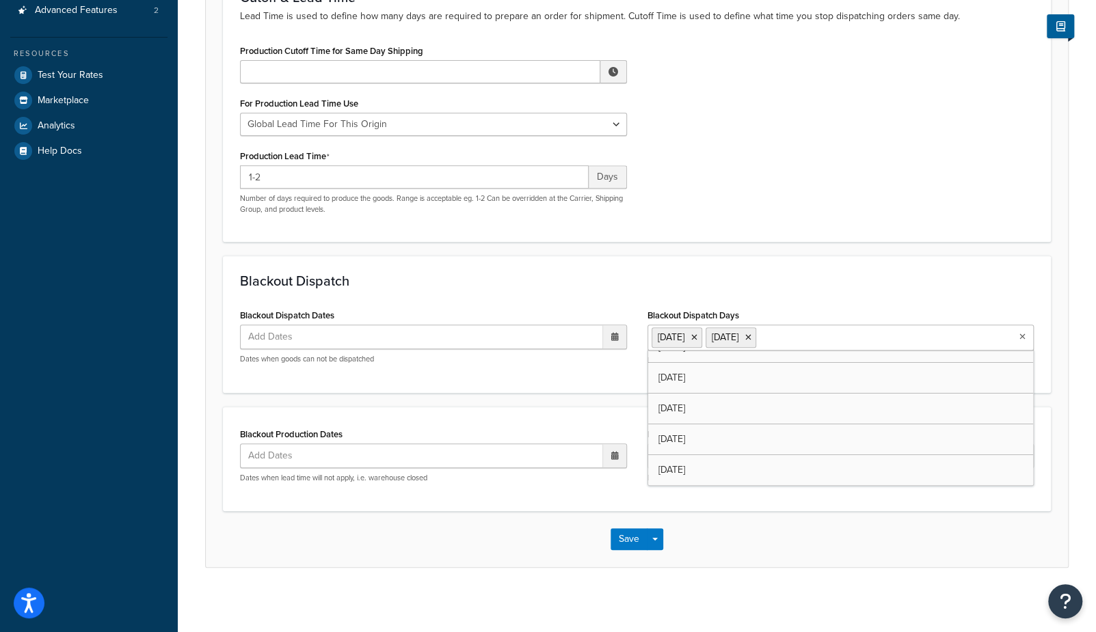
scroll to position [16, 0]
drag, startPoint x: 706, startPoint y: 557, endPoint x: 691, endPoint y: 555, distance: 15.2
click at [706, 557] on div "Save Save Dropdown Save and Edit Save and Duplicate Save and Create New" at bounding box center [637, 539] width 862 height 56
click at [697, 455] on li "Please Select" at bounding box center [680, 456] width 57 height 19
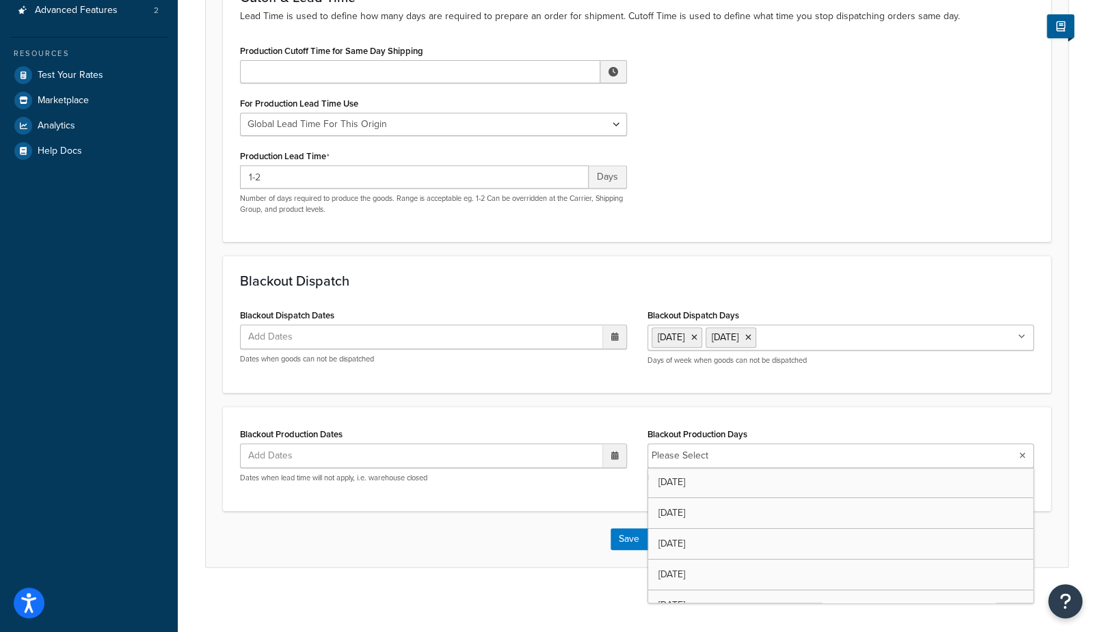
drag, startPoint x: 719, startPoint y: 466, endPoint x: 738, endPoint y: 453, distance: 22.8
click at [720, 466] on ul "Please Select" at bounding box center [841, 456] width 387 height 25
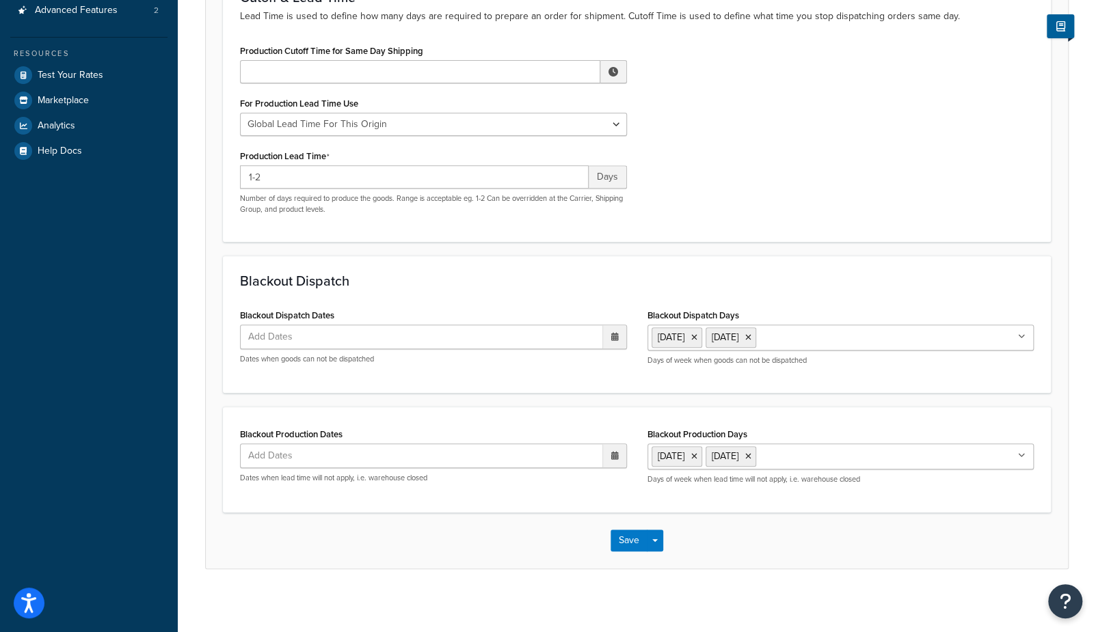
drag, startPoint x: 556, startPoint y: 538, endPoint x: 632, endPoint y: 535, distance: 76.6
click at [558, 538] on div "Save Save Dropdown Save and Edit Save and Duplicate Save and Create New" at bounding box center [637, 541] width 862 height 56
click at [632, 535] on button "Save" at bounding box center [629, 541] width 37 height 22
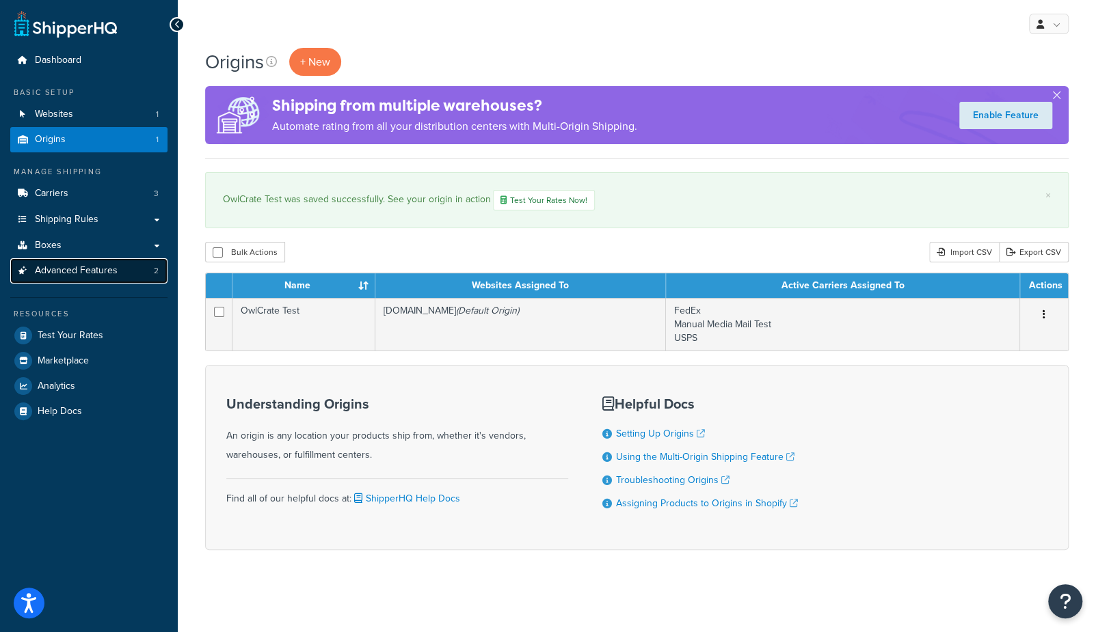
click at [128, 274] on link "Advanced Features 2" at bounding box center [88, 270] width 157 height 25
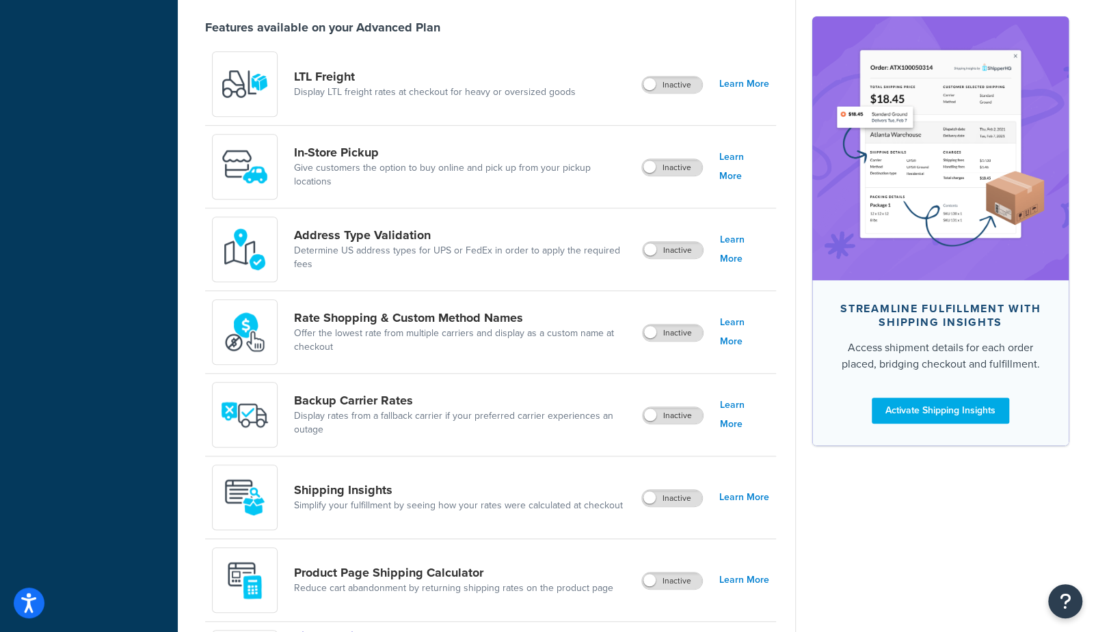
scroll to position [503, 0]
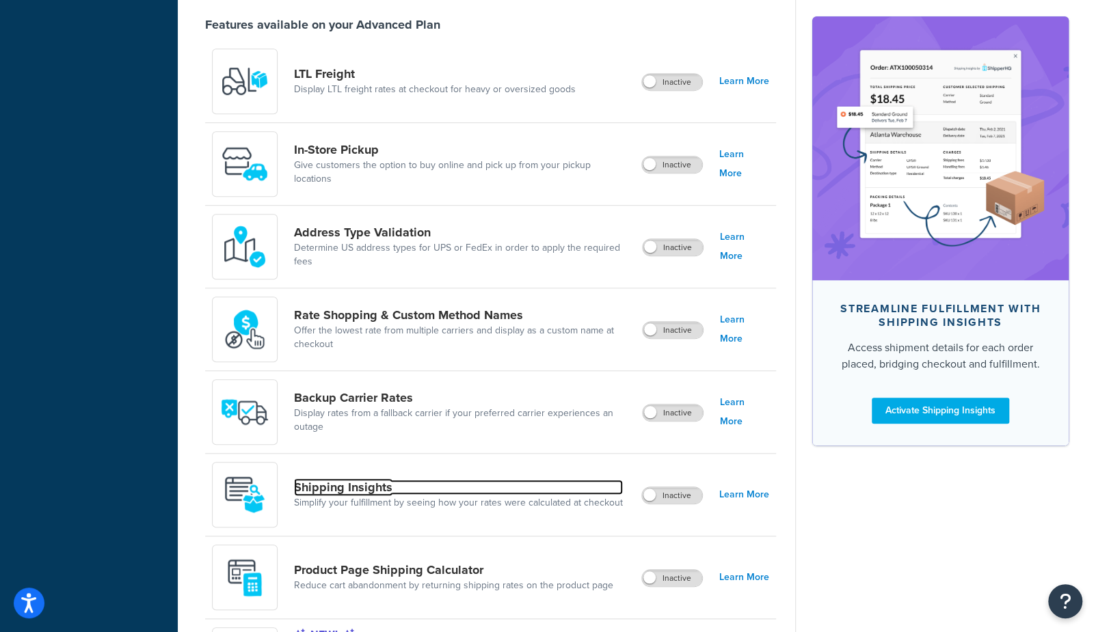
click at [323, 490] on link "Shipping Insights" at bounding box center [458, 487] width 329 height 15
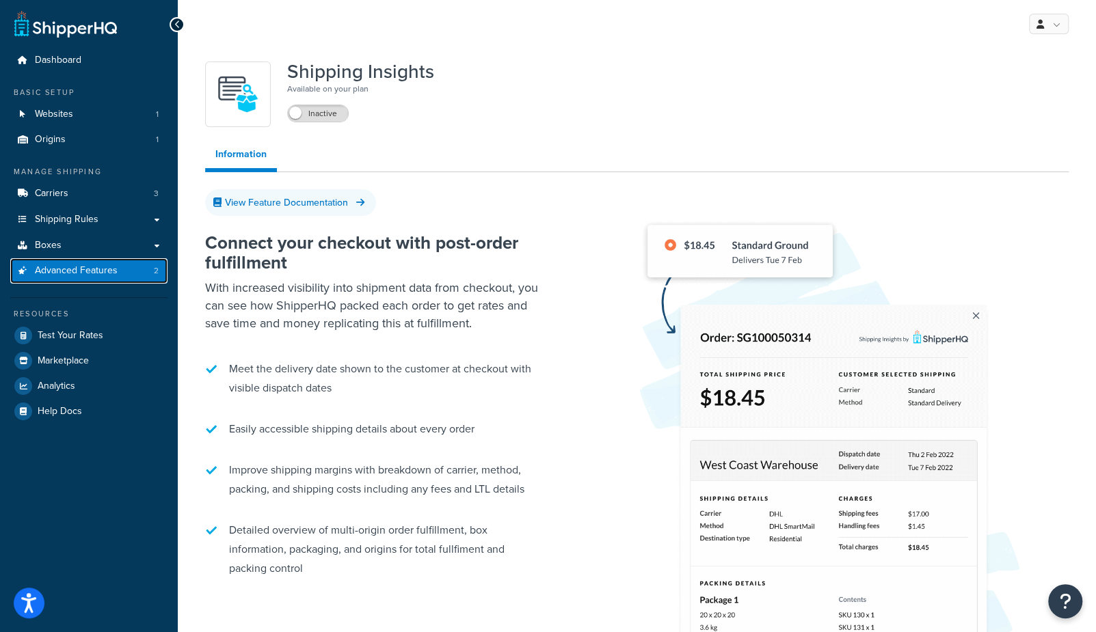
click at [124, 275] on link "Advanced Features 2" at bounding box center [88, 270] width 157 height 25
